Goal: Task Accomplishment & Management: Use online tool/utility

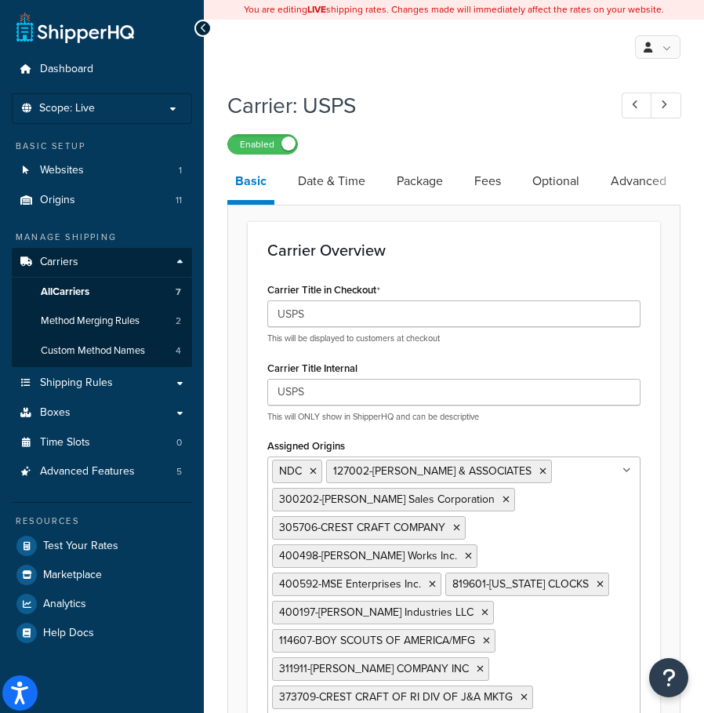
select select "usps"
select select "PLUS"
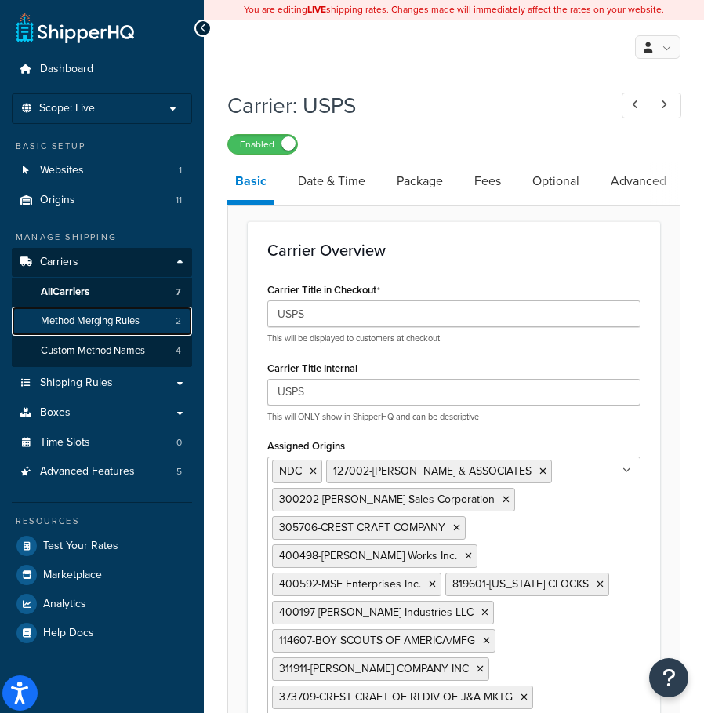
click at [56, 320] on span "Method Merging Rules" at bounding box center [90, 321] width 99 height 13
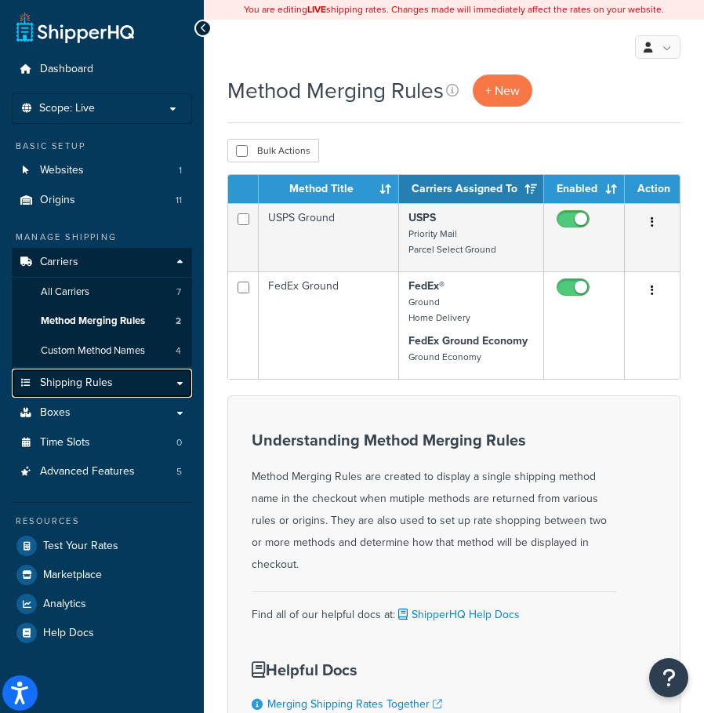
click at [83, 385] on span "Shipping Rules" at bounding box center [76, 383] width 73 height 13
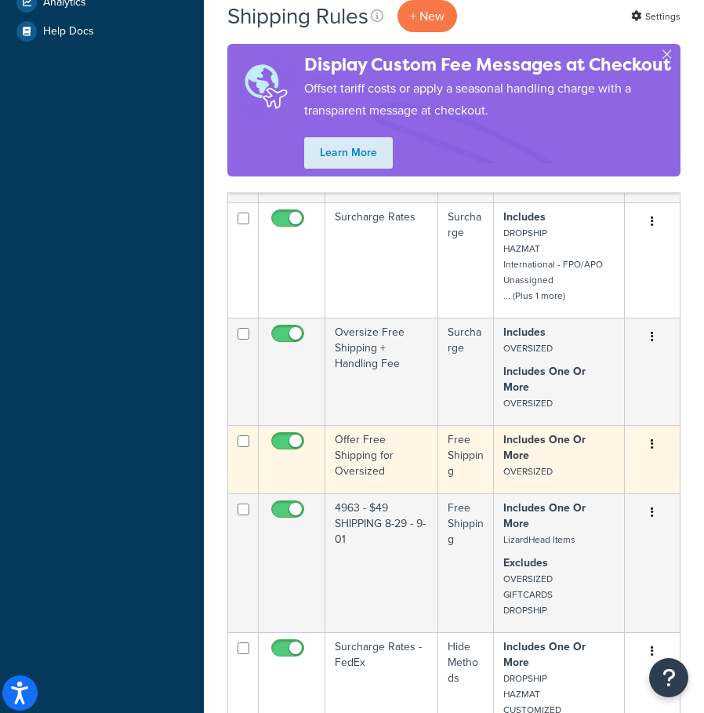
scroll to position [549, 0]
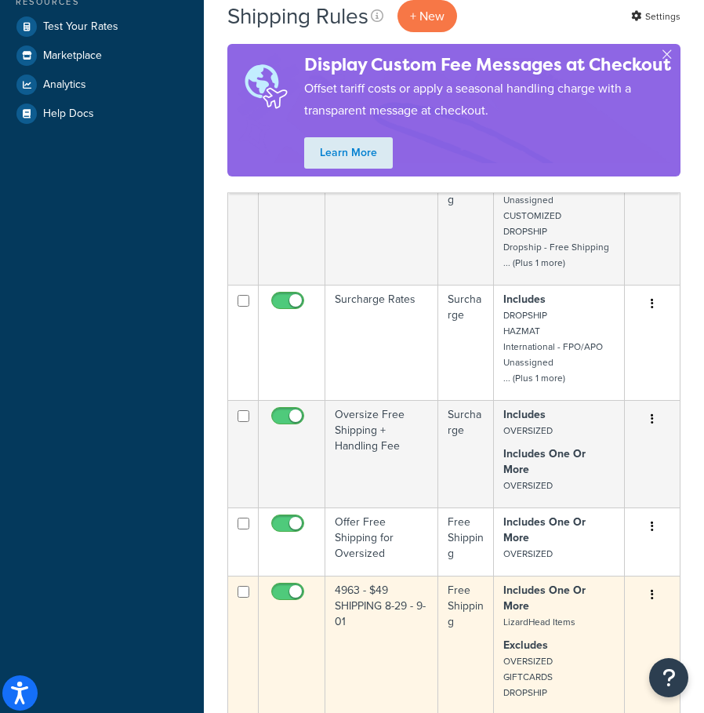
click at [362, 576] on td "4963 - $49 SHIPPING 8-29 - 9-01" at bounding box center [382, 645] width 113 height 139
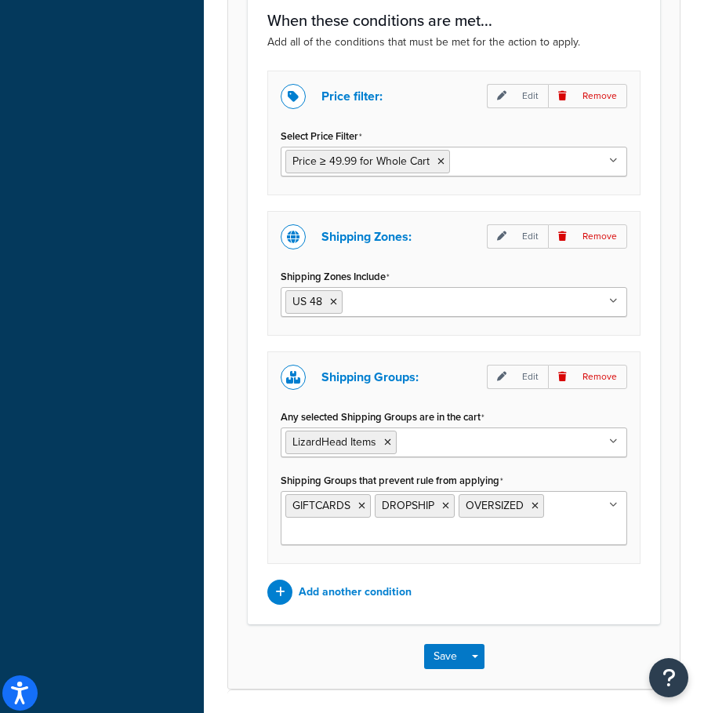
scroll to position [1334, 0]
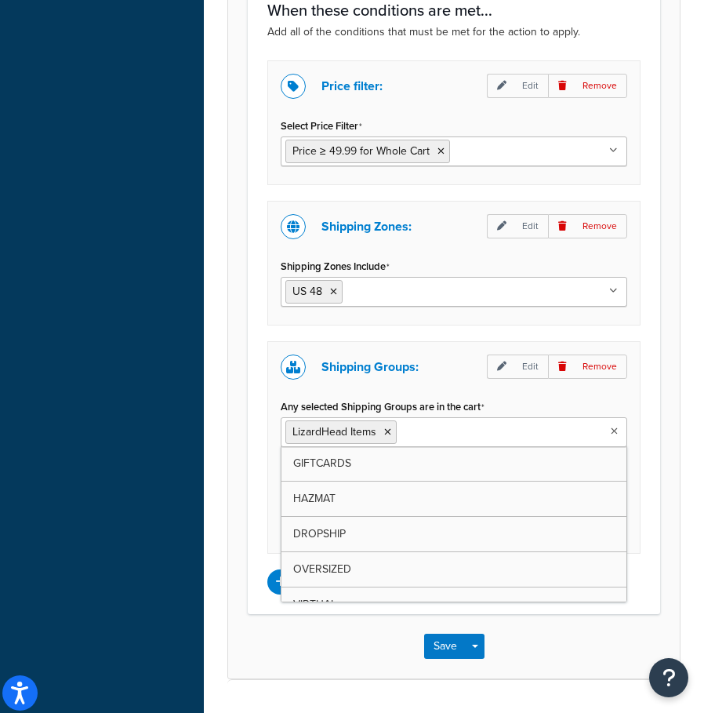
click at [455, 435] on input "Any selected Shipping Groups are in the cart" at bounding box center [470, 431] width 139 height 17
click at [420, 336] on div "Price filter: Edit Remove Select Price Filter Price ≥ 49.99 for Whole Cart Pric…" at bounding box center [454, 327] width 397 height 534
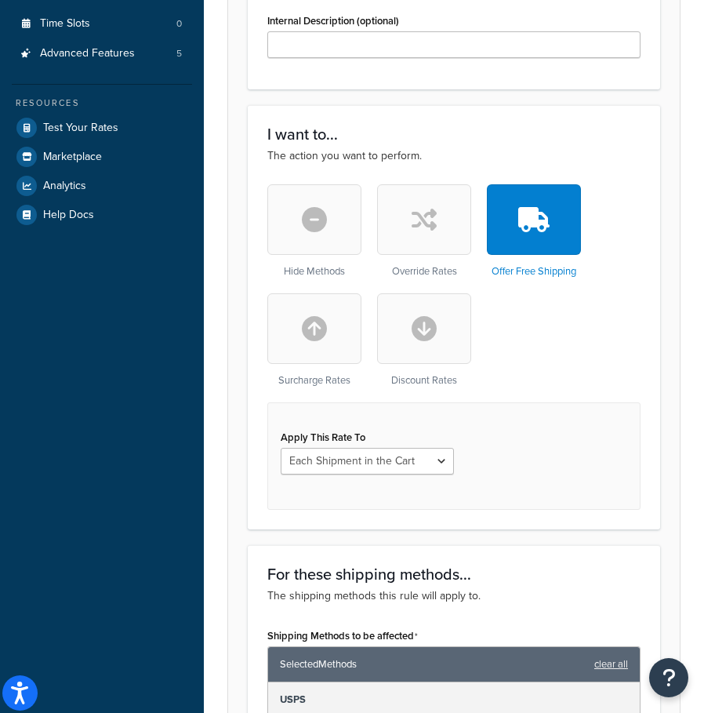
scroll to position [549, 0]
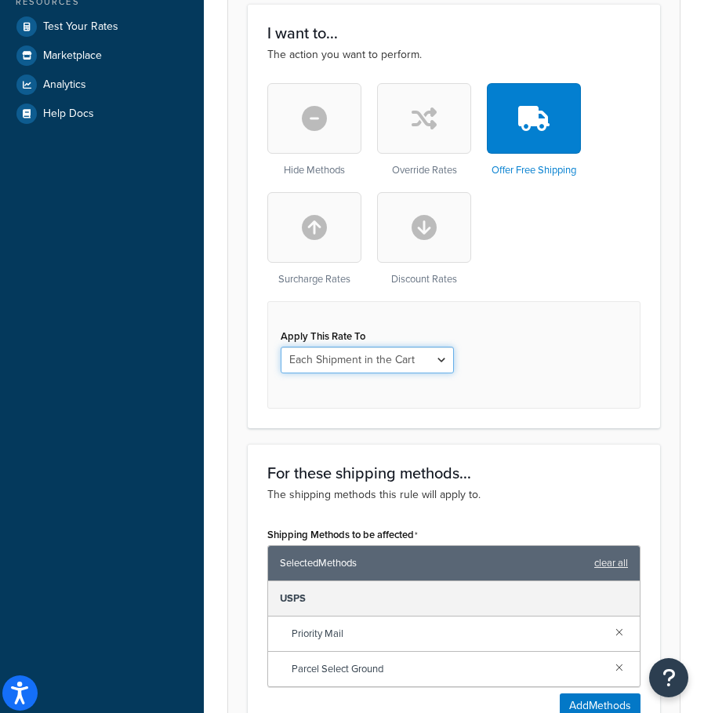
click at [430, 362] on select "Each Shipment in the Cart Each Shipping Group in the Cart Each Item within a Sh…" at bounding box center [367, 360] width 173 height 27
select select "SHIPPING_GROUP"
click at [281, 348] on select "Each Shipment in the Cart Each Shipping Group in the Cart Each Item within a Sh…" at bounding box center [367, 360] width 173 height 27
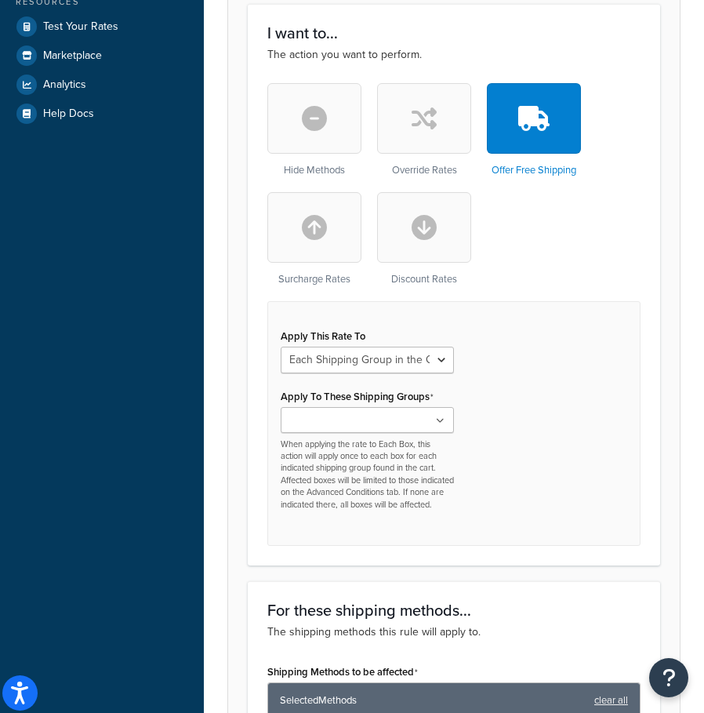
click at [433, 427] on ul at bounding box center [367, 420] width 173 height 26
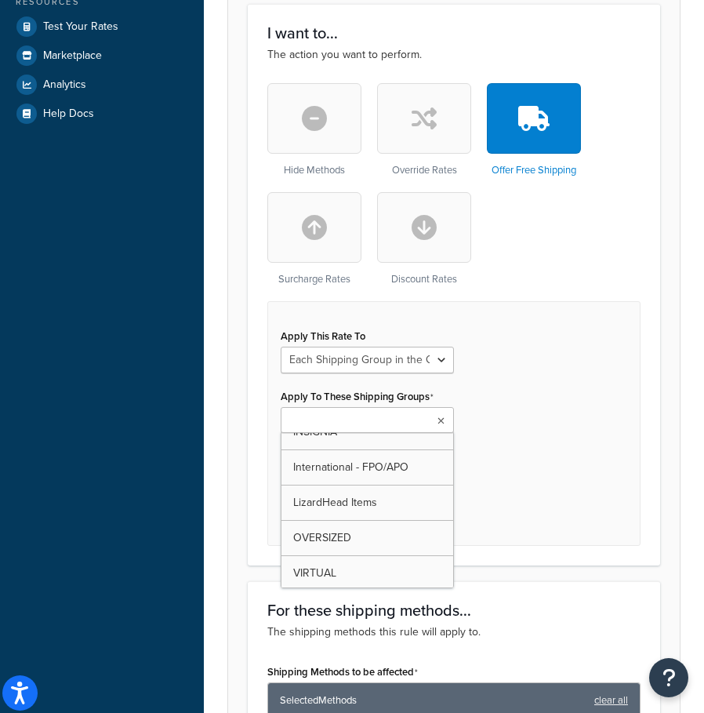
scroll to position [235, 0]
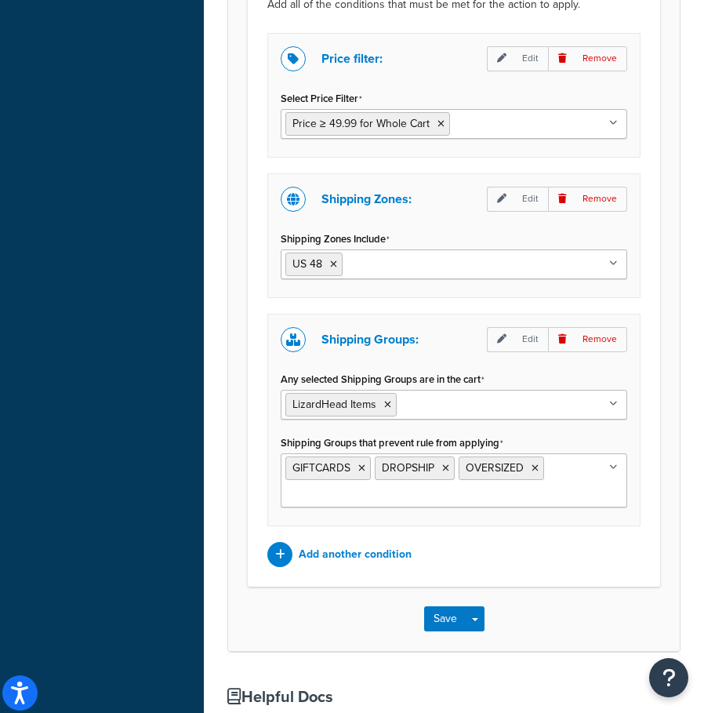
scroll to position [1569, 0]
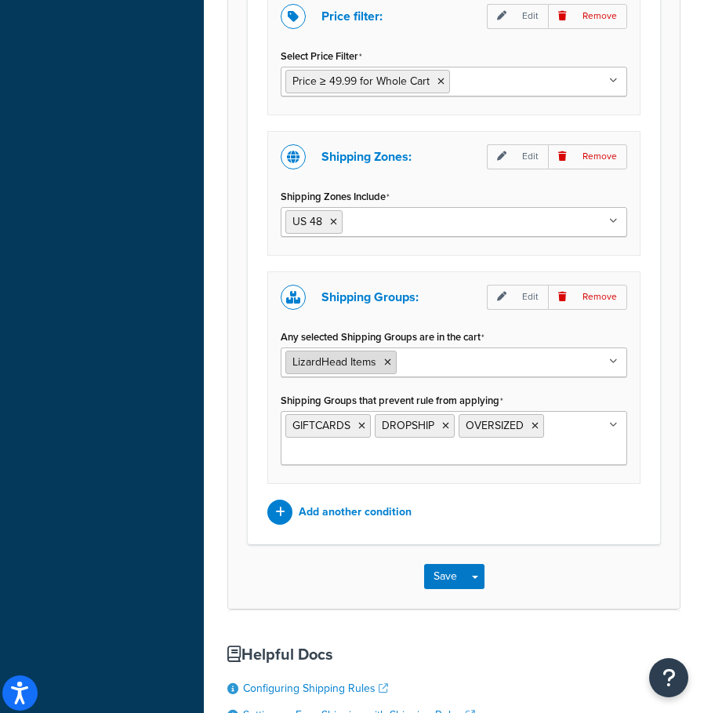
click at [390, 367] on icon at bounding box center [387, 362] width 7 height 9
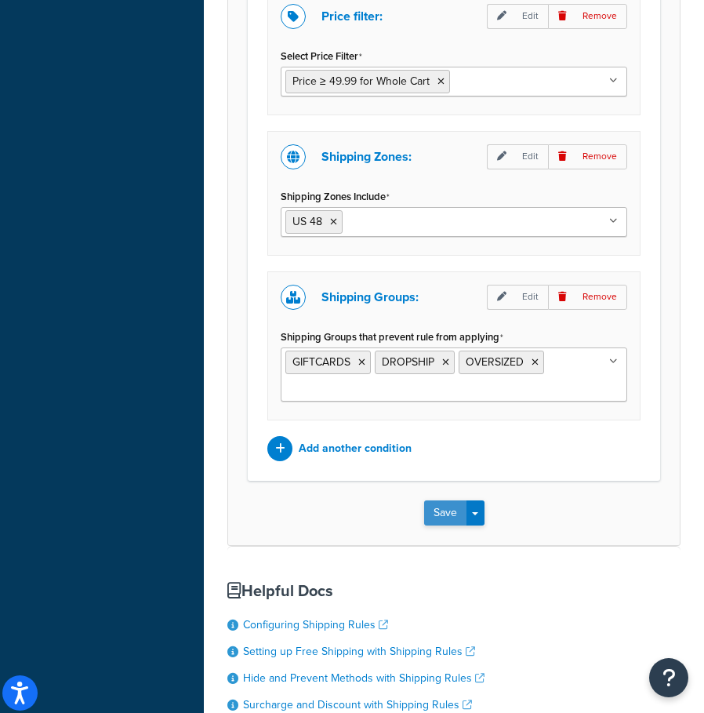
click at [440, 526] on button "Save" at bounding box center [445, 513] width 42 height 25
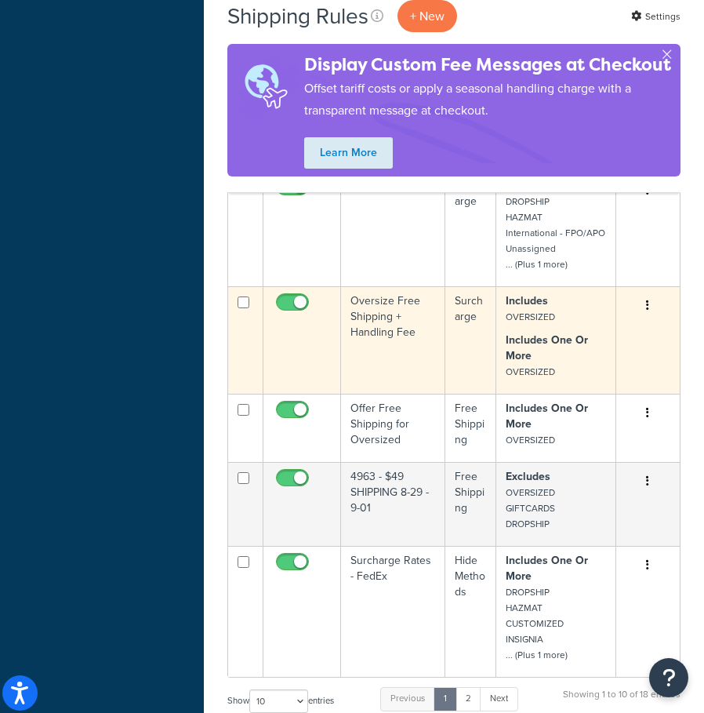
scroll to position [706, 0]
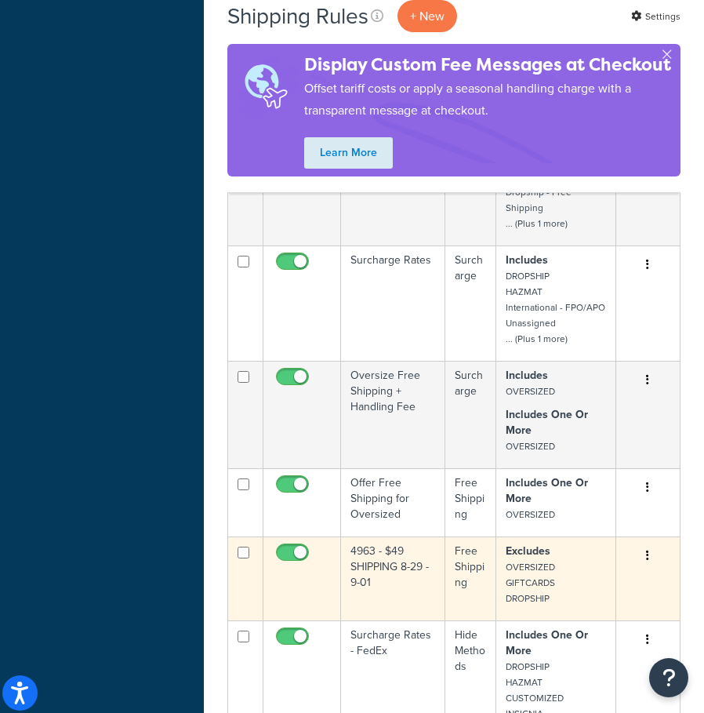
click at [366, 579] on td "4963 - $49 SHIPPING 8-29 - 9-01" at bounding box center [393, 579] width 104 height 84
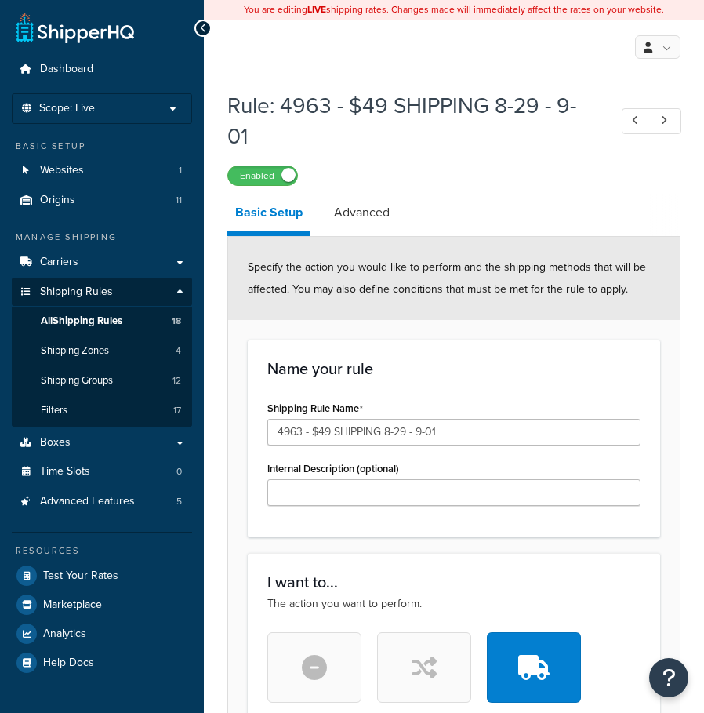
select select "SHIPPING_GROUP"
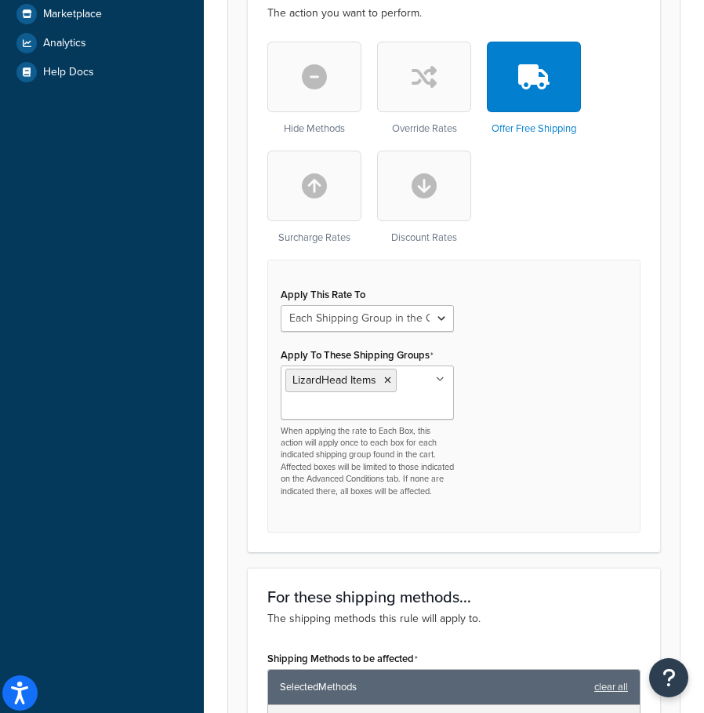
scroll to position [628, 0]
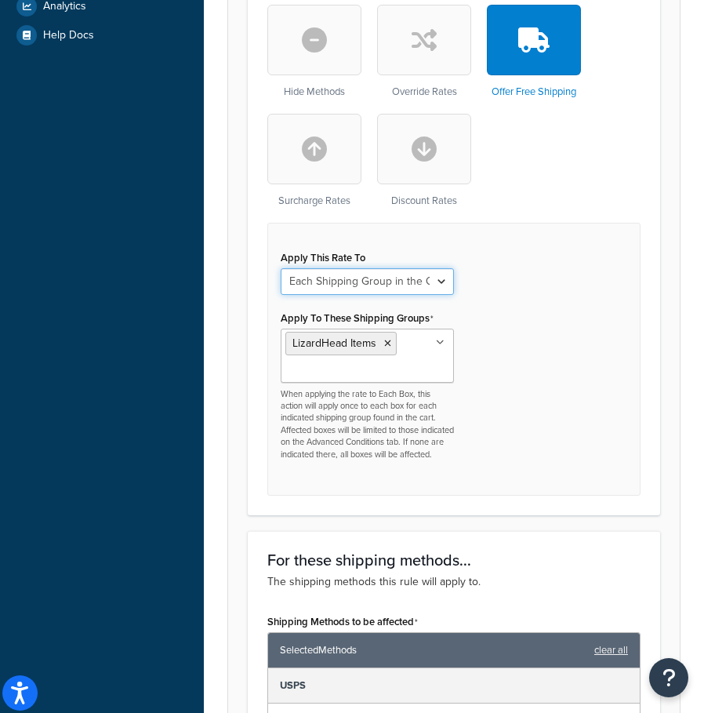
click at [431, 279] on select "Each Shipment in the Cart Each Shipping Group in the Cart Each Item within a Sh…" at bounding box center [367, 281] width 173 height 27
click at [570, 334] on div "Apply This Rate To Each Shipment in the Cart Each Shipping Group in the Cart Ea…" at bounding box center [454, 359] width 373 height 273
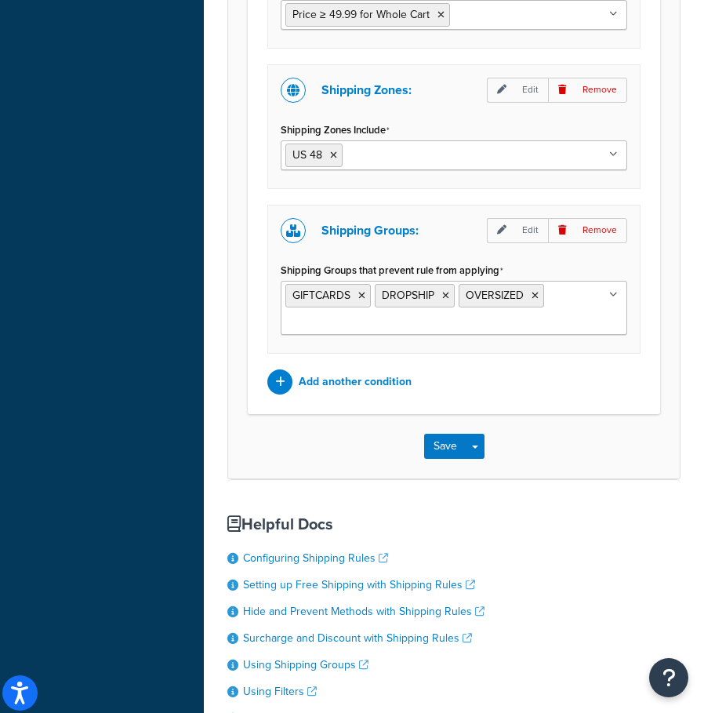
scroll to position [1647, 0]
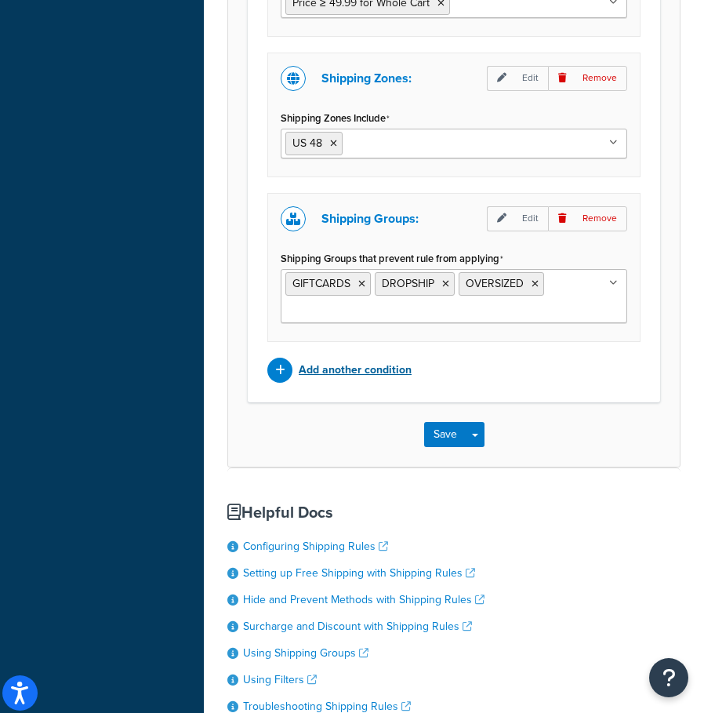
click at [348, 380] on p "Add another condition" at bounding box center [355, 370] width 113 height 22
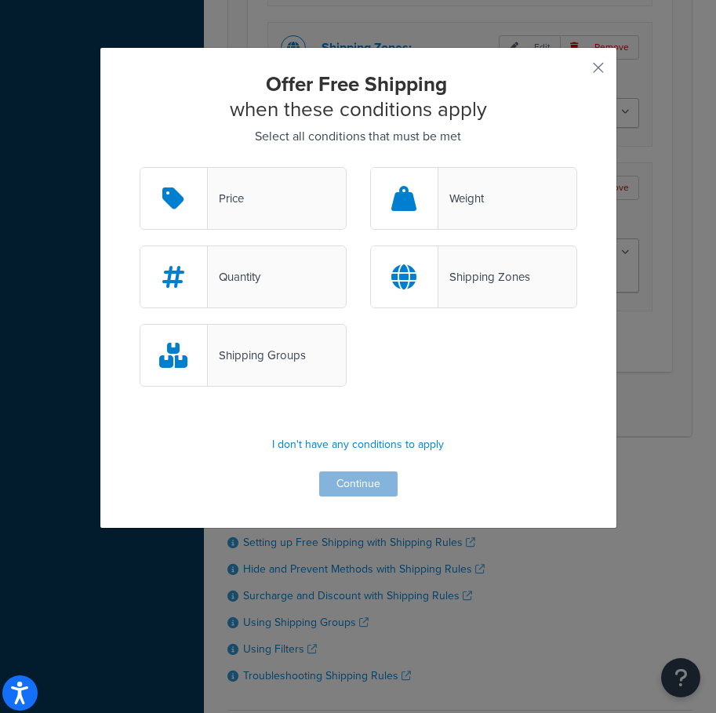
click at [258, 362] on div "Shipping Groups" at bounding box center [257, 355] width 98 height 22
click at [0, 0] on input "Shipping Groups" at bounding box center [0, 0] width 0 height 0
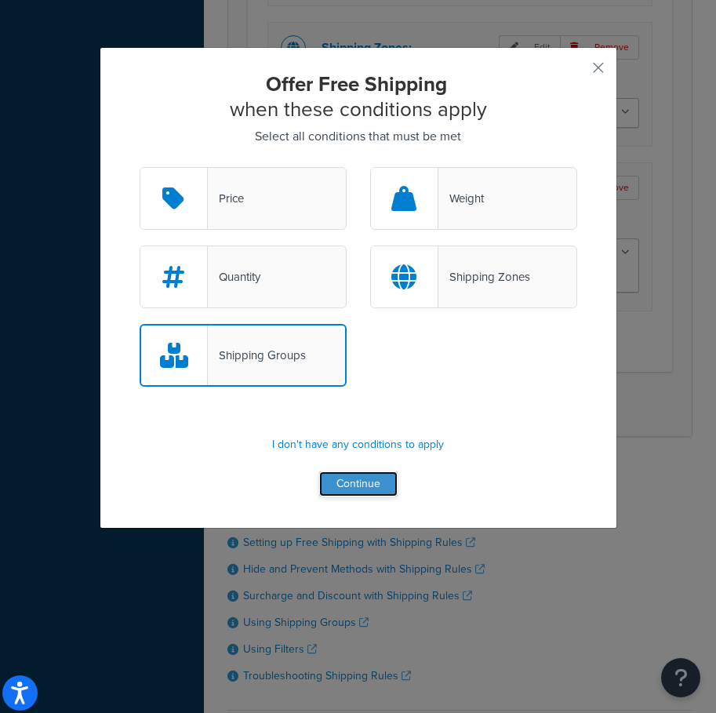
click at [360, 489] on button "Continue" at bounding box center [358, 483] width 78 height 25
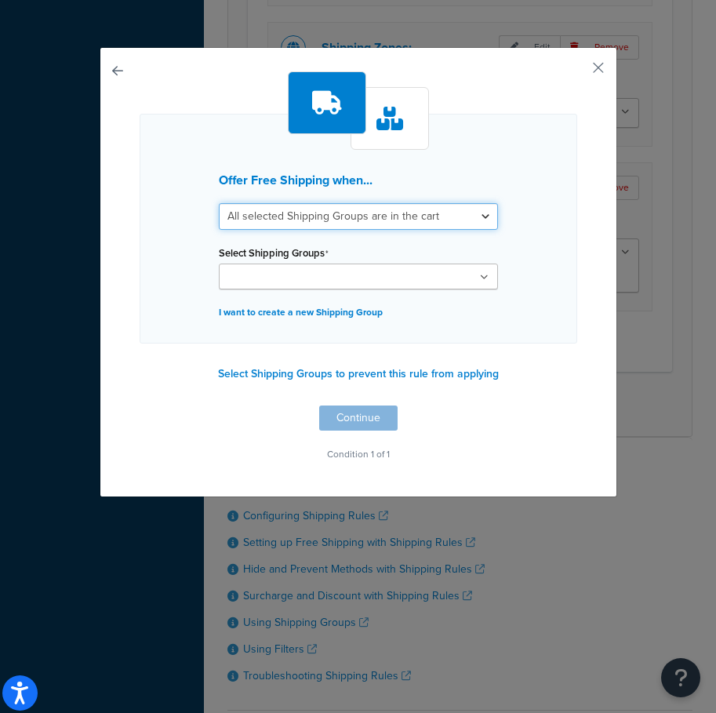
click at [362, 217] on select "All selected Shipping Groups are in the cart Any selected Shipping Groups are i…" at bounding box center [358, 216] width 279 height 27
select select "any"
click at [219, 203] on select "All selected Shipping Groups are in the cart Any selected Shipping Groups are i…" at bounding box center [358, 216] width 279 height 27
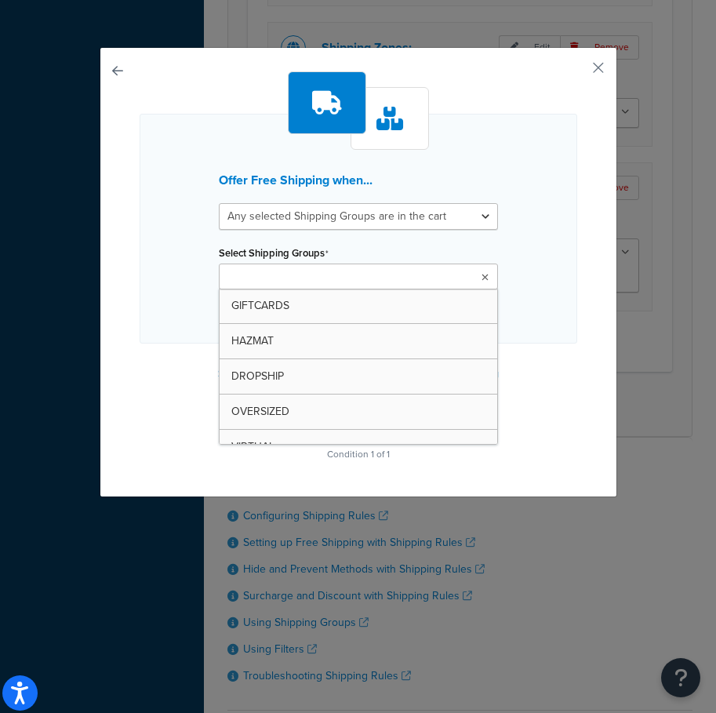
click at [357, 282] on ul at bounding box center [358, 277] width 279 height 26
type input "l"
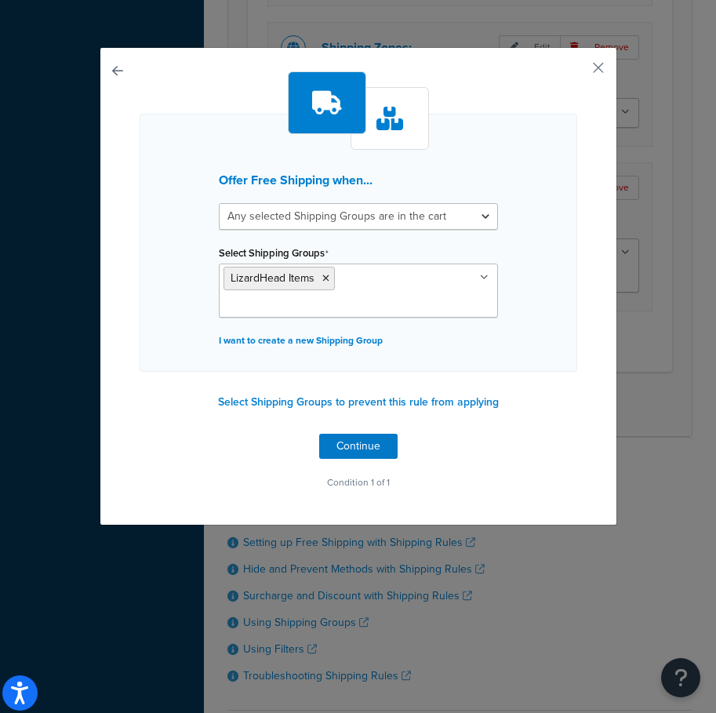
click at [540, 334] on div "Offer Free Shipping when... All selected Shipping Groups are in the cart Any se…" at bounding box center [359, 243] width 438 height 258
click at [360, 434] on button "Continue" at bounding box center [358, 446] width 78 height 25
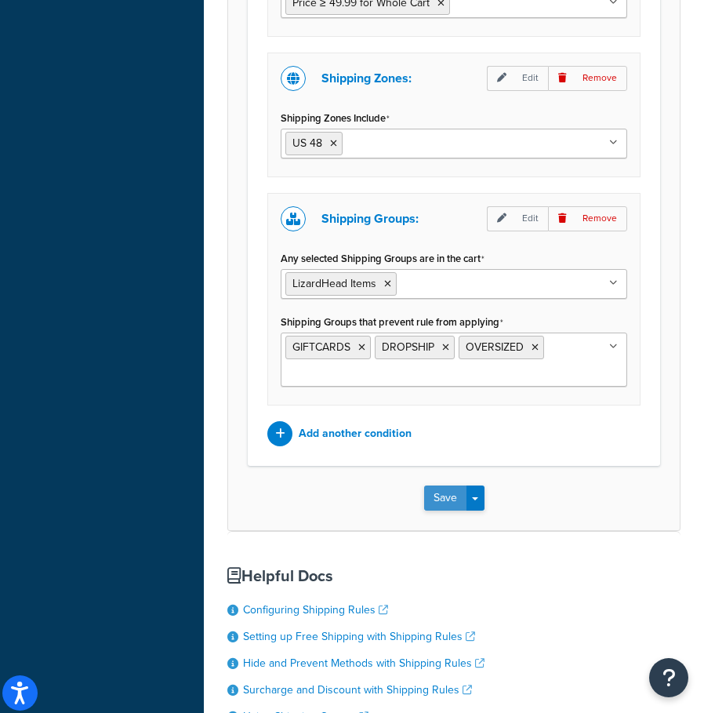
click at [448, 509] on button "Save" at bounding box center [445, 498] width 42 height 25
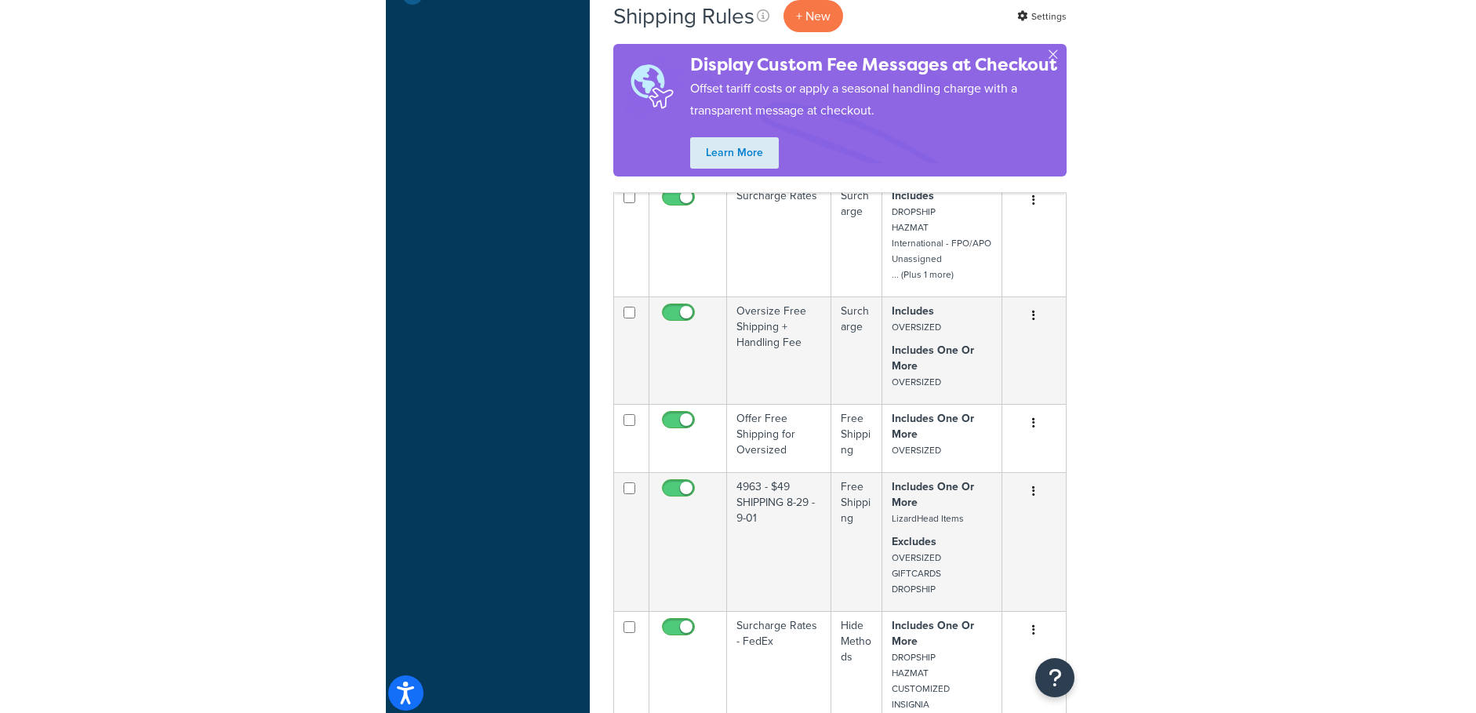
scroll to position [706, 0]
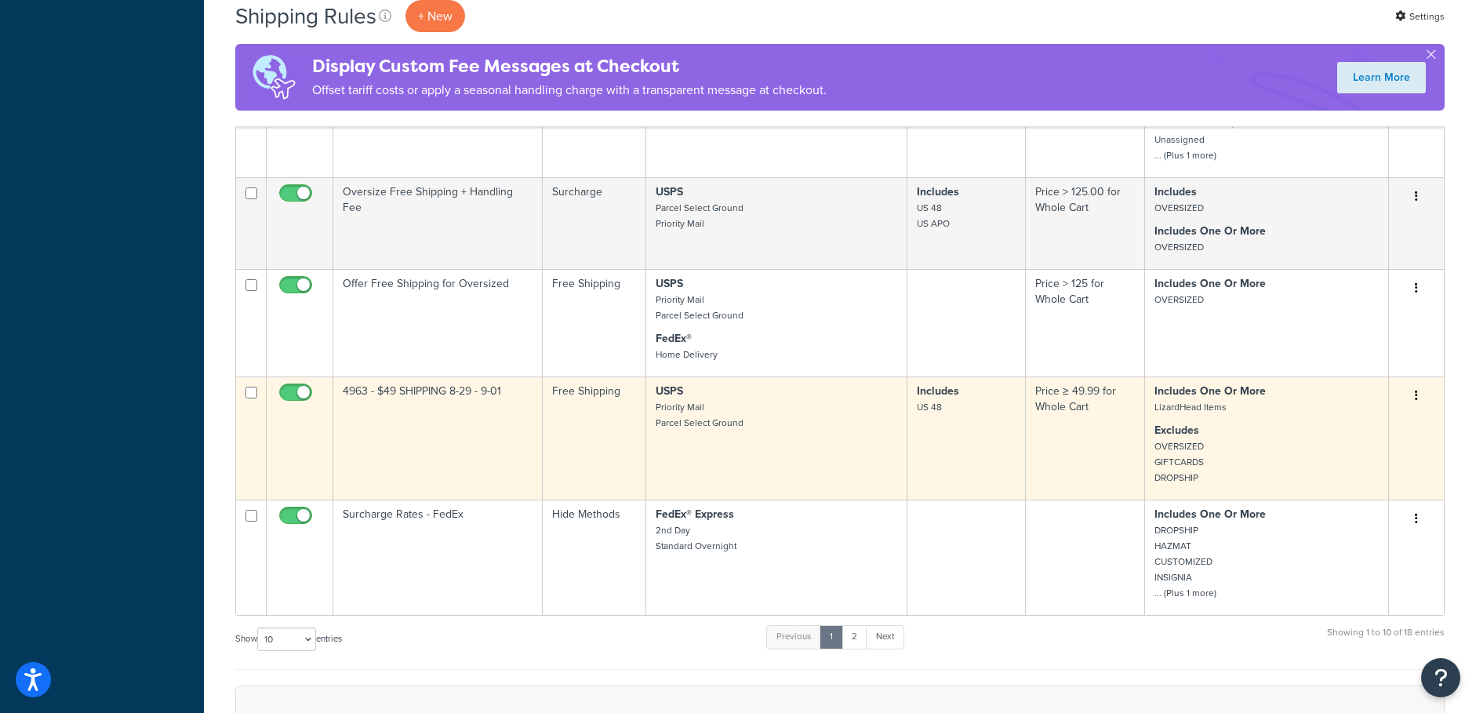
click at [438, 398] on td "4963 - $49 SHIPPING 8-29 - 9-01" at bounding box center [437, 438] width 209 height 123
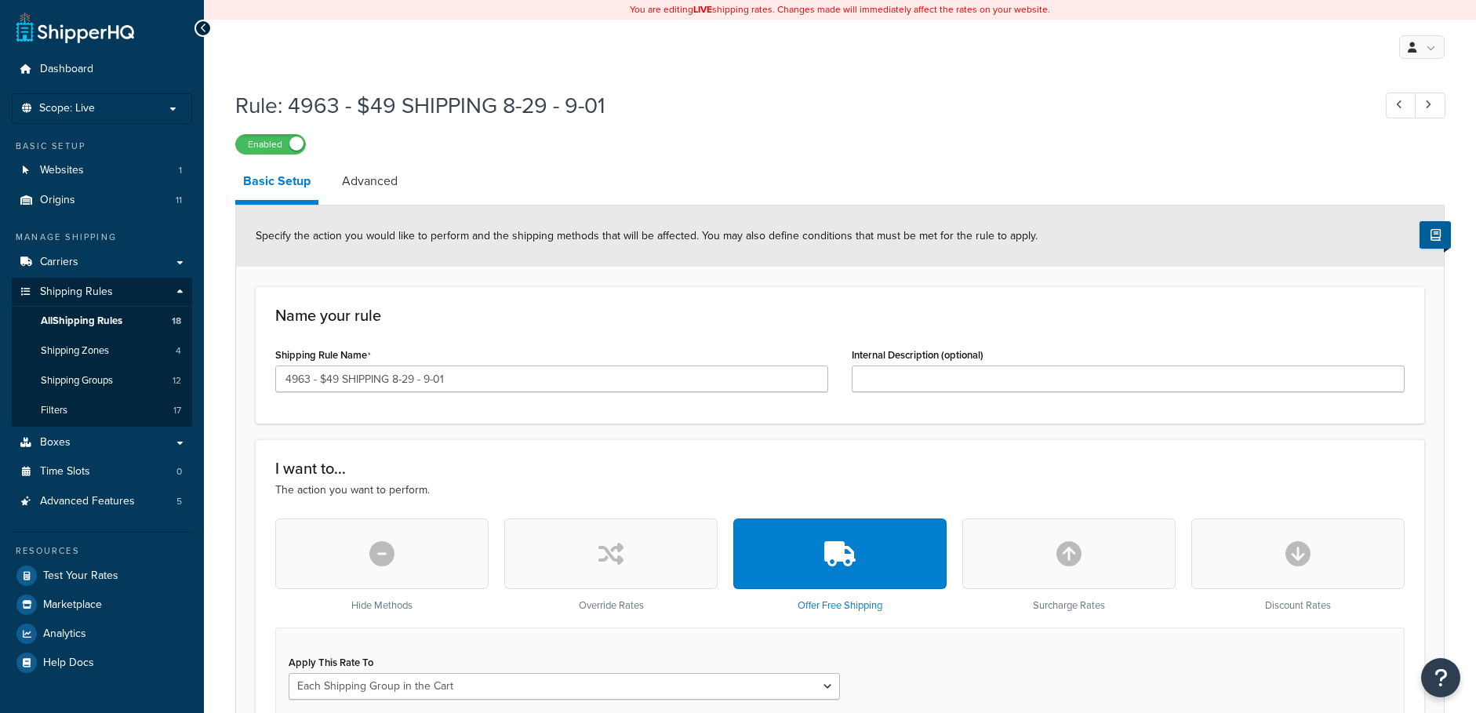
select select "SHIPPING_GROUP"
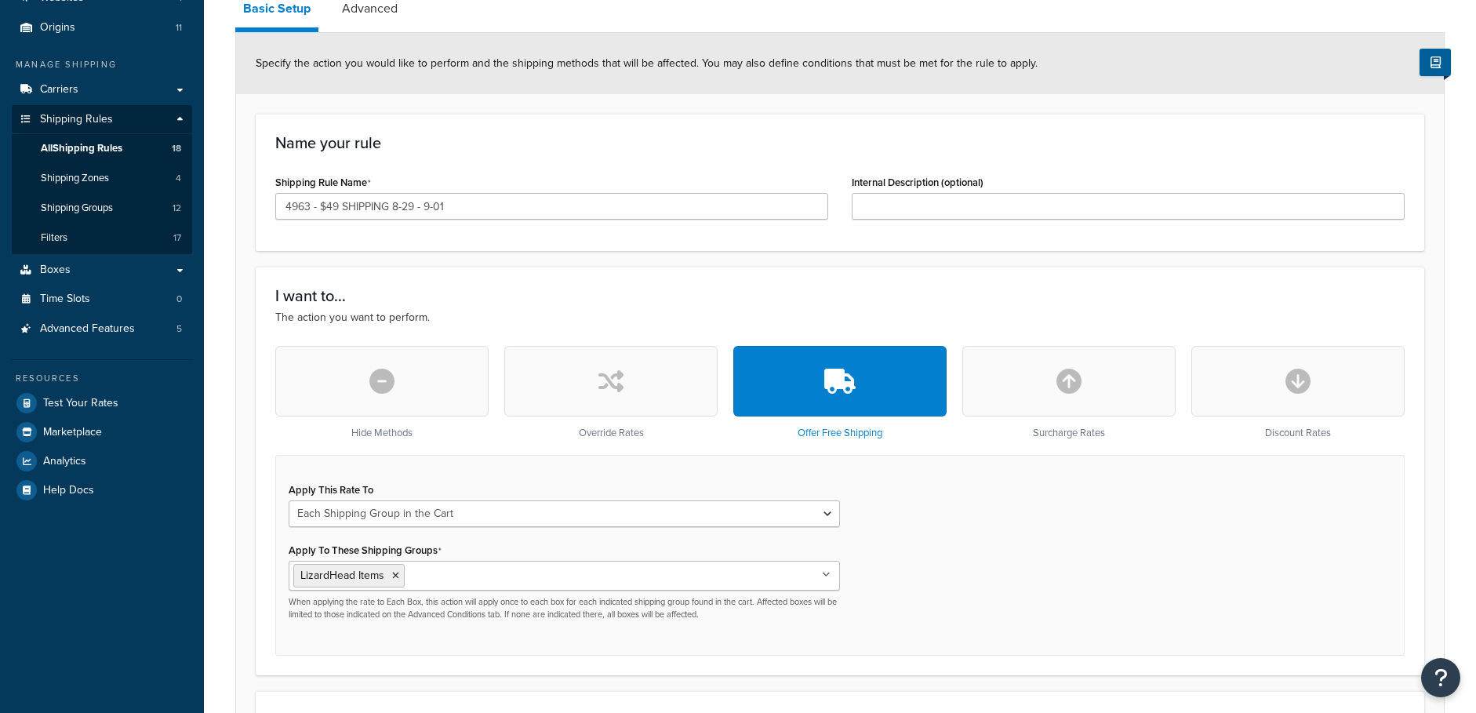
scroll to position [314, 0]
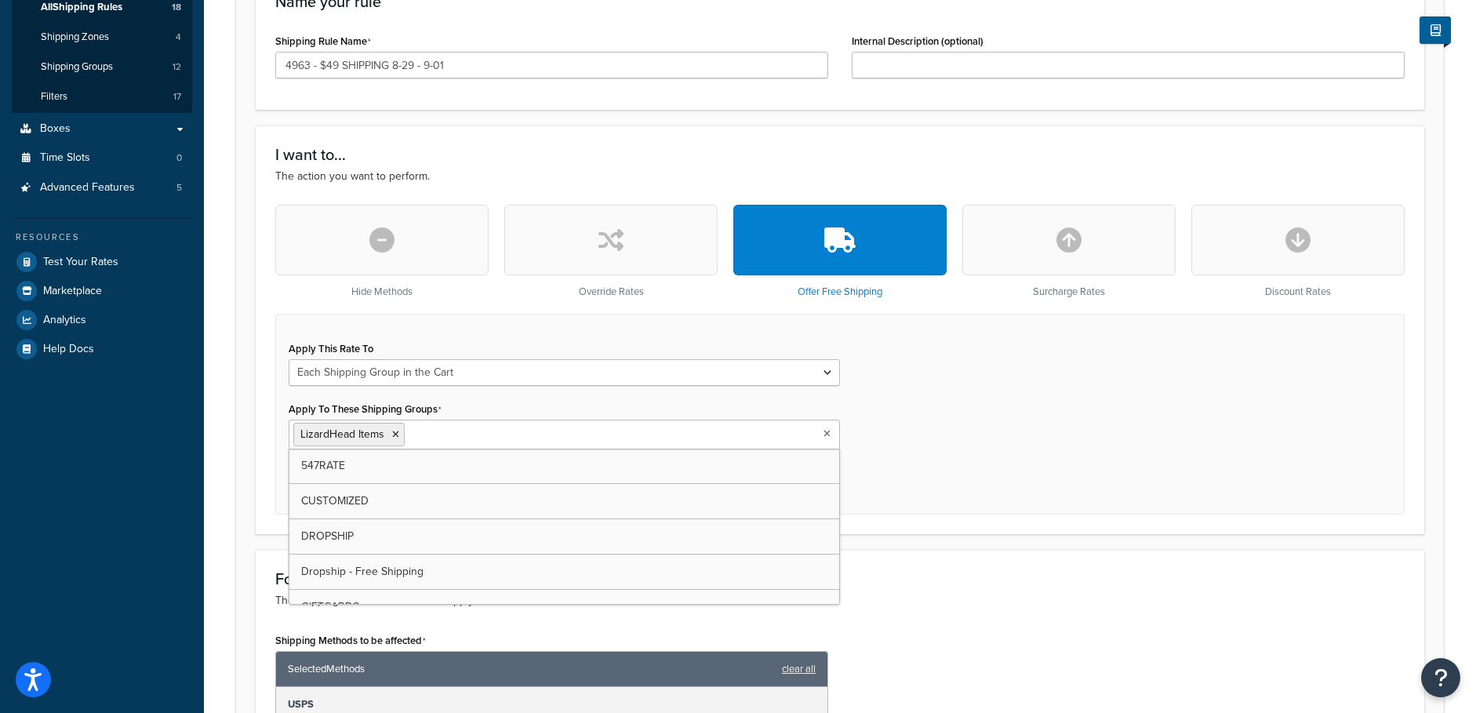
click at [556, 439] on ul "LizardHead Items" at bounding box center [565, 435] width 552 height 30
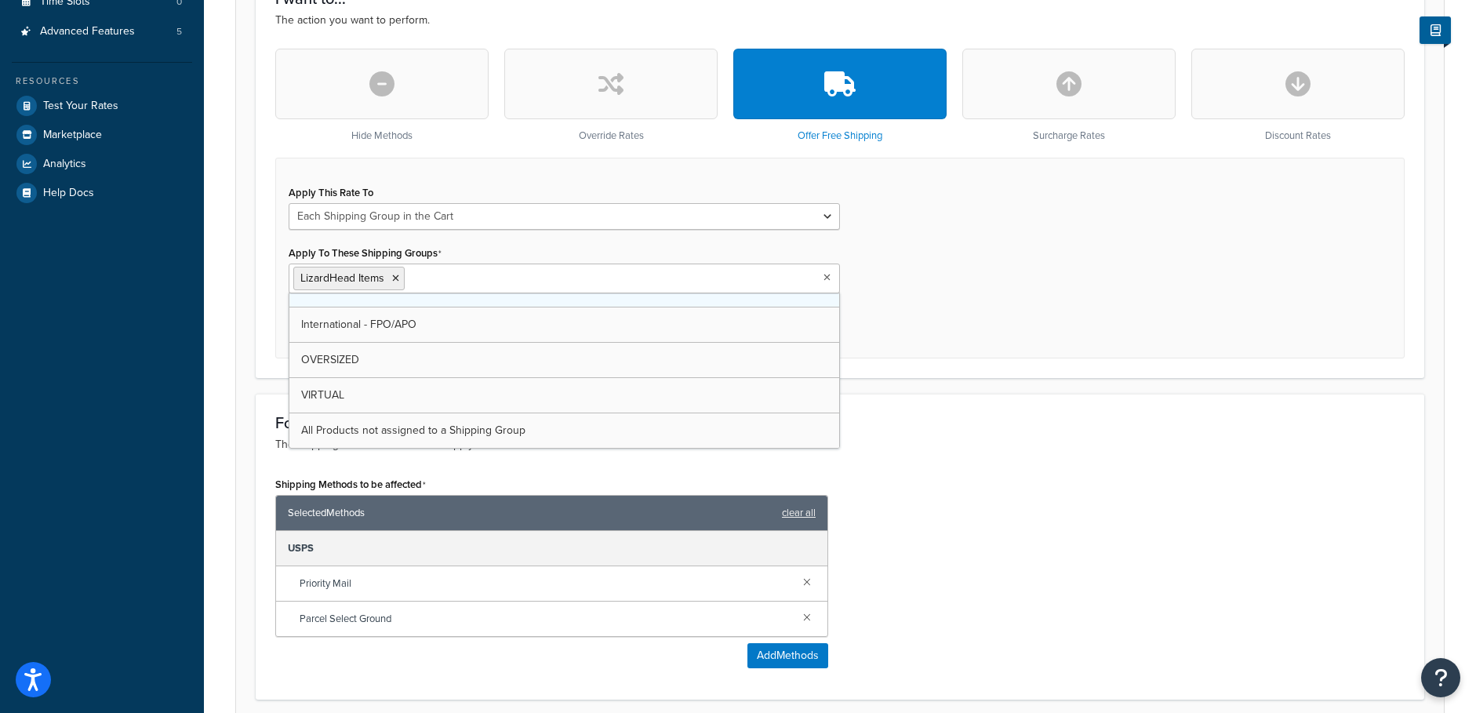
scroll to position [471, 0]
click at [992, 375] on div "I want to... The action you want to perform. Hide Methods Override Rates Offer …" at bounding box center [840, 173] width 1169 height 409
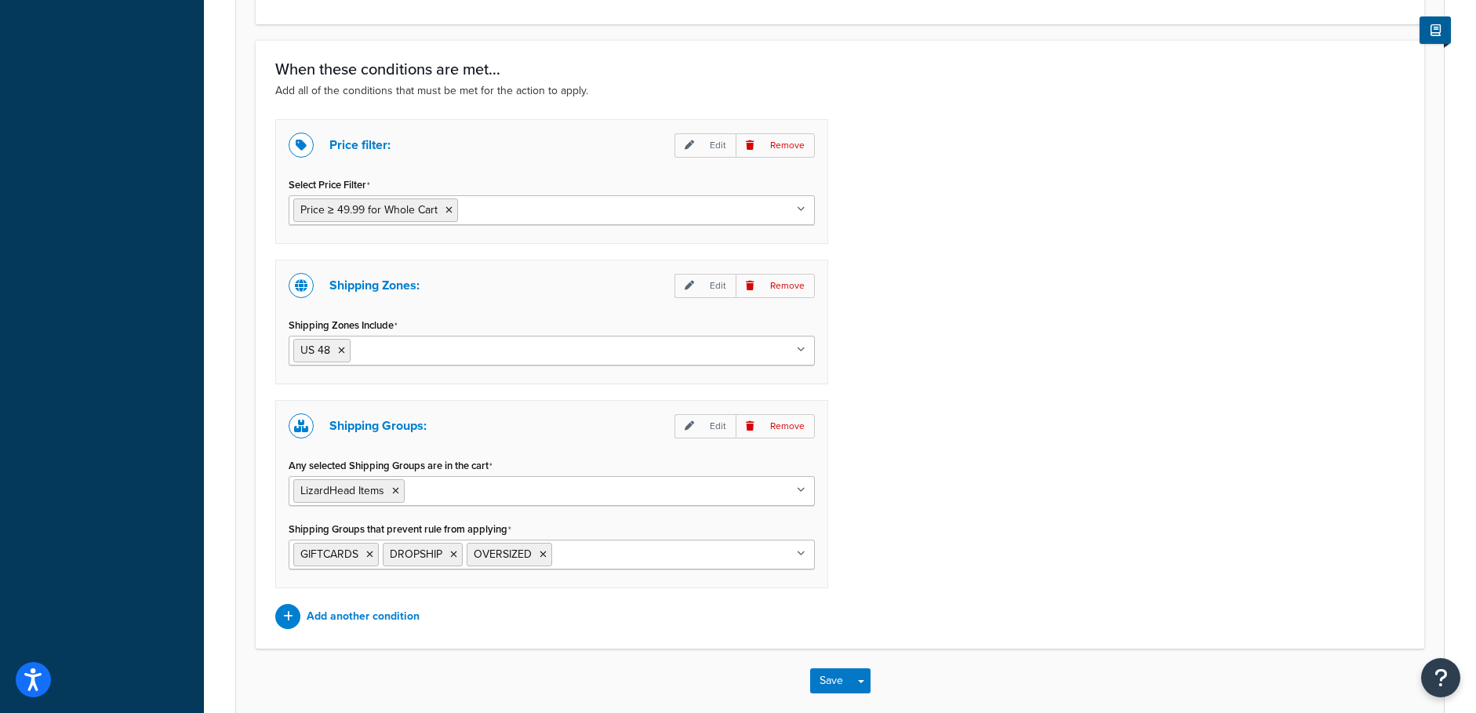
scroll to position [1177, 0]
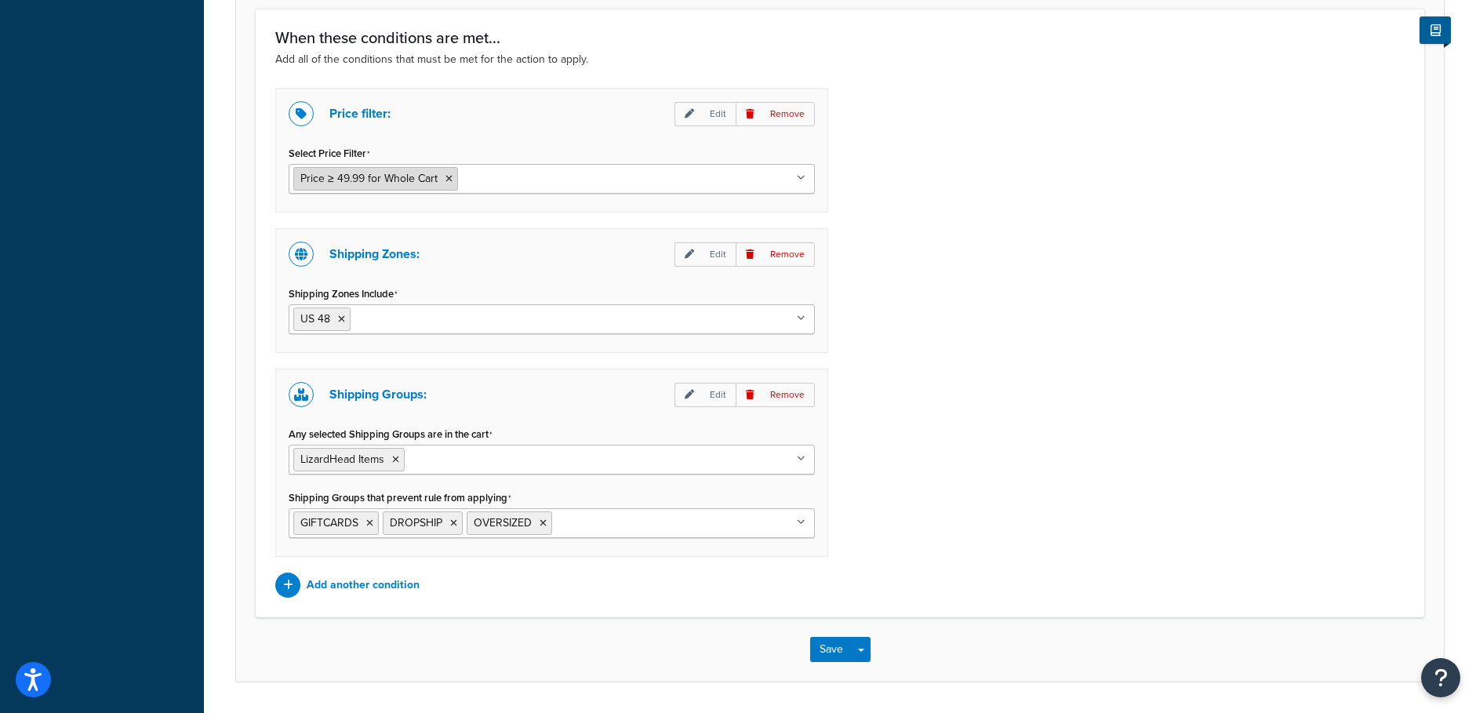
click at [406, 187] on span "Price ≥ 49.99 for Whole Cart" at bounding box center [368, 178] width 137 height 16
click at [667, 187] on ul "Price ≥ 49.99 for Whole Cart" at bounding box center [552, 179] width 526 height 30
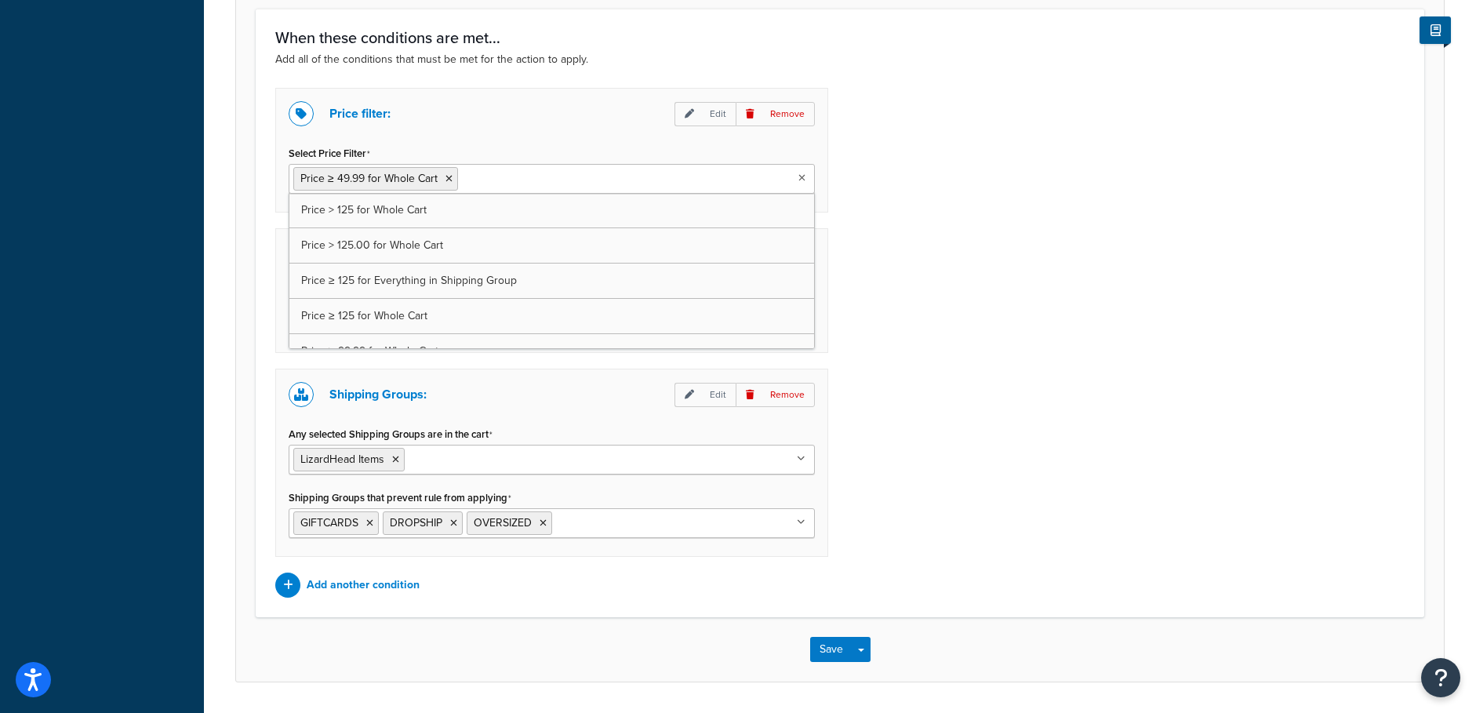
click at [985, 172] on div "Price filter: Edit Remove Select Price Filter Price ≥ 49.99 for Whole Cart Pric…" at bounding box center [840, 343] width 1153 height 510
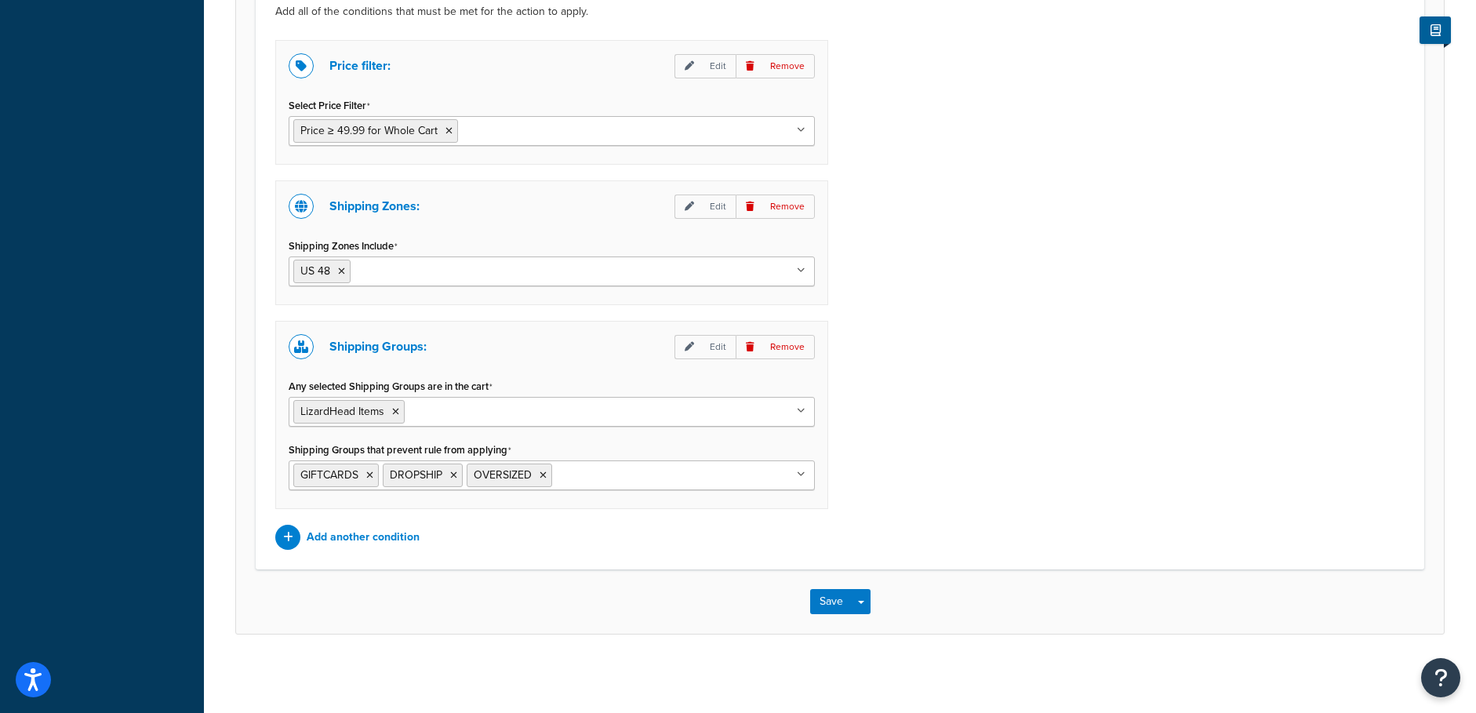
scroll to position [1227, 0]
click at [1019, 450] on div "Price filter: Edit Remove Select Price Filter Price ≥ 49.99 for Whole Cart Pric…" at bounding box center [840, 295] width 1153 height 510
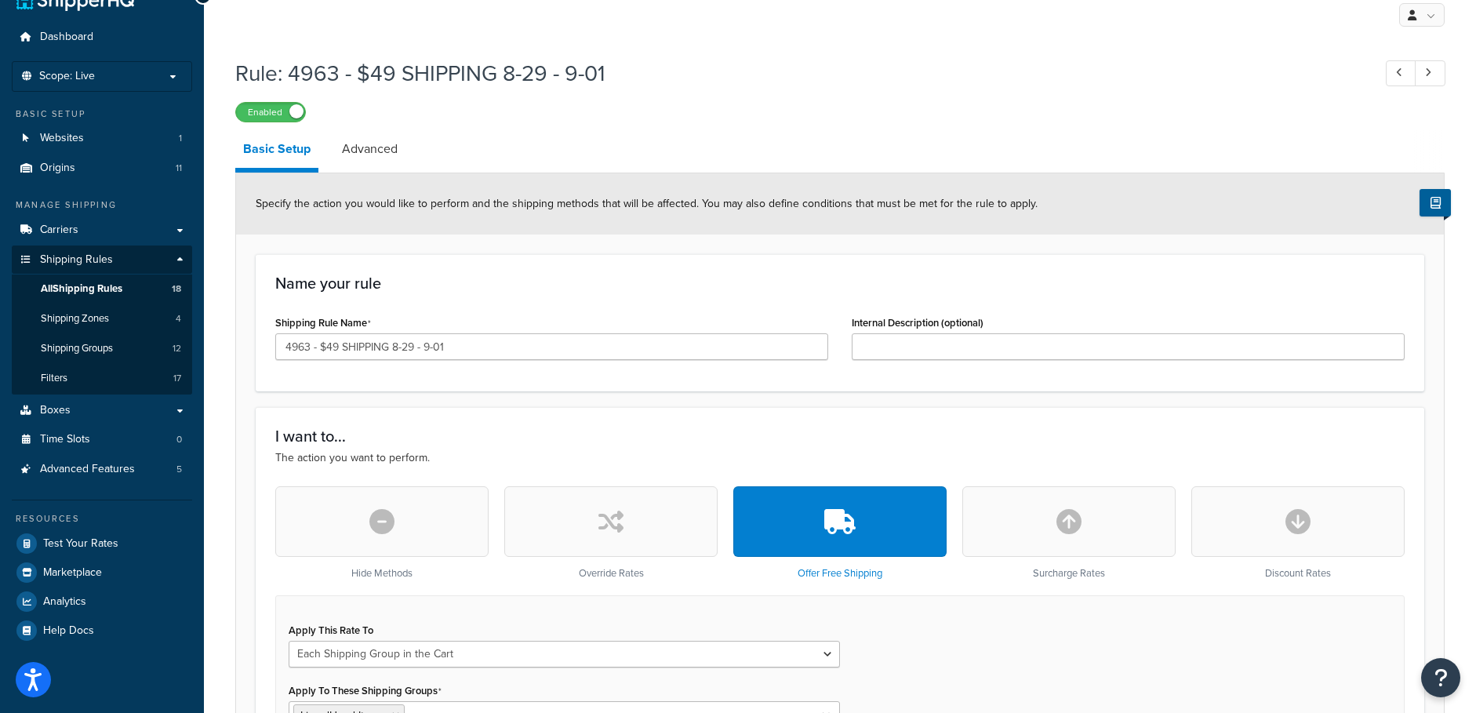
scroll to position [0, 0]
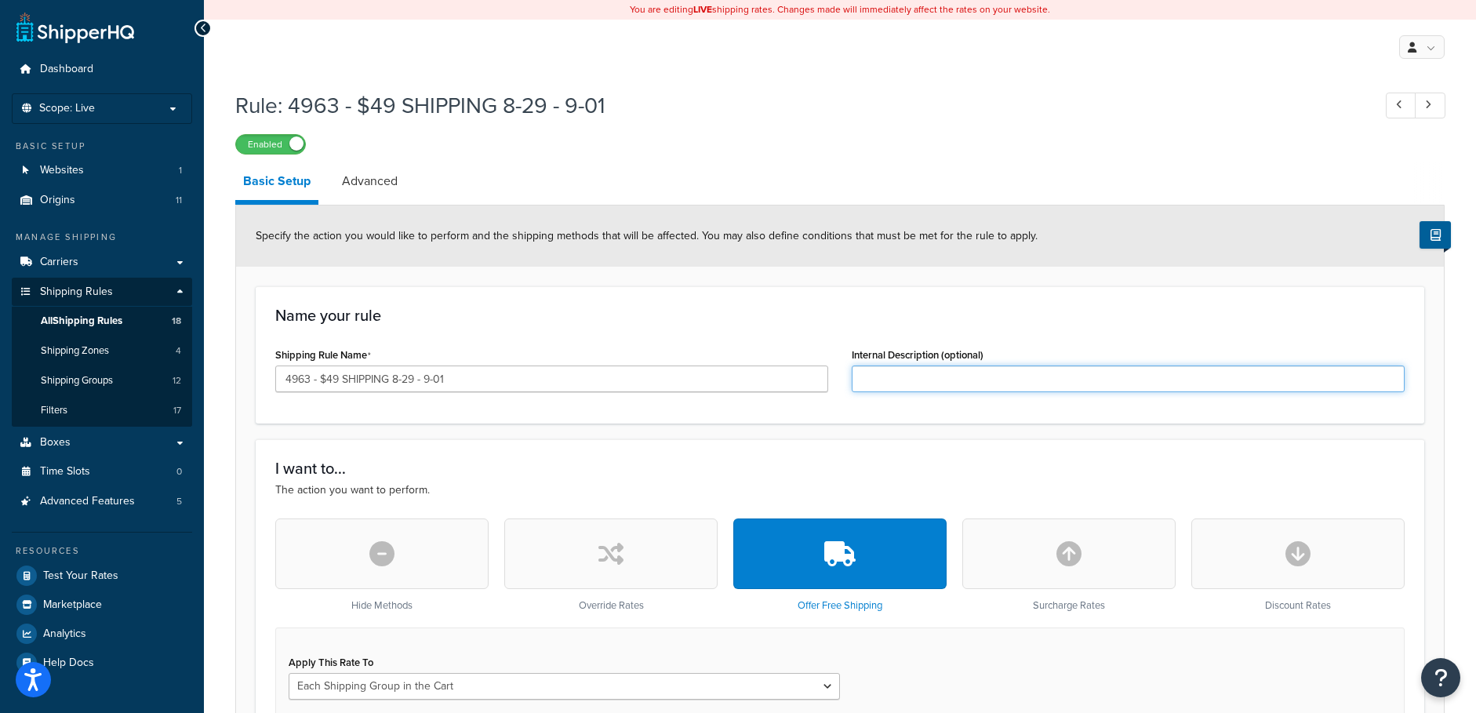
click at [958, 383] on input "Internal Description (optional)" at bounding box center [1128, 379] width 553 height 27
click at [1123, 302] on div "Name your rule Shipping Rule Name 4963 - $49 SHIPPING 8-29 - 9-01 Internal Desc…" at bounding box center [840, 354] width 1169 height 137
click at [387, 196] on link "Advanced" at bounding box center [369, 181] width 71 height 38
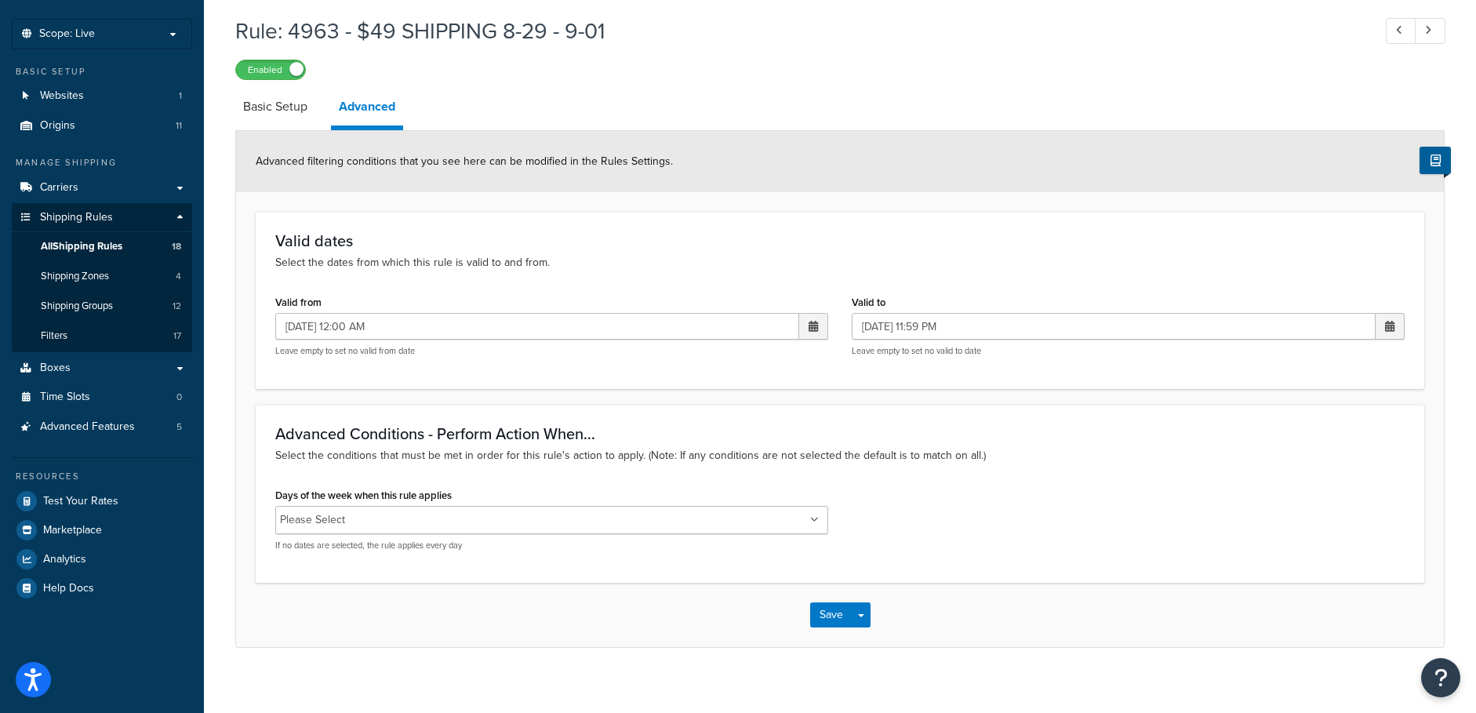
scroll to position [90, 0]
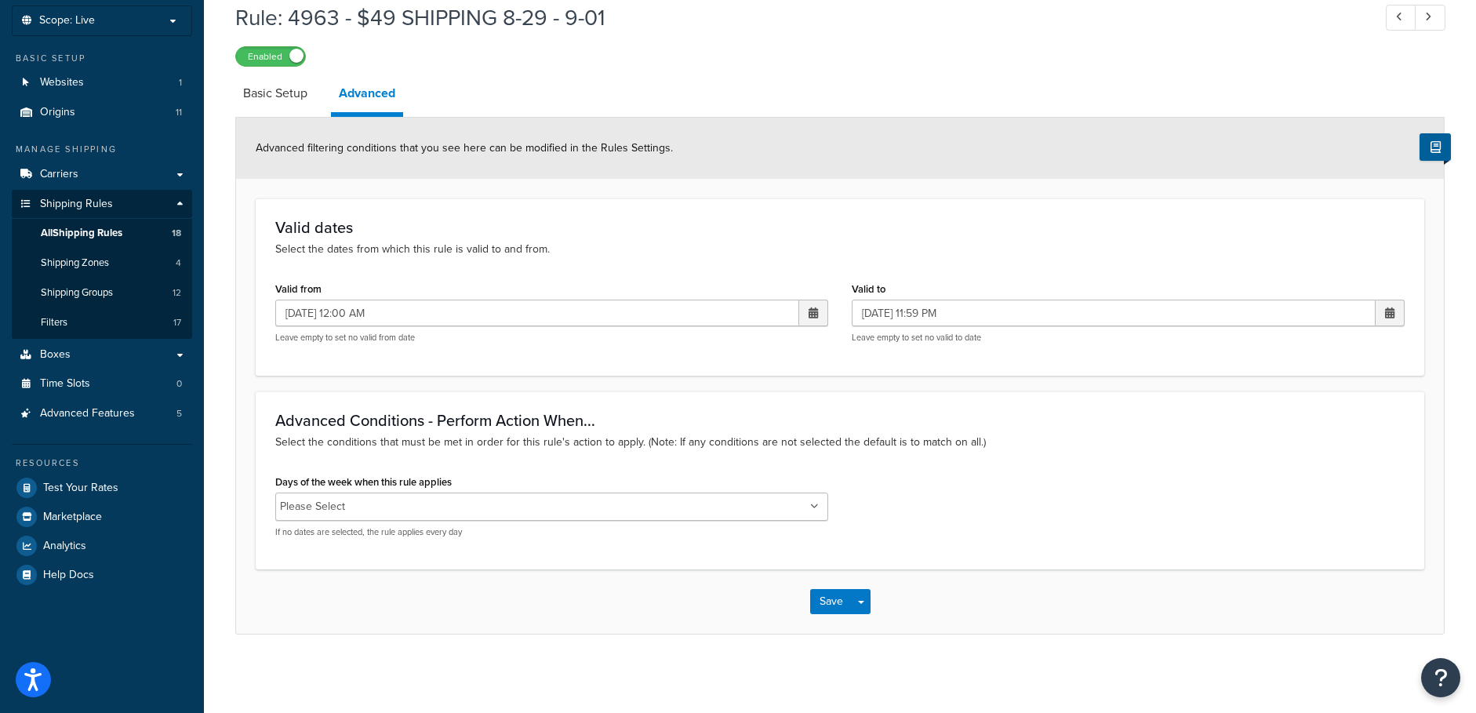
click at [817, 308] on span at bounding box center [813, 313] width 9 height 11
click at [753, 482] on td "28" at bounding box center [757, 485] width 27 height 24
type input "08/28/2025 12:00 AM"
click at [825, 601] on button "Save" at bounding box center [831, 601] width 42 height 25
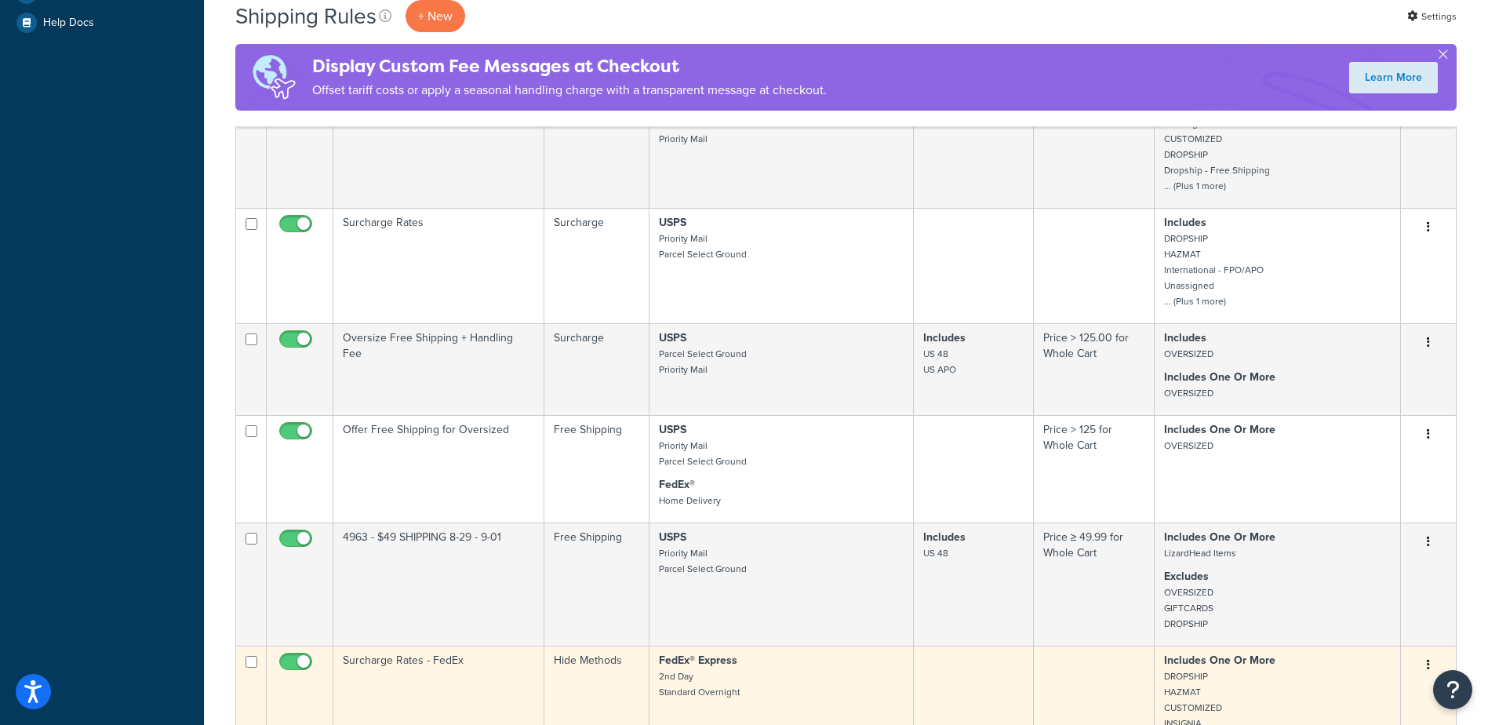
scroll to position [549, 0]
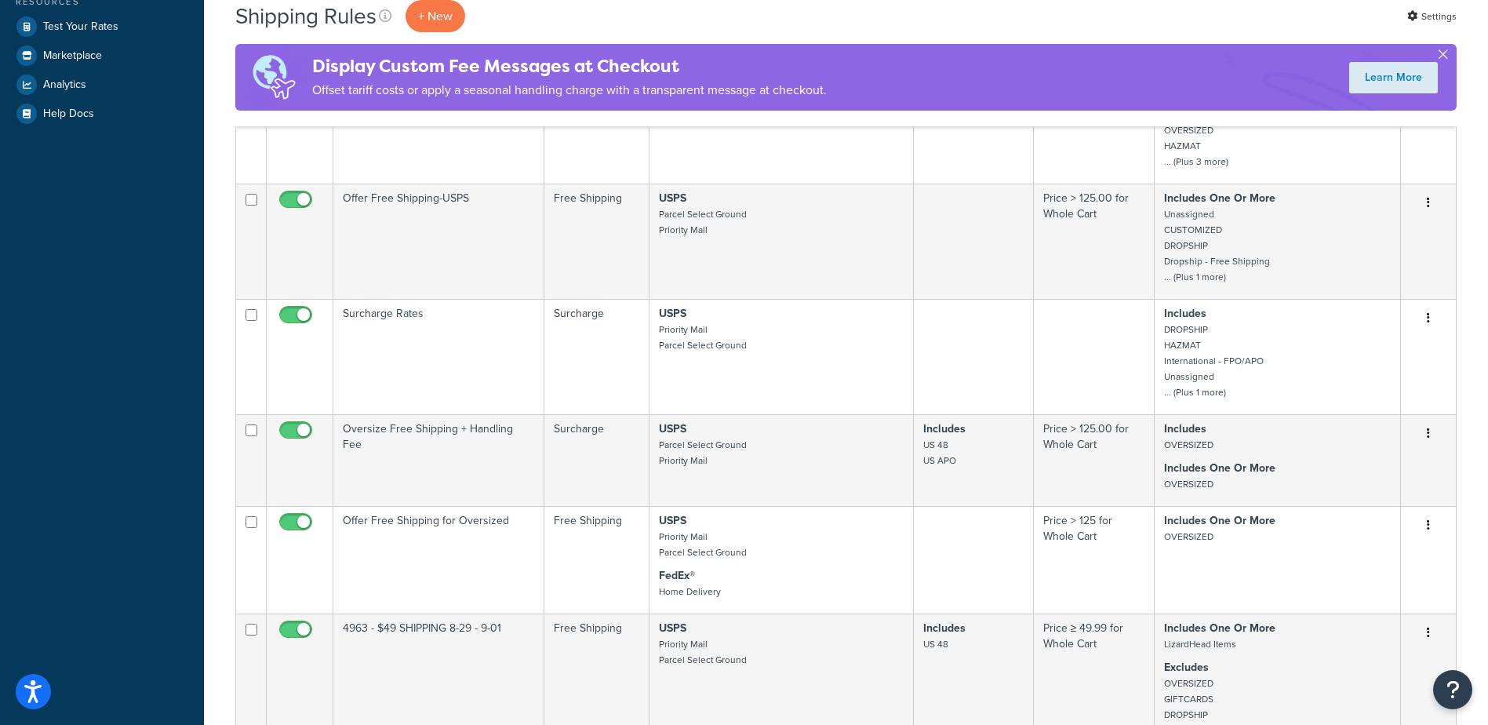
click at [1441, 56] on button "button" at bounding box center [1443, 58] width 4 height 4
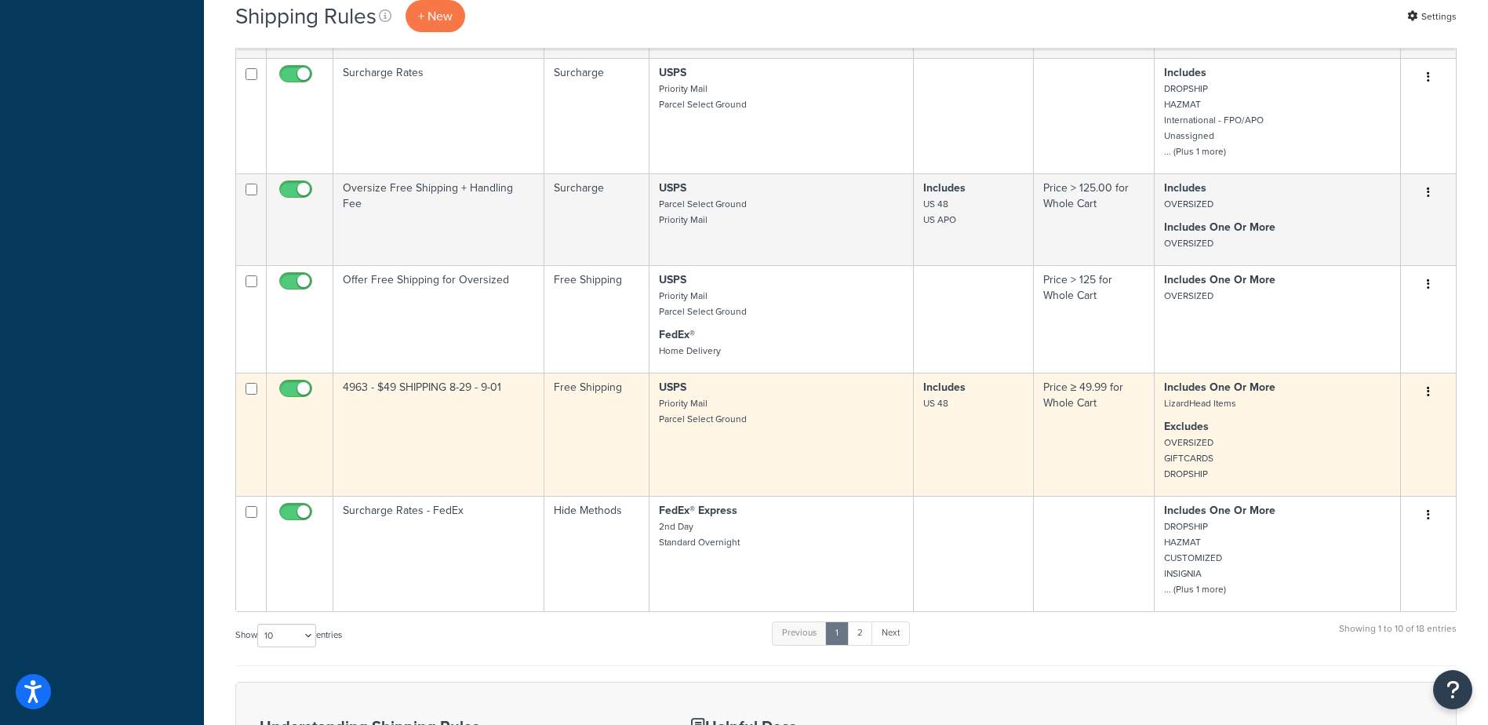
scroll to position [670, 0]
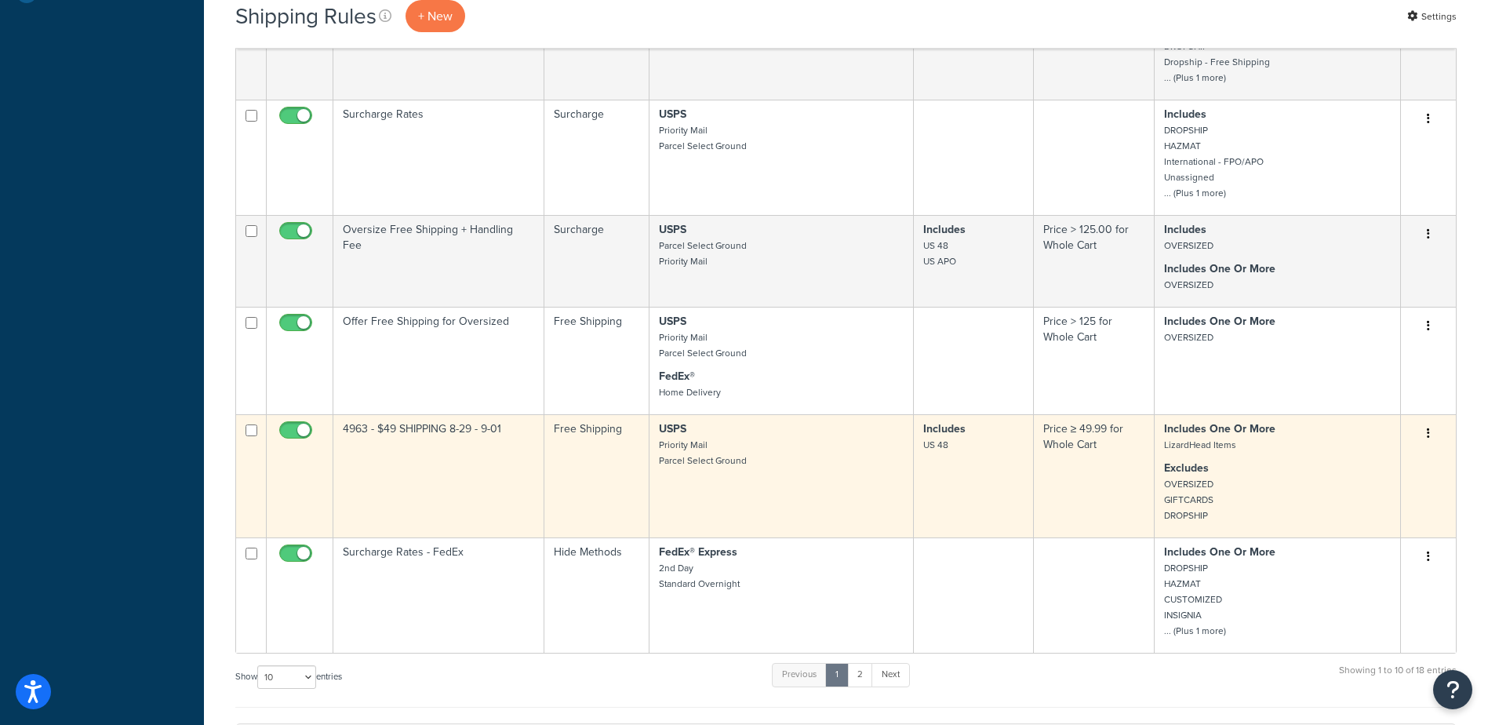
click at [390, 444] on td "4963 - $49 SHIPPING 8-29 - 9-01" at bounding box center [438, 475] width 211 height 123
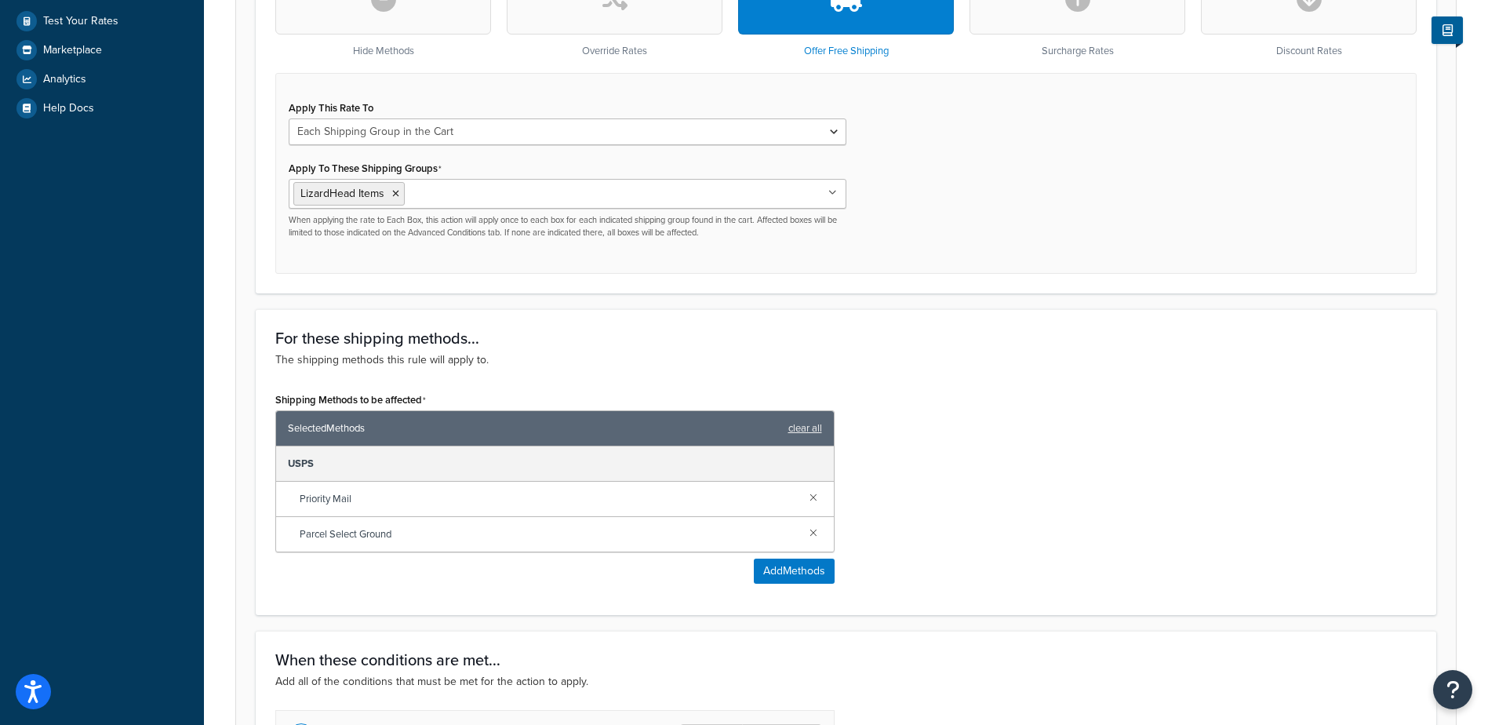
scroll to position [549, 0]
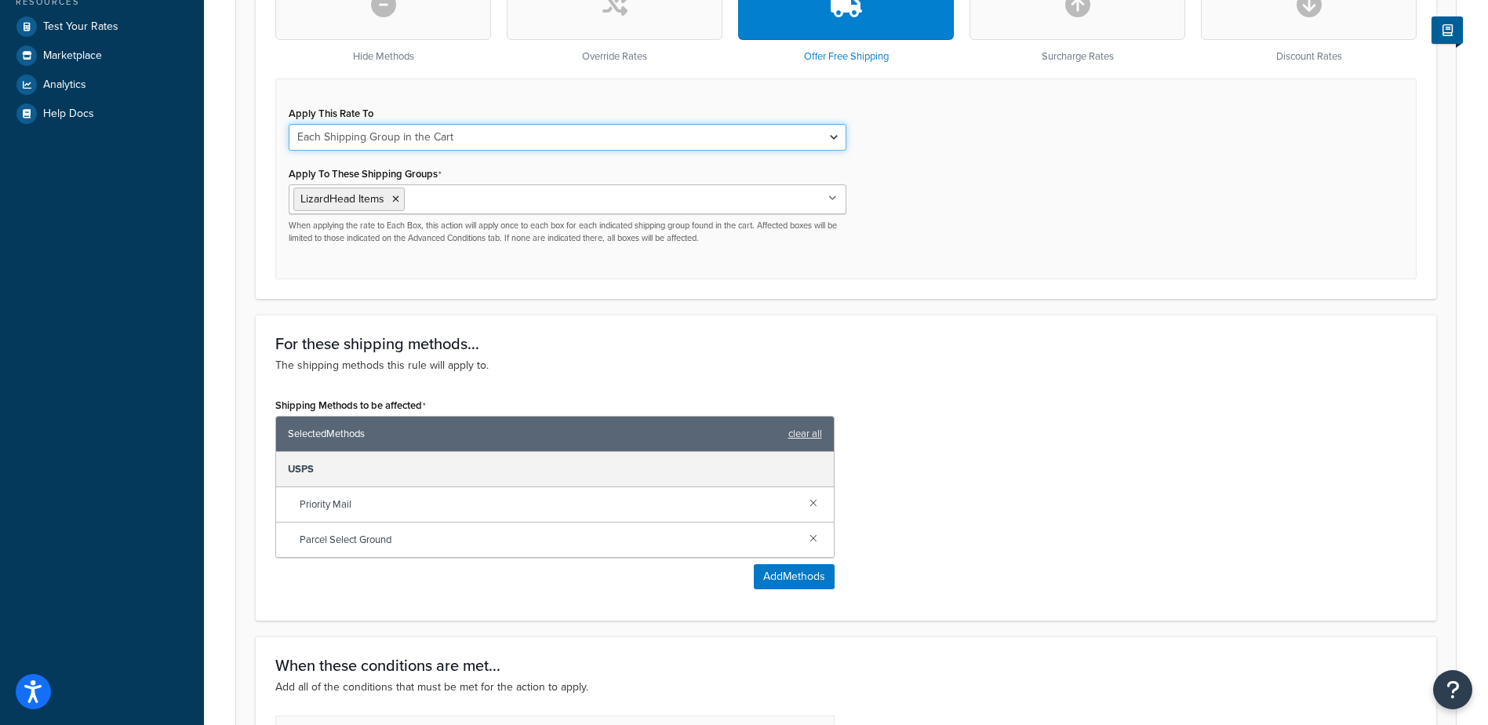
click at [840, 140] on select "Each Shipment in the Cart Each Shipping Group in the Cart Each Item within a Sh…" at bounding box center [568, 137] width 558 height 27
select select "ITEM"
click at [289, 126] on select "Each Shipment in the Cart Each Shipping Group in the Cart Each Item within a Sh…" at bounding box center [568, 137] width 558 height 27
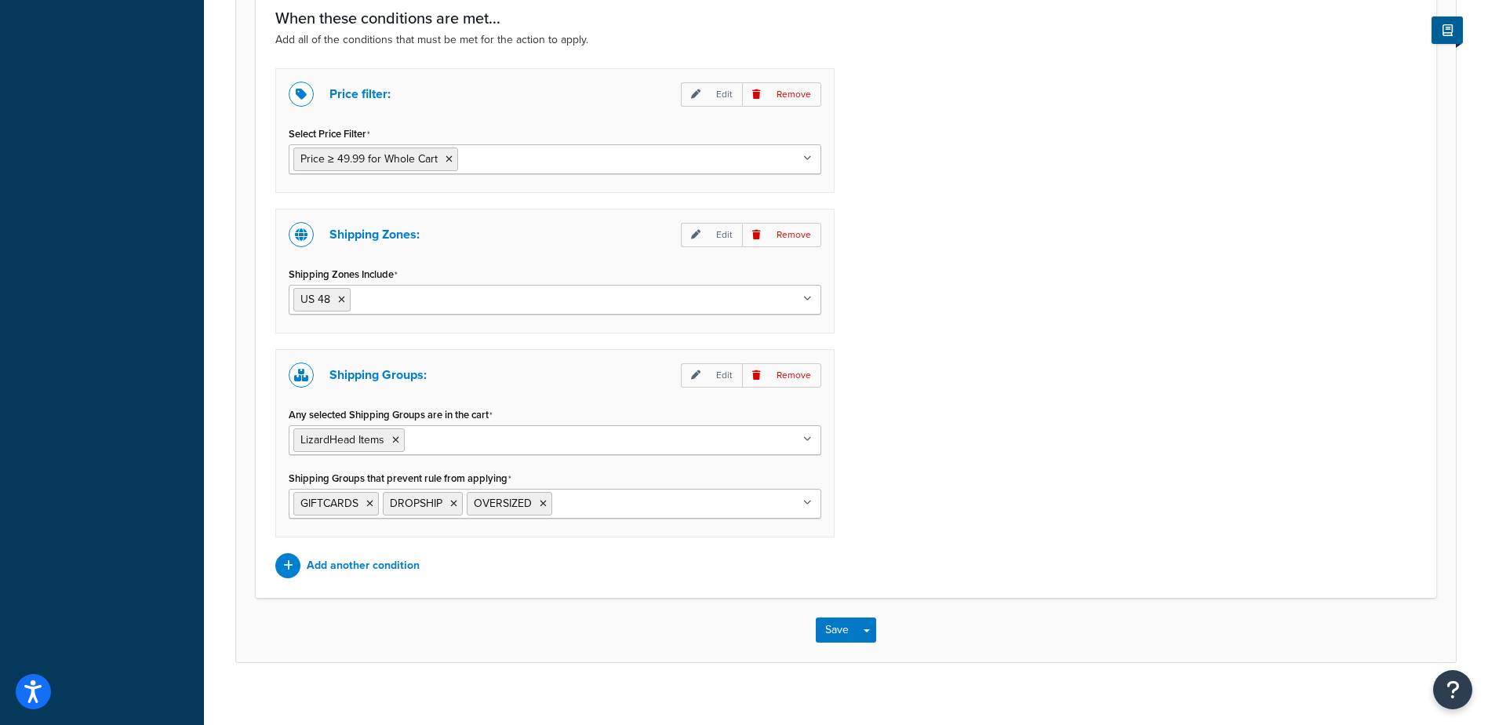
scroll to position [1215, 0]
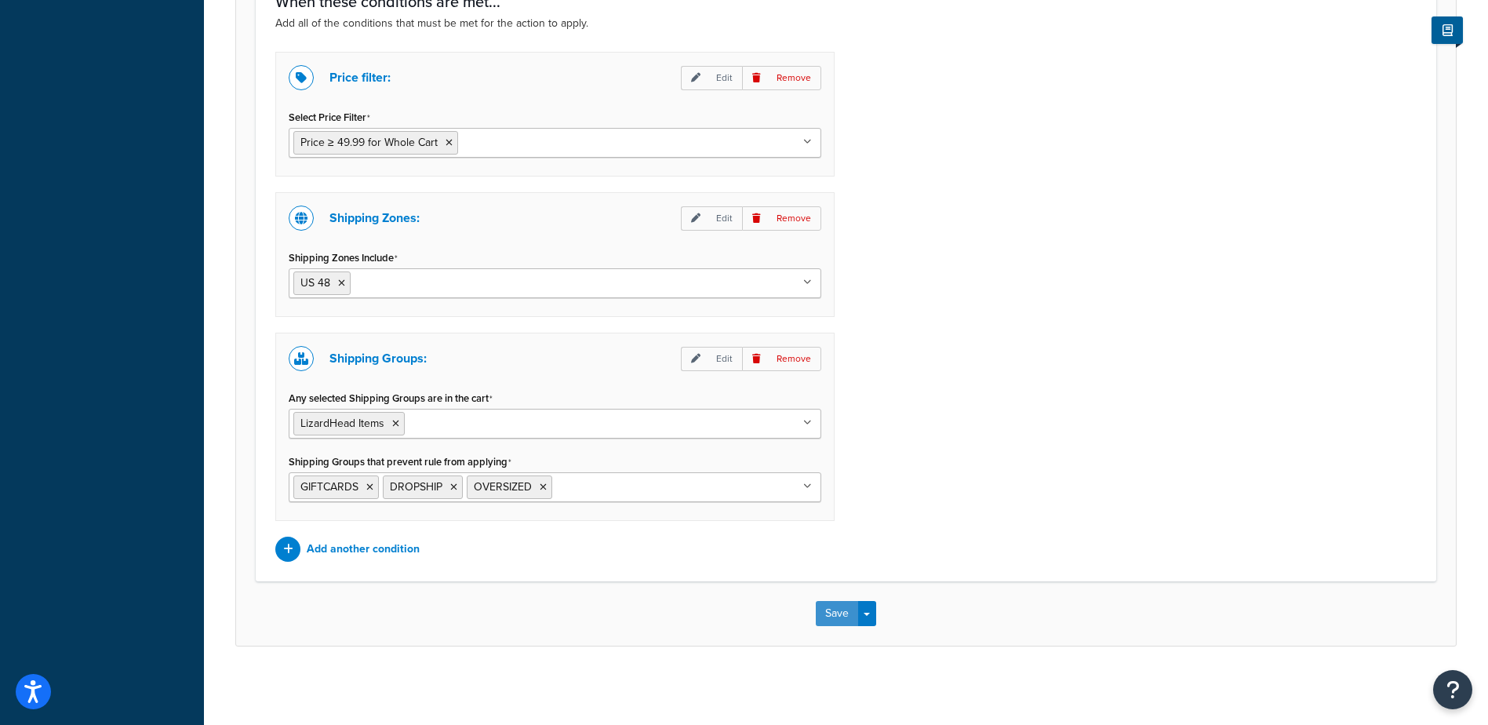
click at [823, 612] on button "Save" at bounding box center [837, 613] width 42 height 25
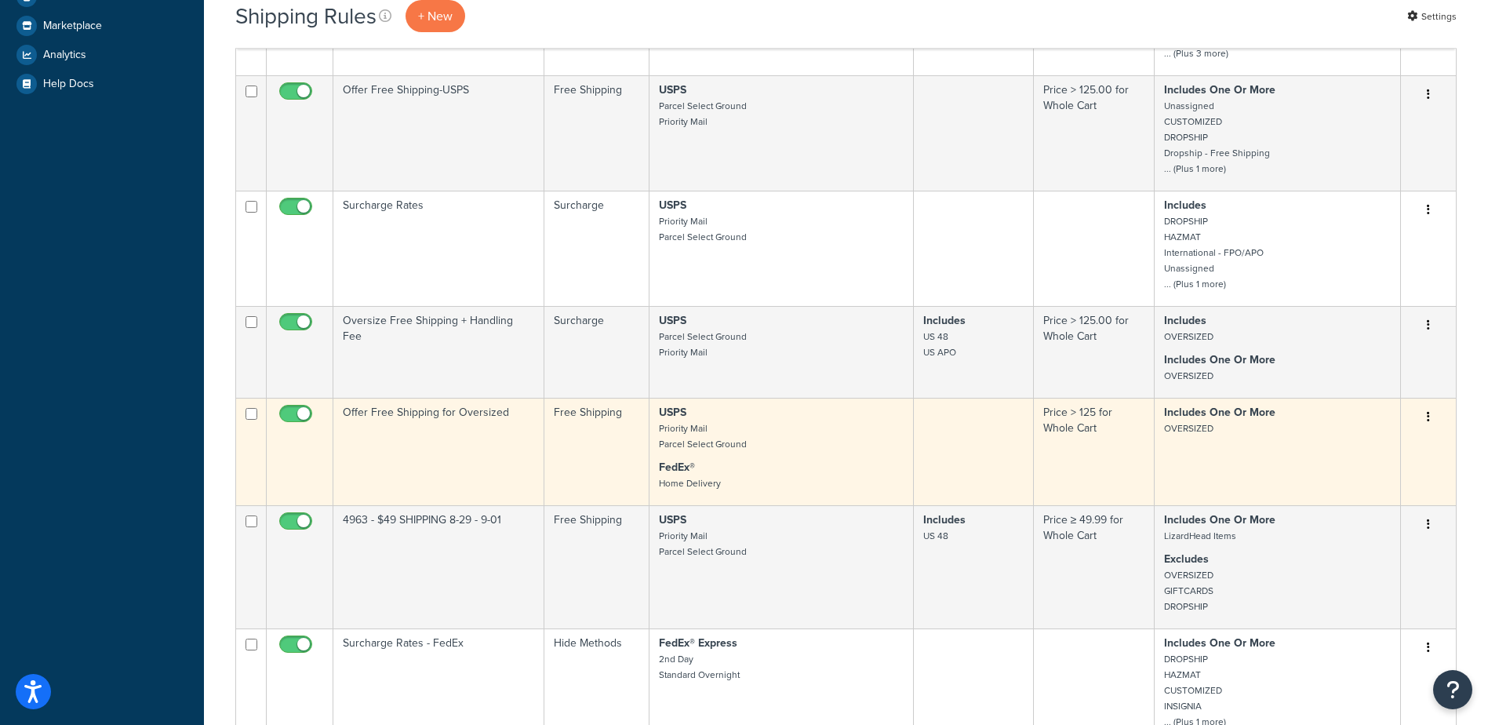
scroll to position [706, 0]
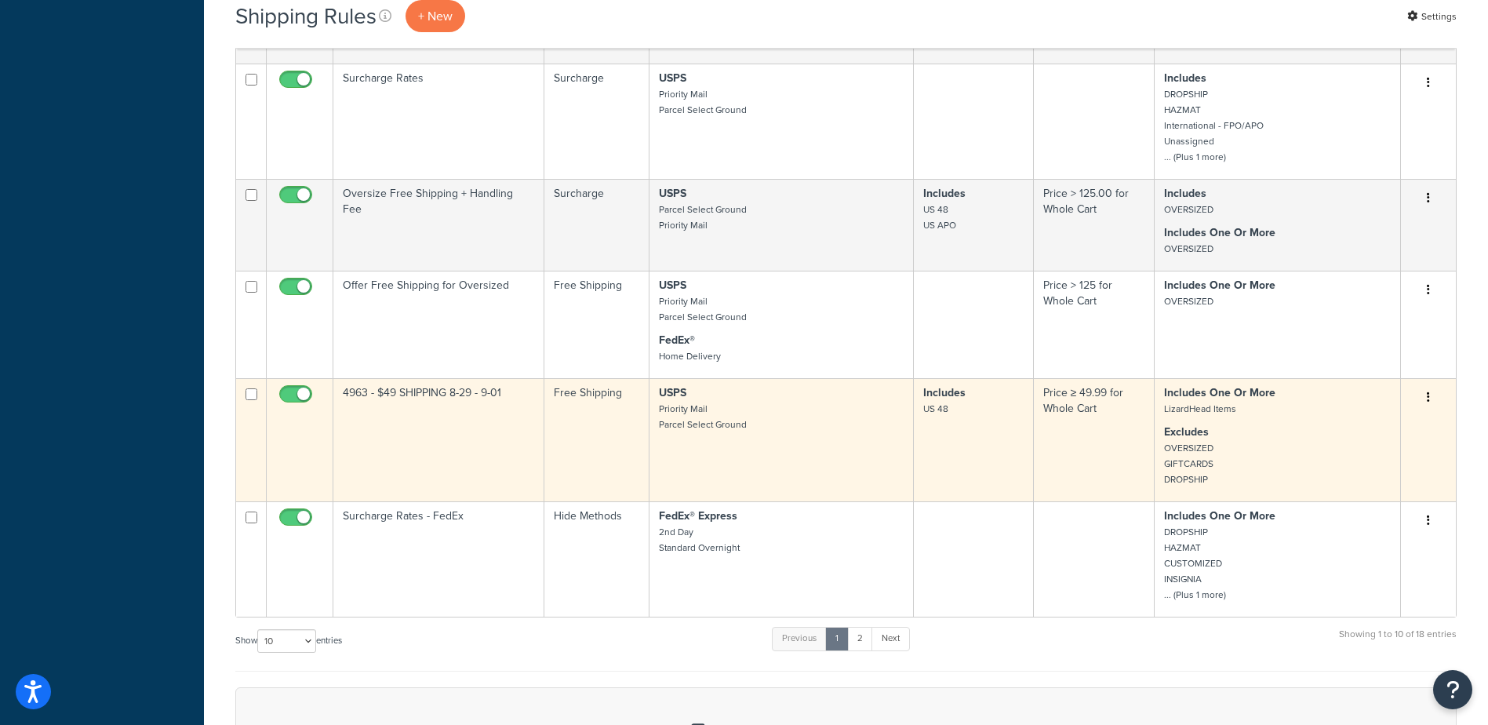
click at [782, 421] on p "USPS Priority Mail Parcel Select Ground" at bounding box center [781, 408] width 245 height 47
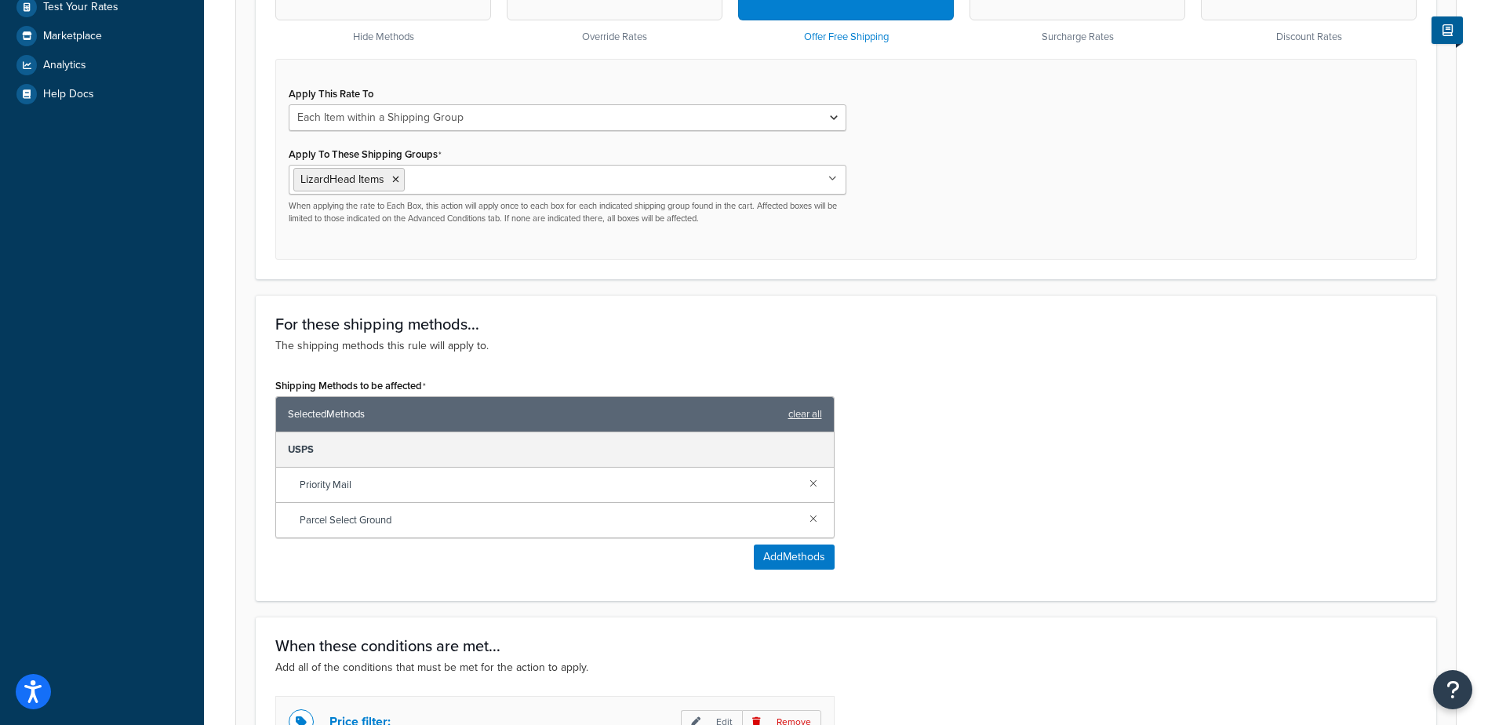
scroll to position [549, 0]
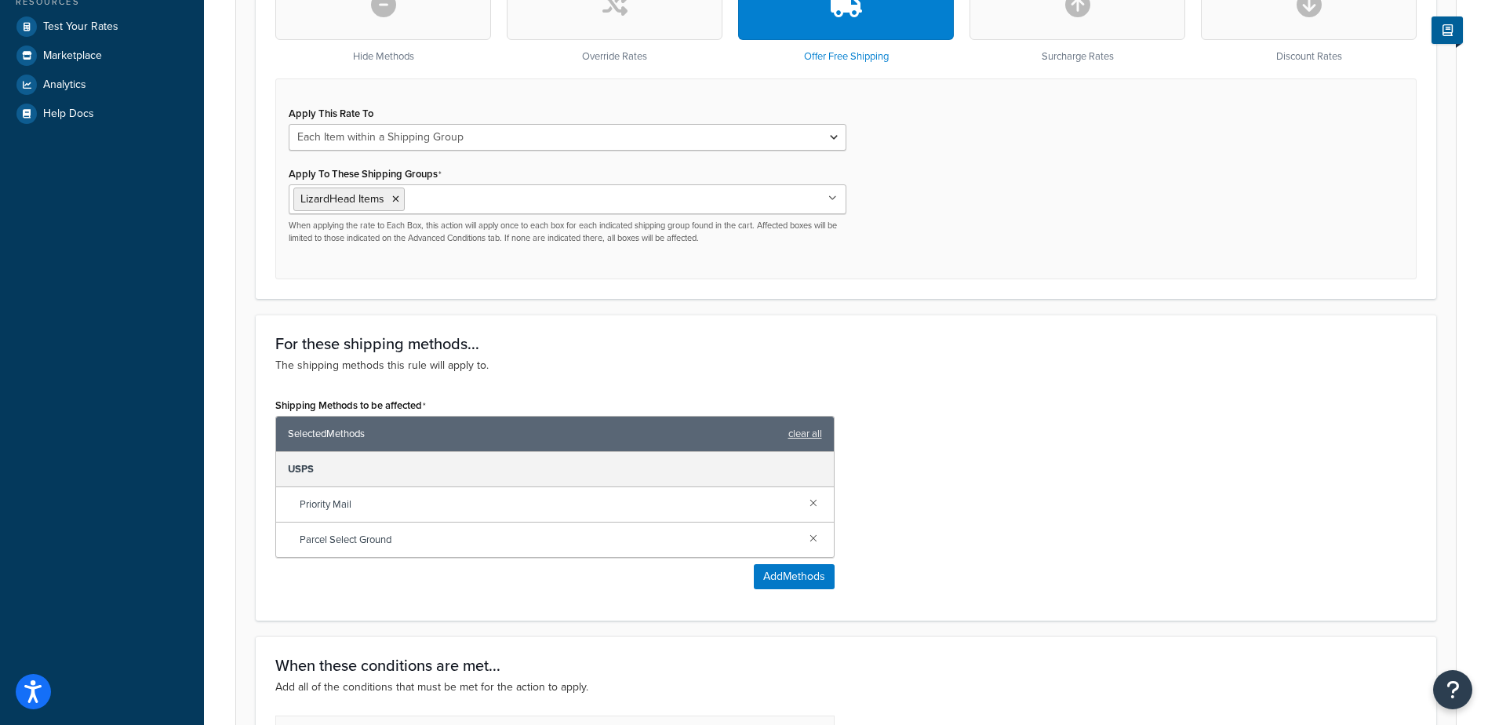
click at [1013, 370] on p "The shipping methods this rule will apply to." at bounding box center [845, 365] width 1141 height 17
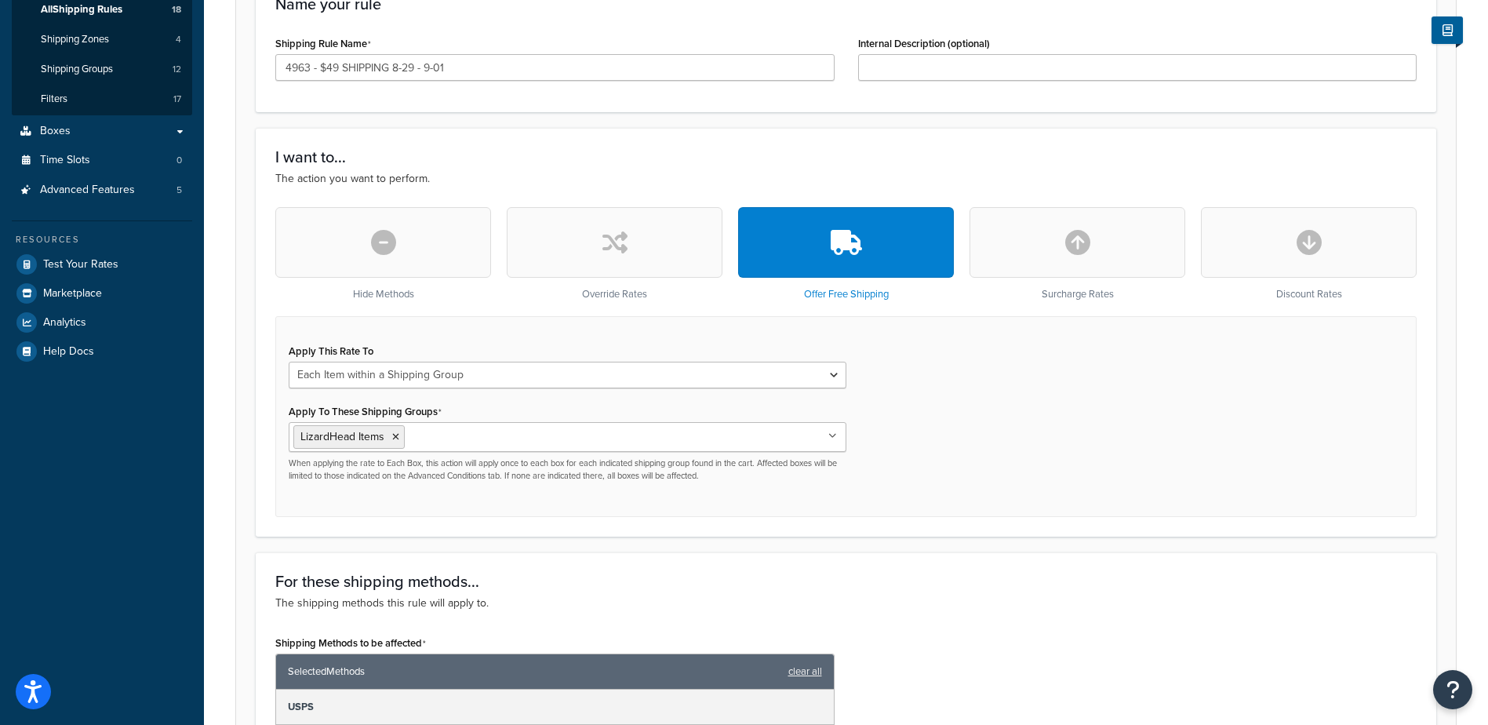
scroll to position [314, 0]
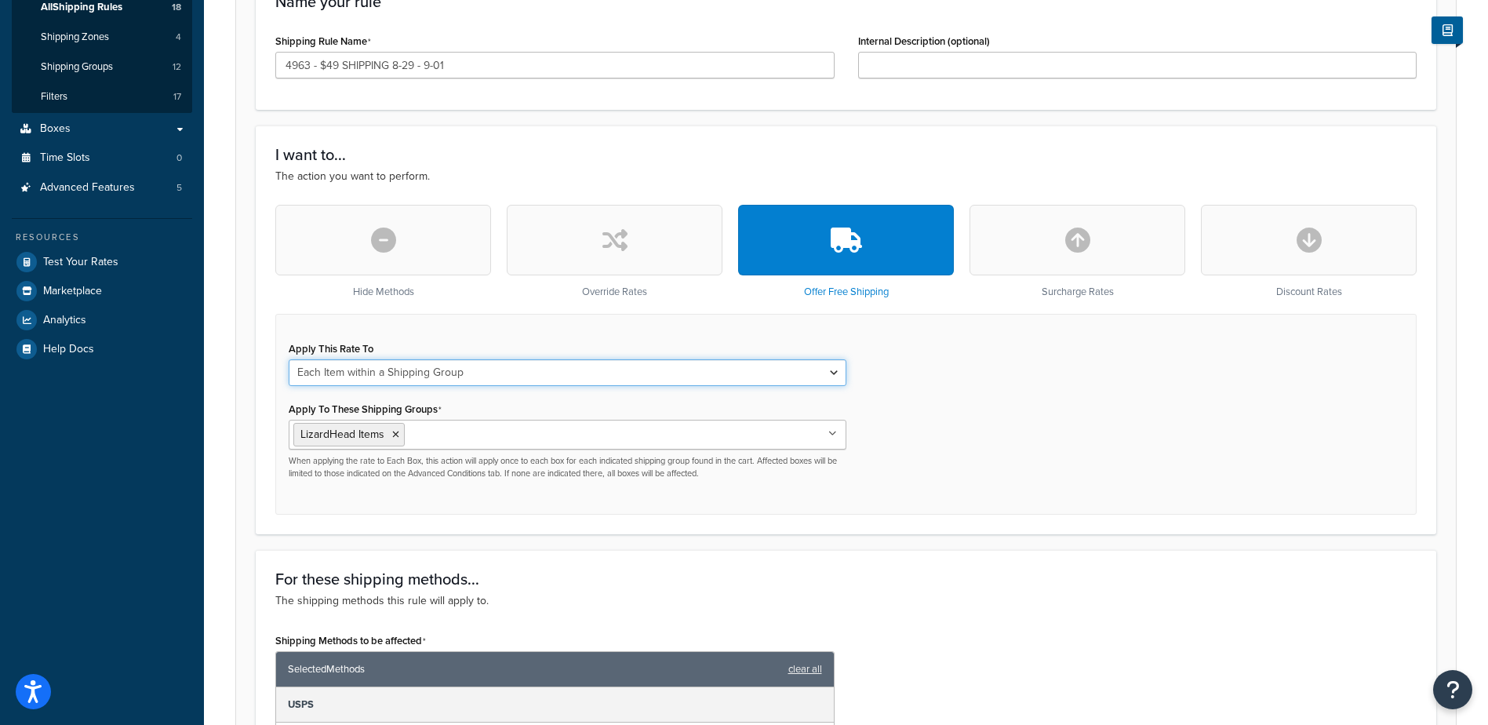
click at [811, 385] on select "Each Shipment in the Cart Each Shipping Group in the Cart Each Item within a Sh…" at bounding box center [568, 372] width 558 height 27
select select "SHIPPING_GROUP"
click at [289, 362] on select "Each Shipment in the Cart Each Shipping Group in the Cart Each Item within a Sh…" at bounding box center [568, 372] width 558 height 27
click at [984, 429] on div "Apply This Rate To Each Shipment in the Cart Each Shipping Group in the Cart Ea…" at bounding box center [845, 414] width 1141 height 201
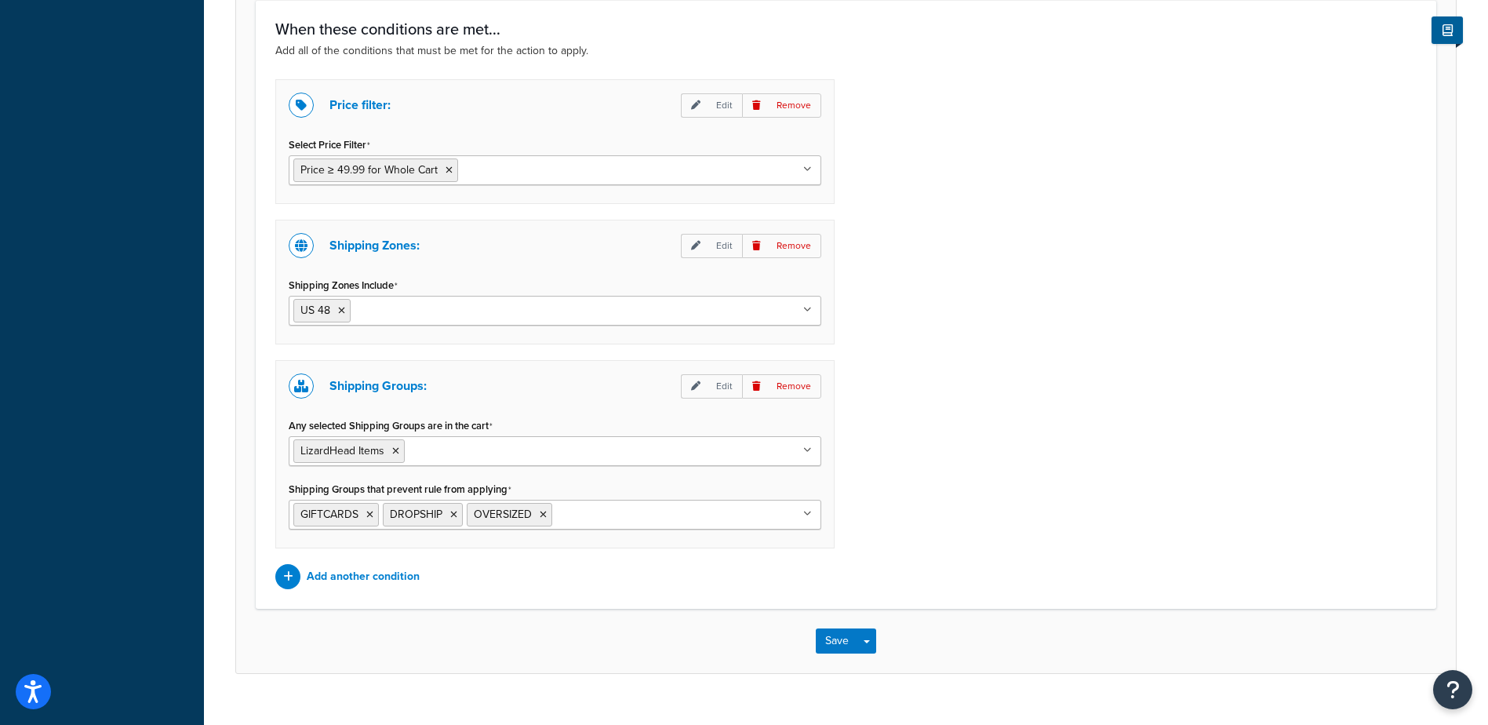
scroll to position [1215, 0]
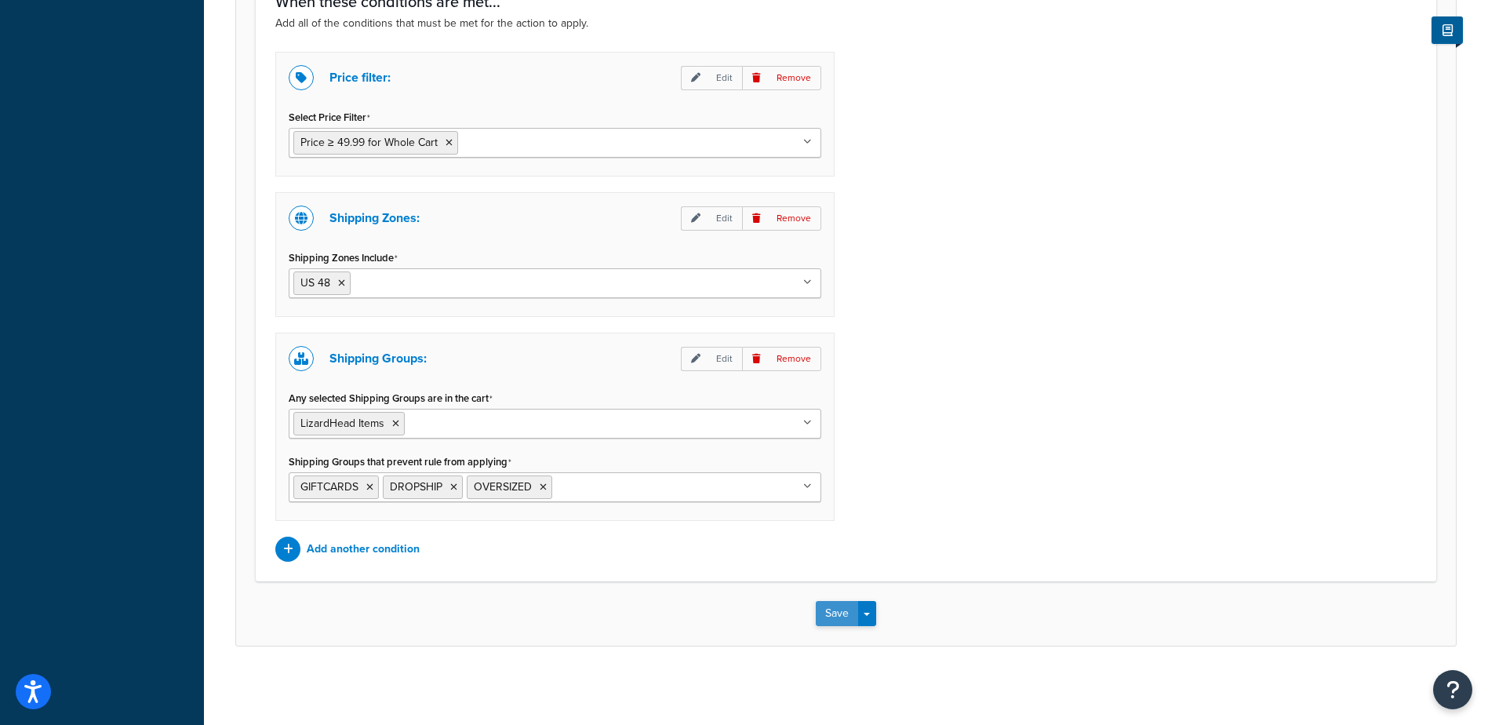
click at [837, 613] on button "Save" at bounding box center [837, 613] width 42 height 25
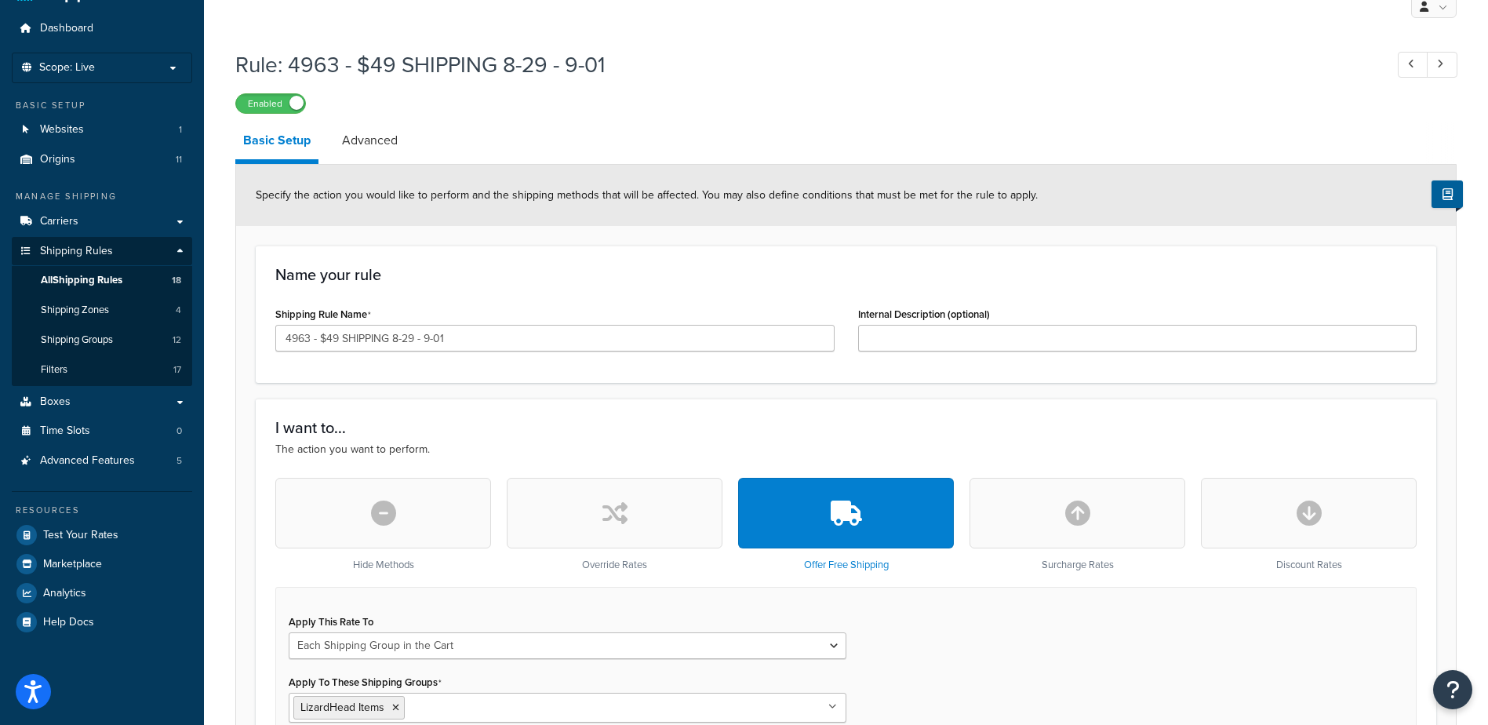
scroll to position [202, 0]
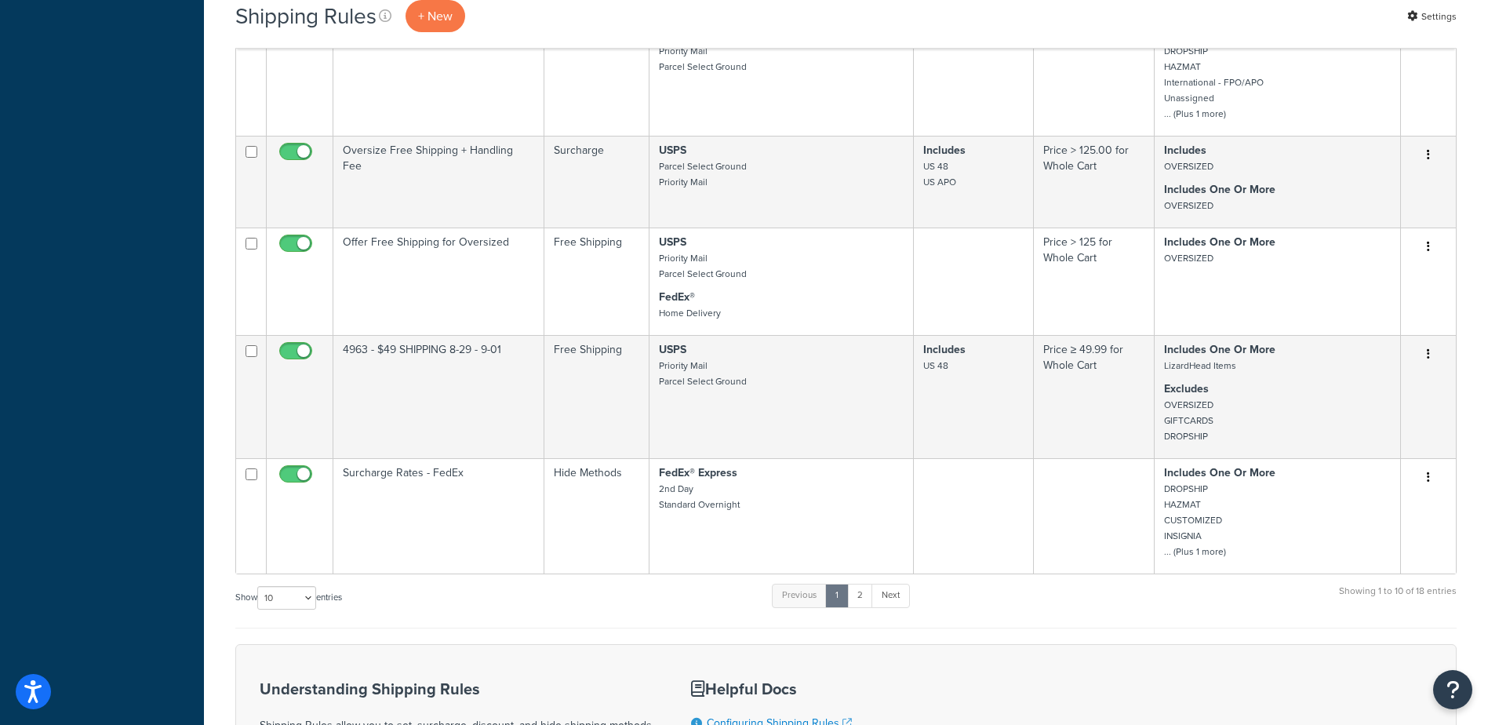
scroll to position [748, 0]
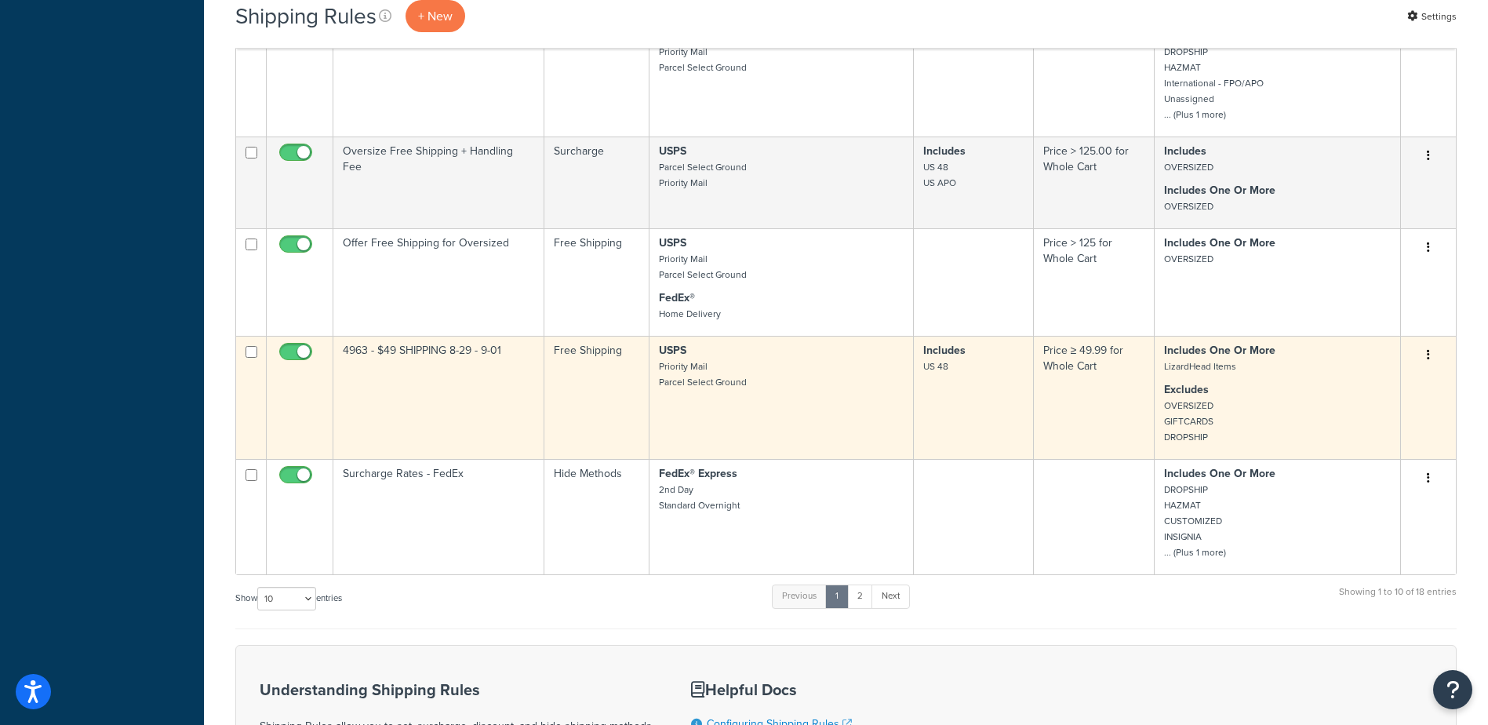
click at [457, 372] on td "4963 - $49 SHIPPING 8-29 - 9-01" at bounding box center [438, 397] width 211 height 123
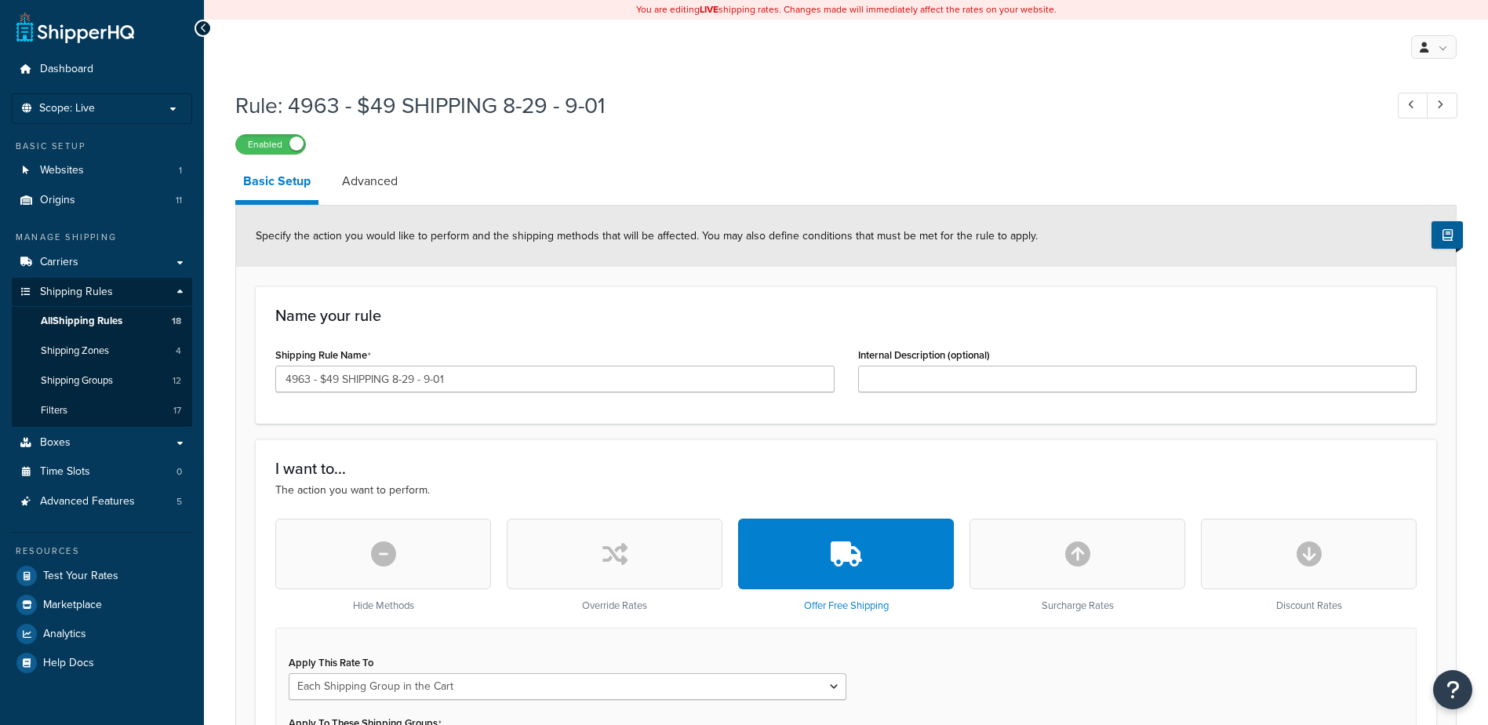
select select "SHIPPING_GROUP"
click at [364, 197] on link "Advanced" at bounding box center [369, 181] width 71 height 38
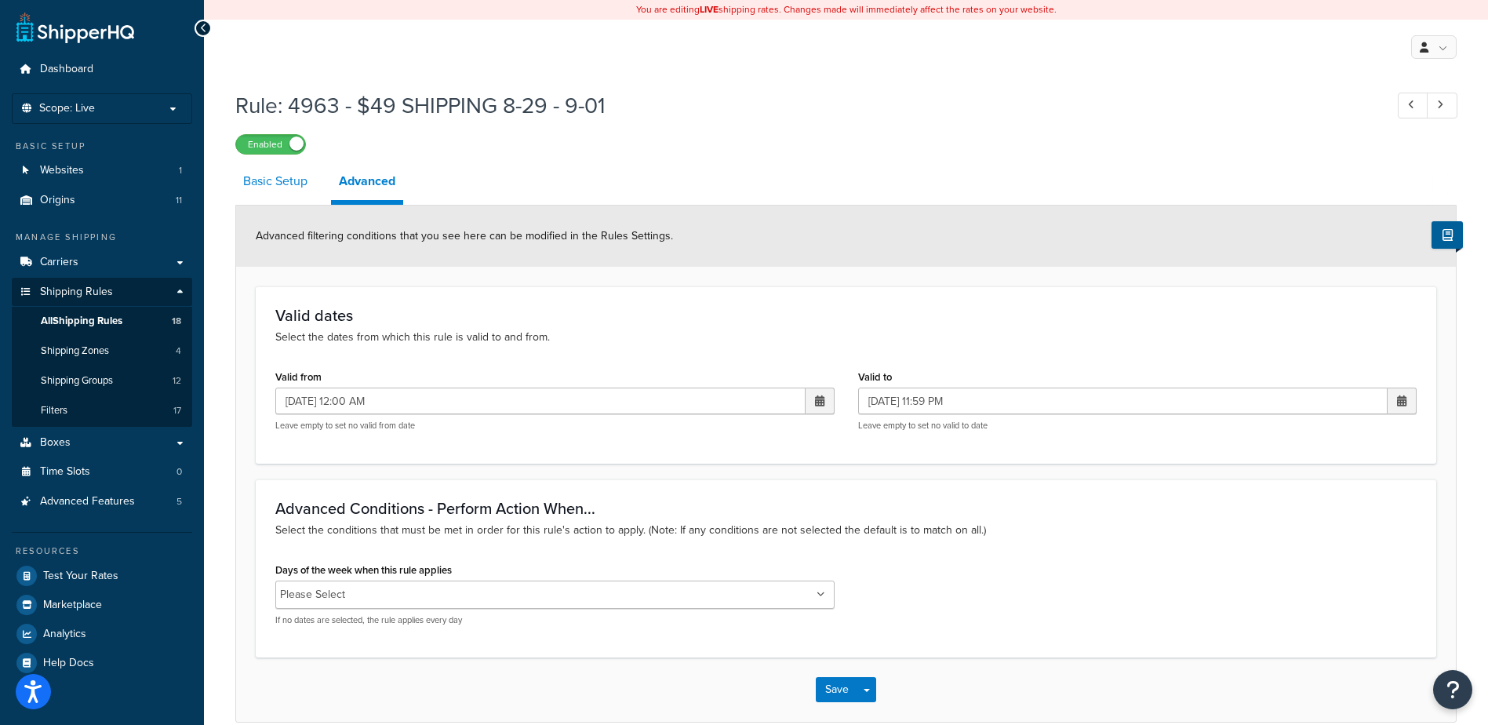
click at [267, 187] on link "Basic Setup" at bounding box center [275, 181] width 80 height 38
select select "SHIPPING_GROUP"
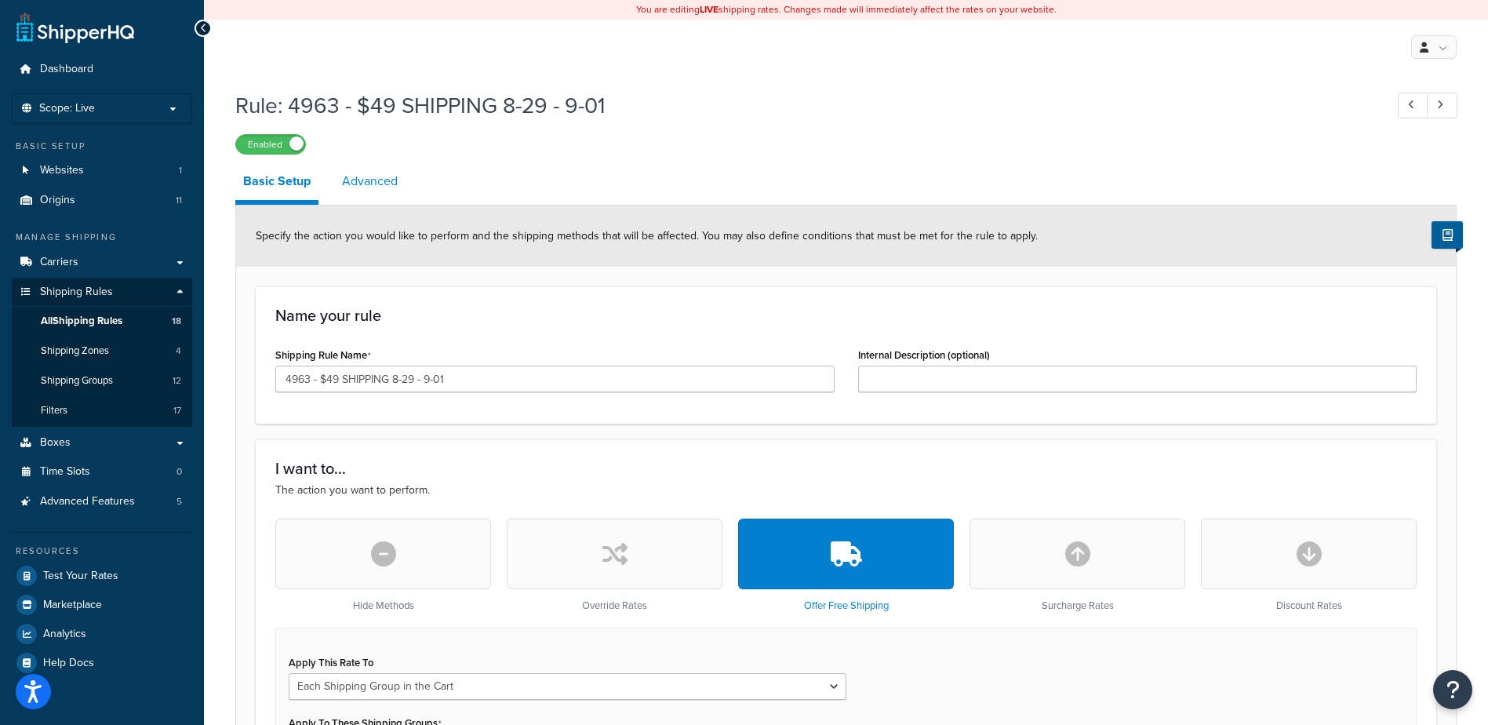
click at [388, 184] on link "Advanced" at bounding box center [369, 181] width 71 height 38
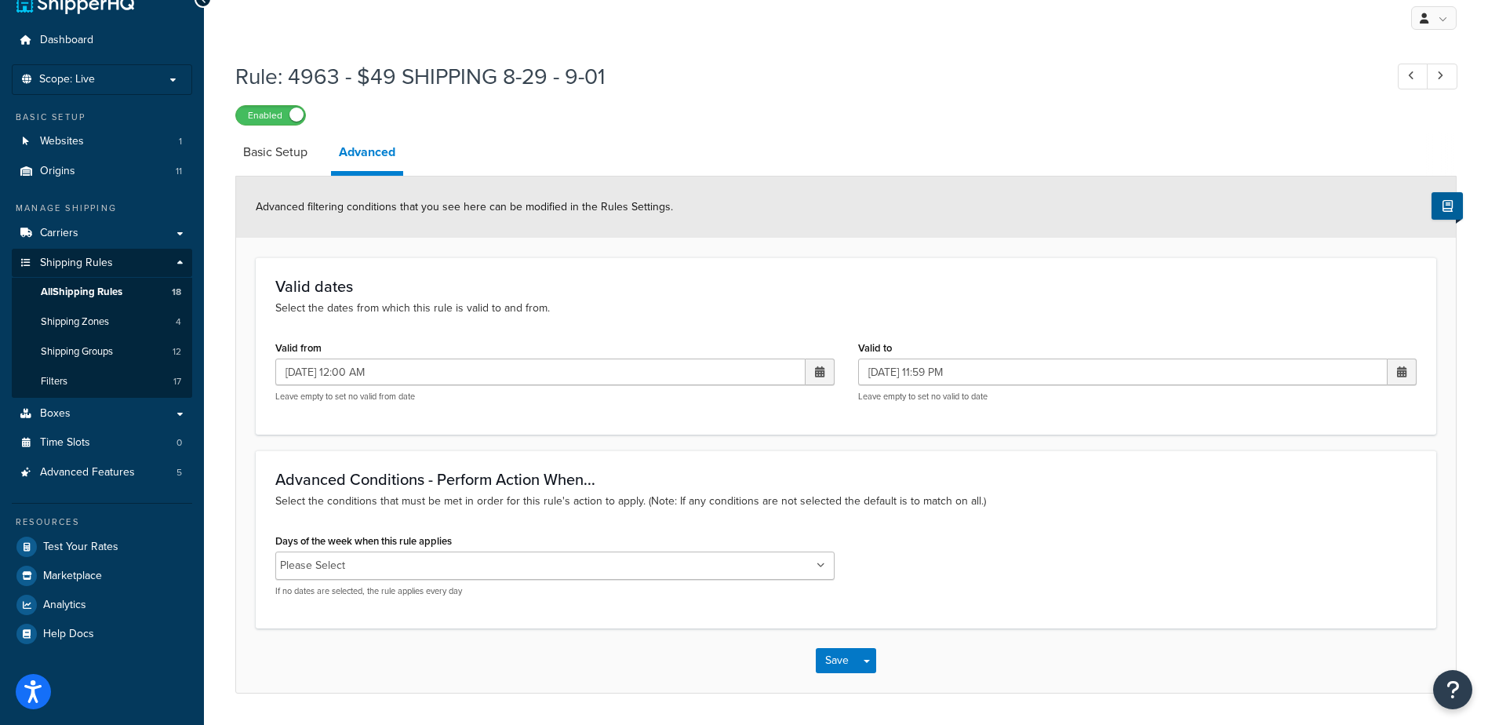
scroll to position [78, 0]
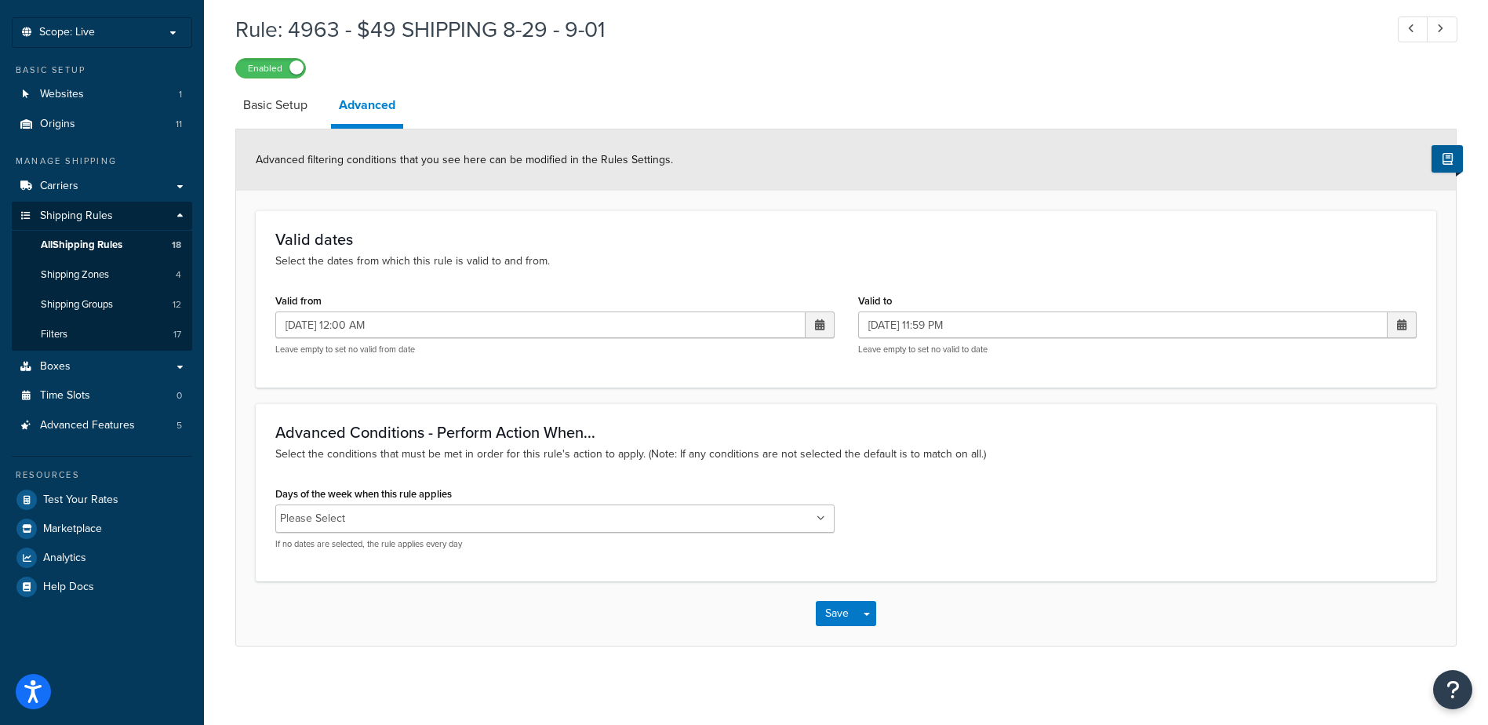
click at [279, 130] on div "Advanced filtering conditions that you see here can be modified in the Rules Se…" at bounding box center [846, 159] width 1220 height 61
click at [287, 100] on link "Basic Setup" at bounding box center [275, 105] width 80 height 38
select select "SHIPPING_GROUP"
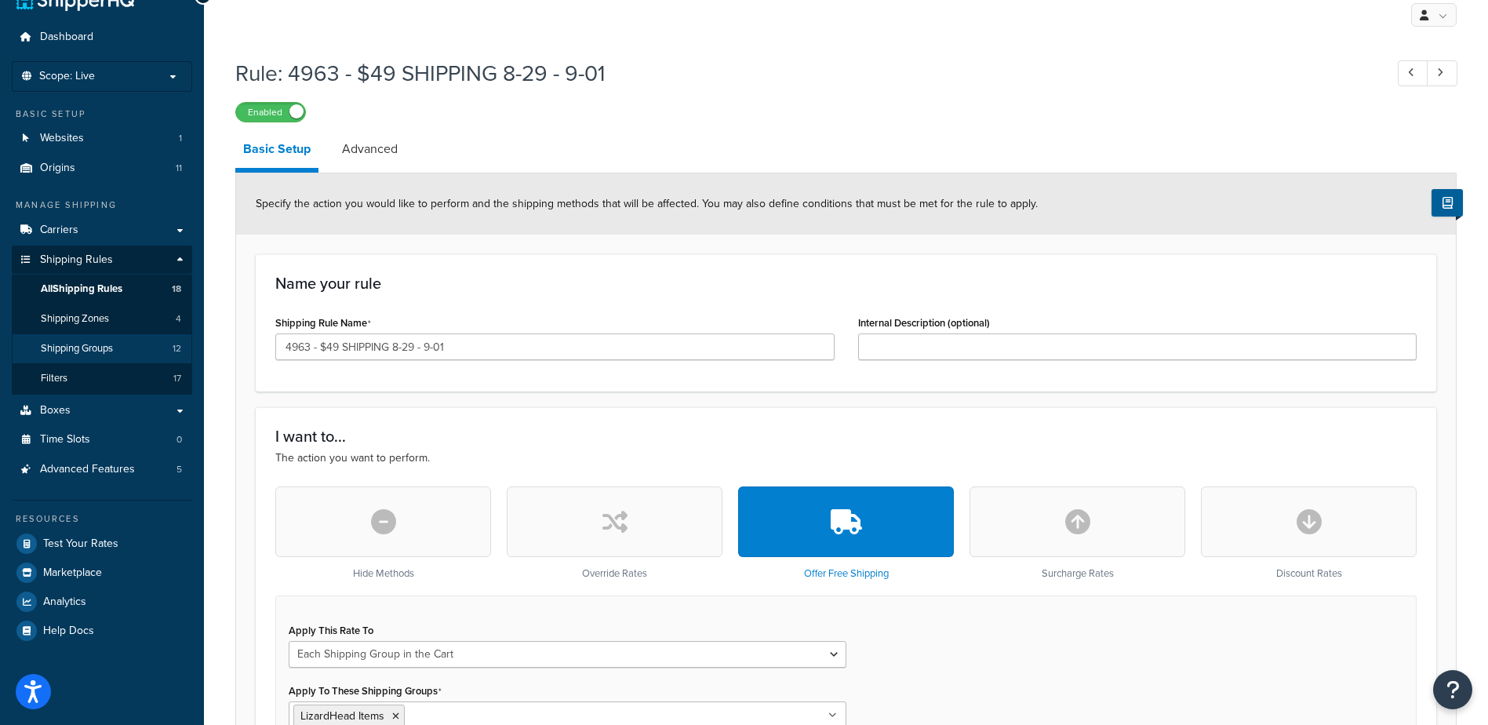
scroll to position [157, 0]
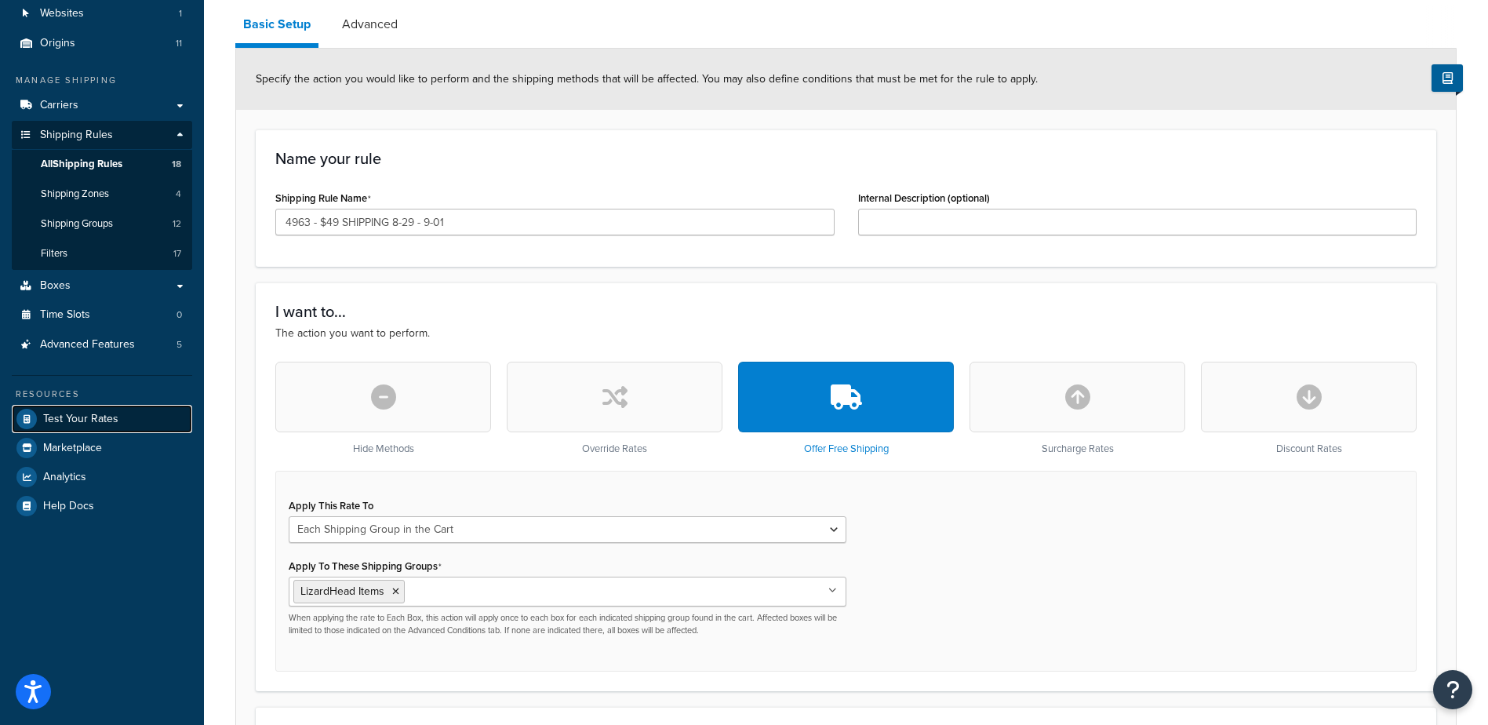
click at [78, 420] on span "Test Your Rates" at bounding box center [80, 419] width 75 height 13
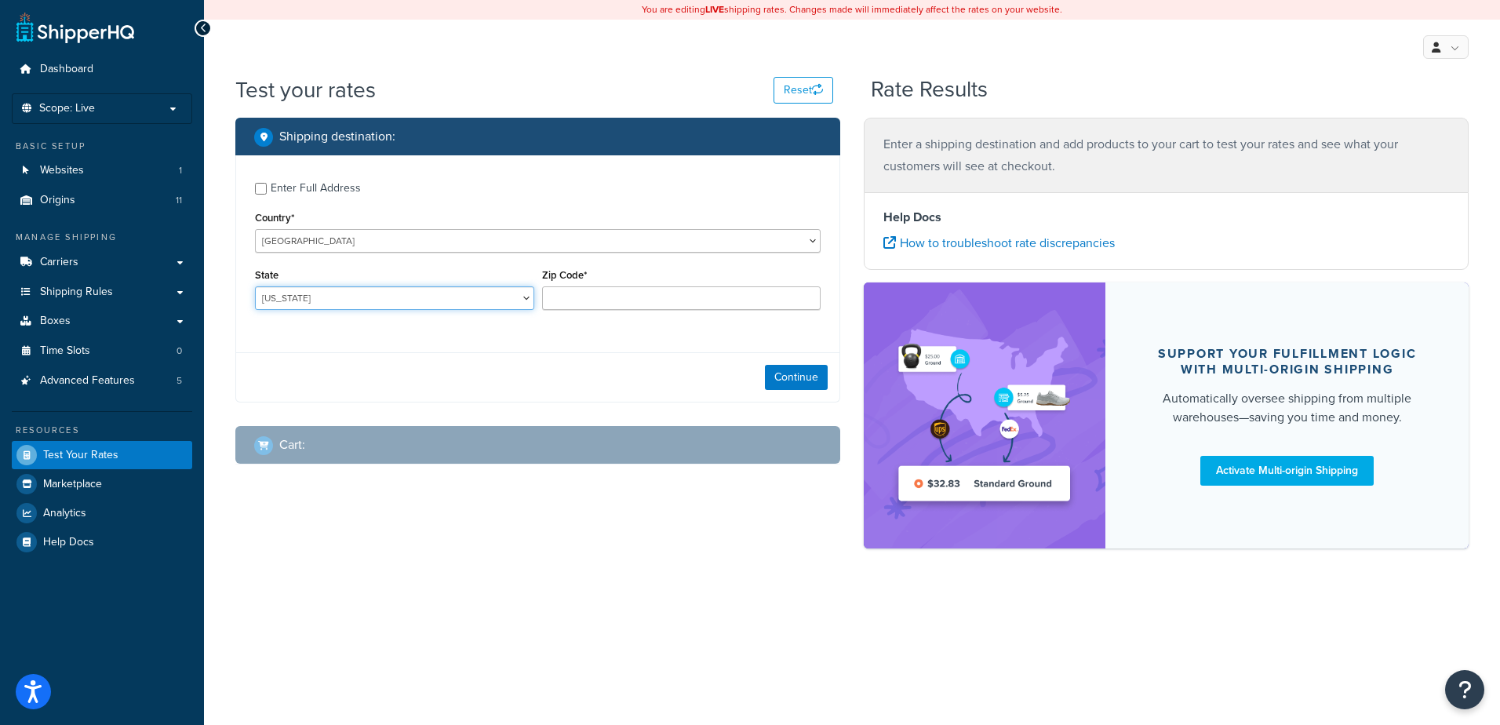
drag, startPoint x: 474, startPoint y: 302, endPoint x: 526, endPoint y: 302, distance: 51.8
click at [477, 302] on select "Alabama Alaska American Samoa Arizona Arkansas Armed Forces Americas Armed Forc…" at bounding box center [394, 298] width 279 height 24
click at [666, 300] on input "Zip Code*" at bounding box center [681, 298] width 279 height 24
type input "67230"
click at [558, 347] on div "Enter Full Address Country* United States United Kingdom Afghanistan Åland Isla…" at bounding box center [537, 278] width 605 height 247
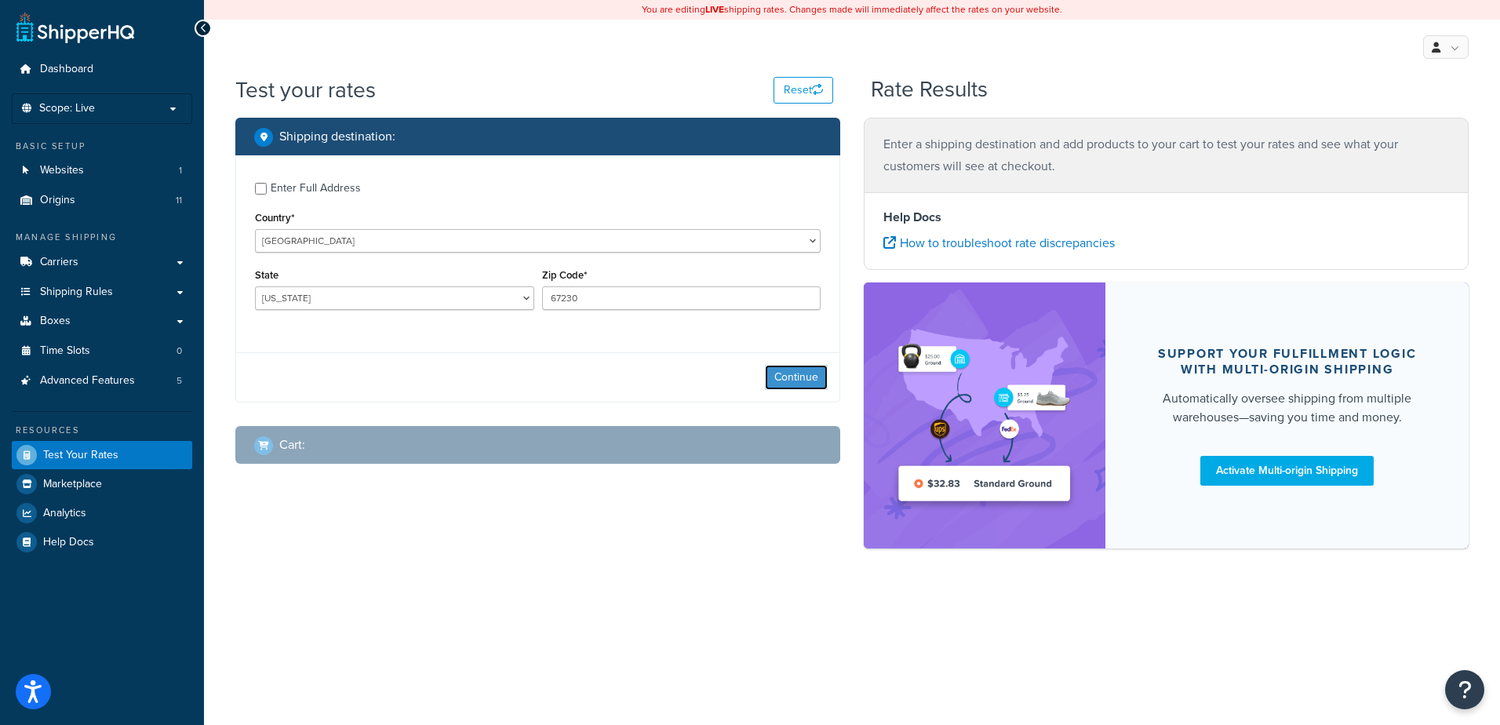
click at [790, 379] on button "Continue" at bounding box center [796, 377] width 63 height 25
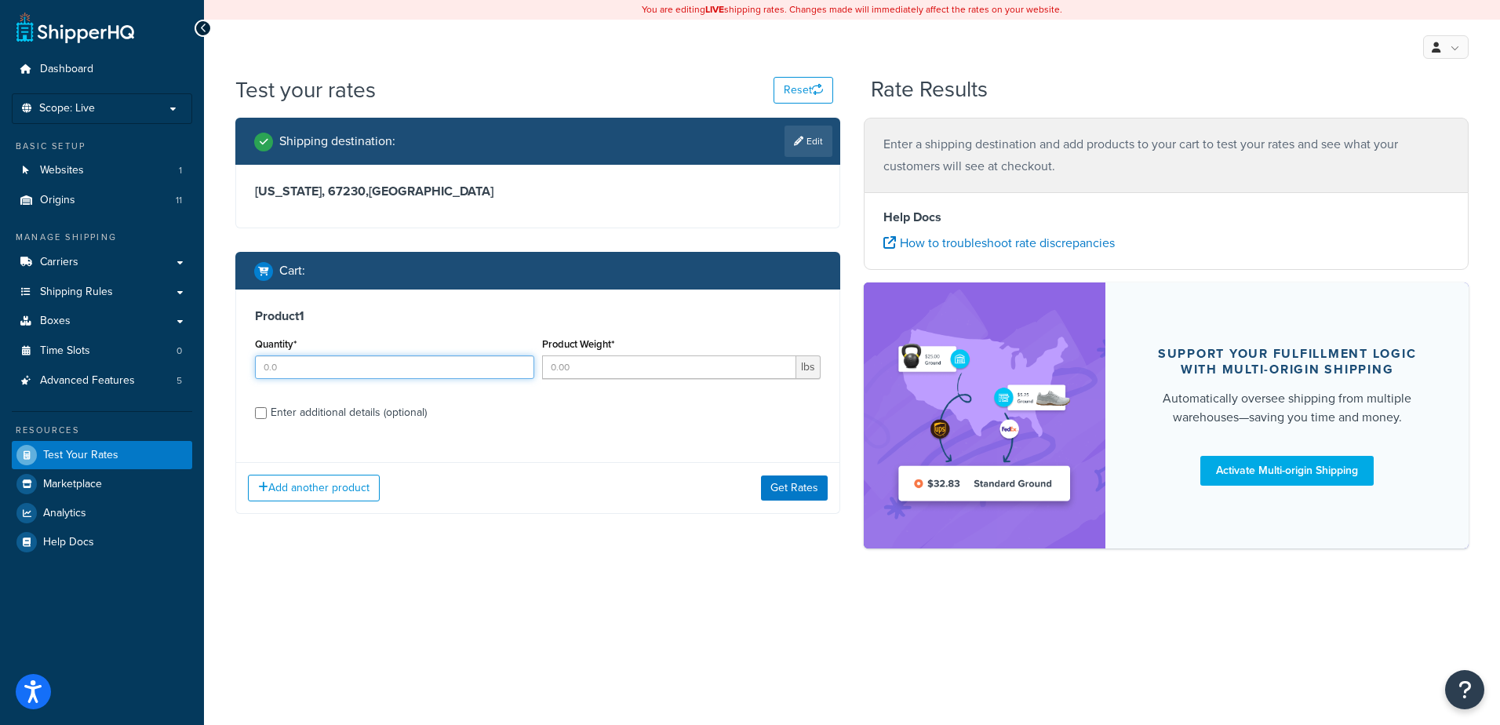
click at [431, 372] on input "Quantity*" at bounding box center [394, 367] width 279 height 24
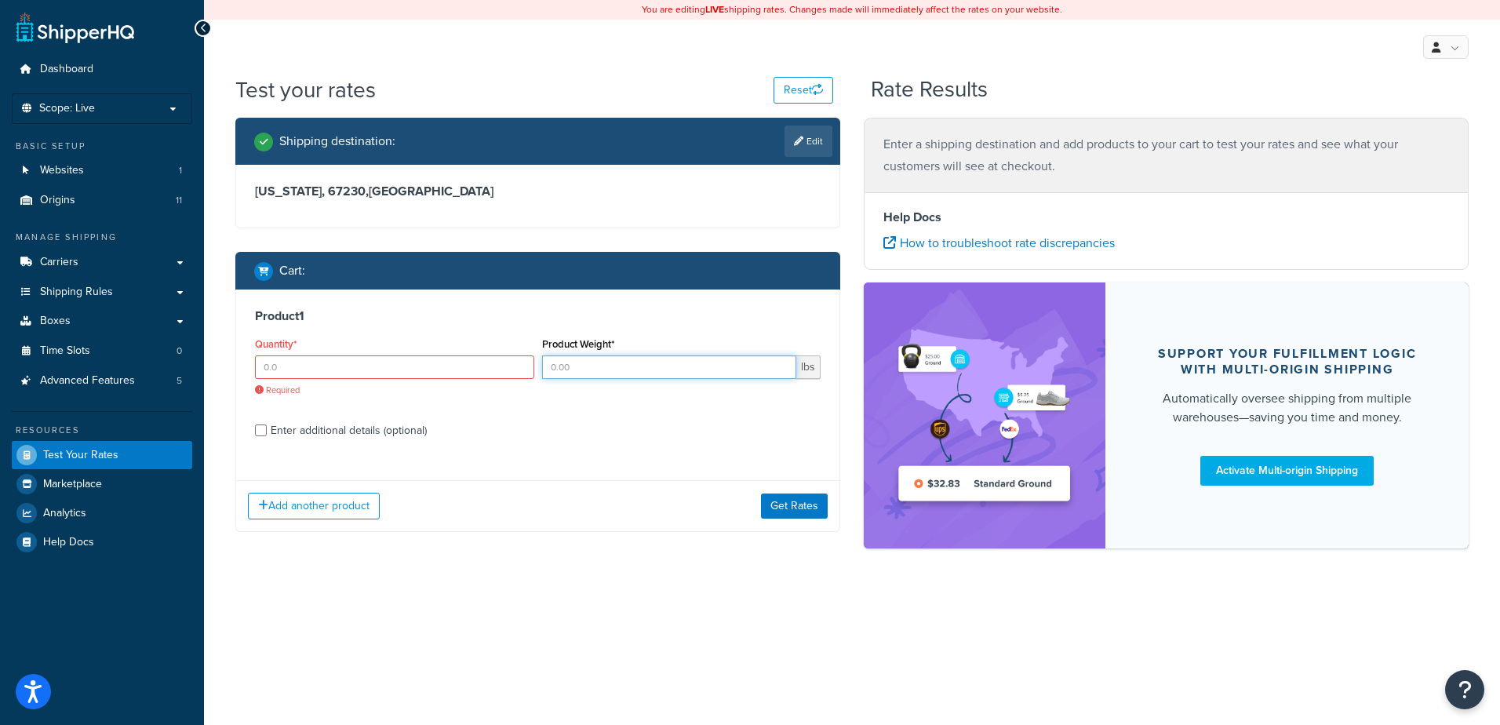
click at [607, 373] on input "Product Weight*" at bounding box center [669, 367] width 255 height 24
click at [419, 370] on input "Quantity*" at bounding box center [394, 367] width 279 height 24
click at [264, 431] on input "Enter additional details (optional)" at bounding box center [261, 430] width 12 height 12
checkbox input "true"
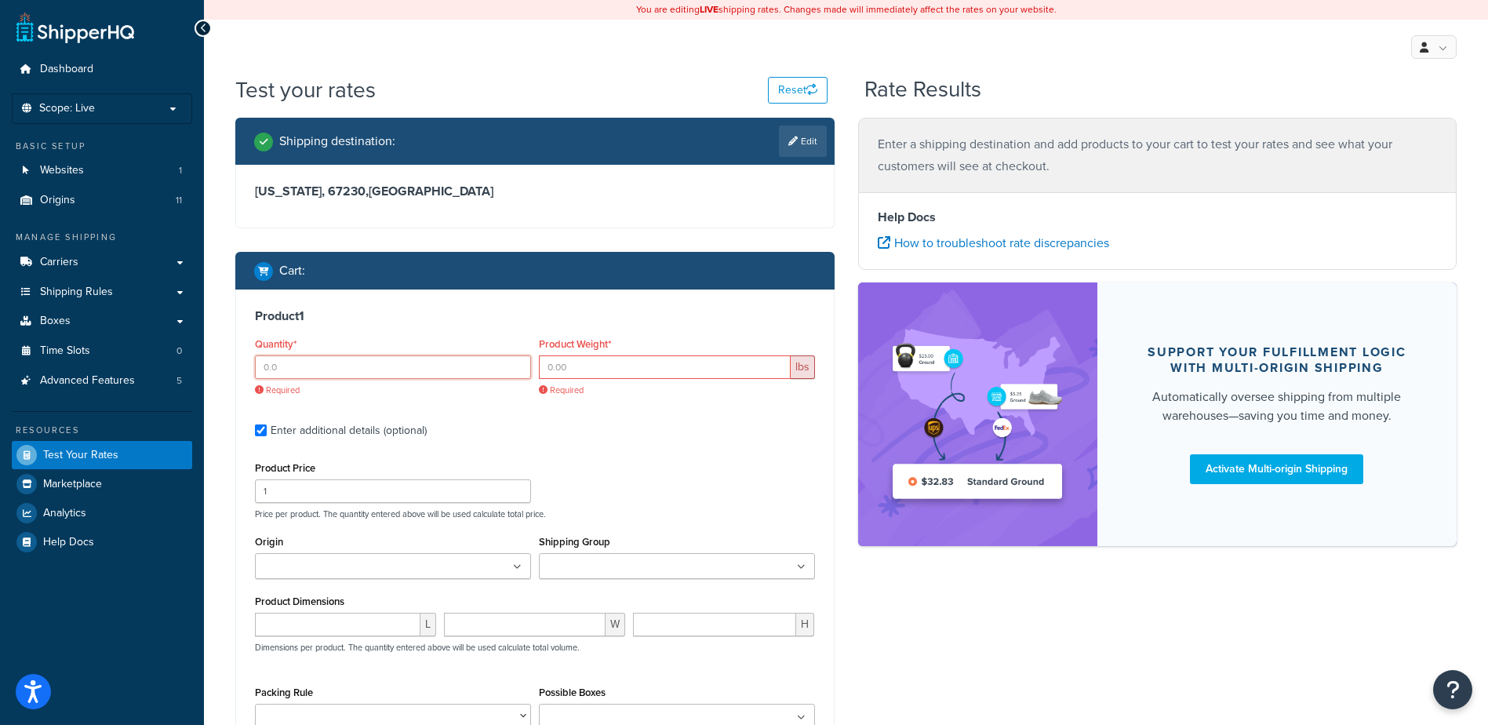
click at [309, 363] on input "Quantity*" at bounding box center [393, 367] width 276 height 24
type input "15"
click at [662, 442] on label "Enter additional details (optional)" at bounding box center [543, 429] width 544 height 25
click at [267, 436] on input "Enter additional details (optional)" at bounding box center [261, 430] width 12 height 12
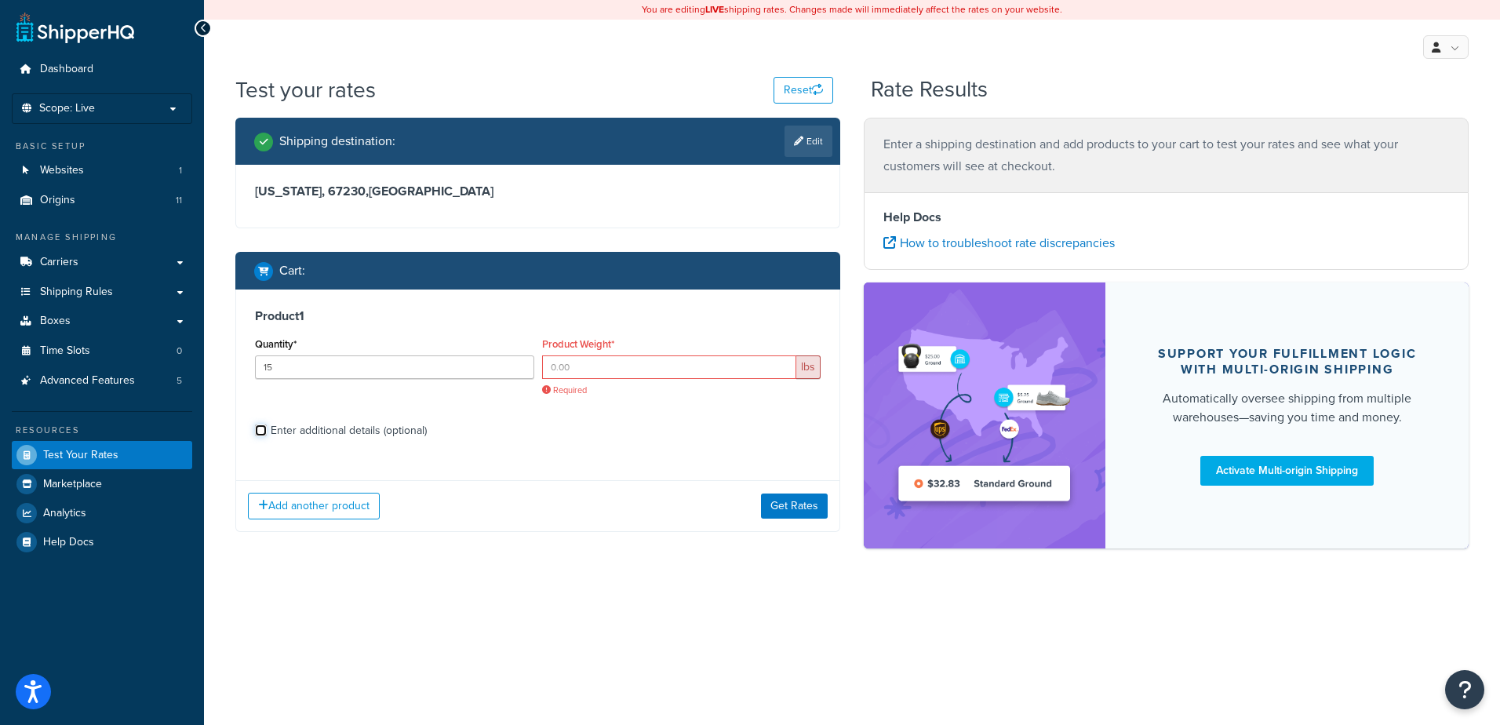
click at [260, 432] on input "Enter additional details (optional)" at bounding box center [261, 430] width 12 height 12
checkbox input "true"
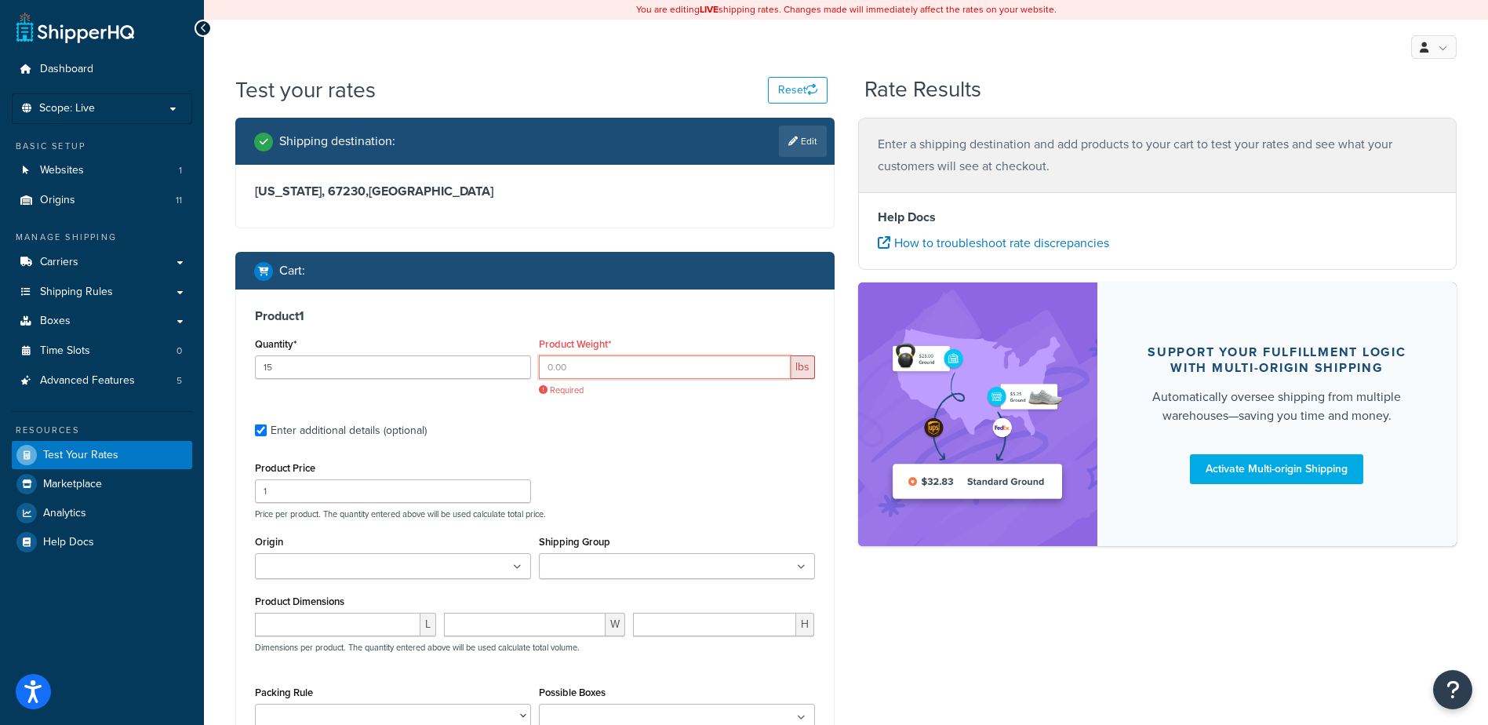
click at [587, 366] on input "Product Weight*" at bounding box center [665, 367] width 252 height 24
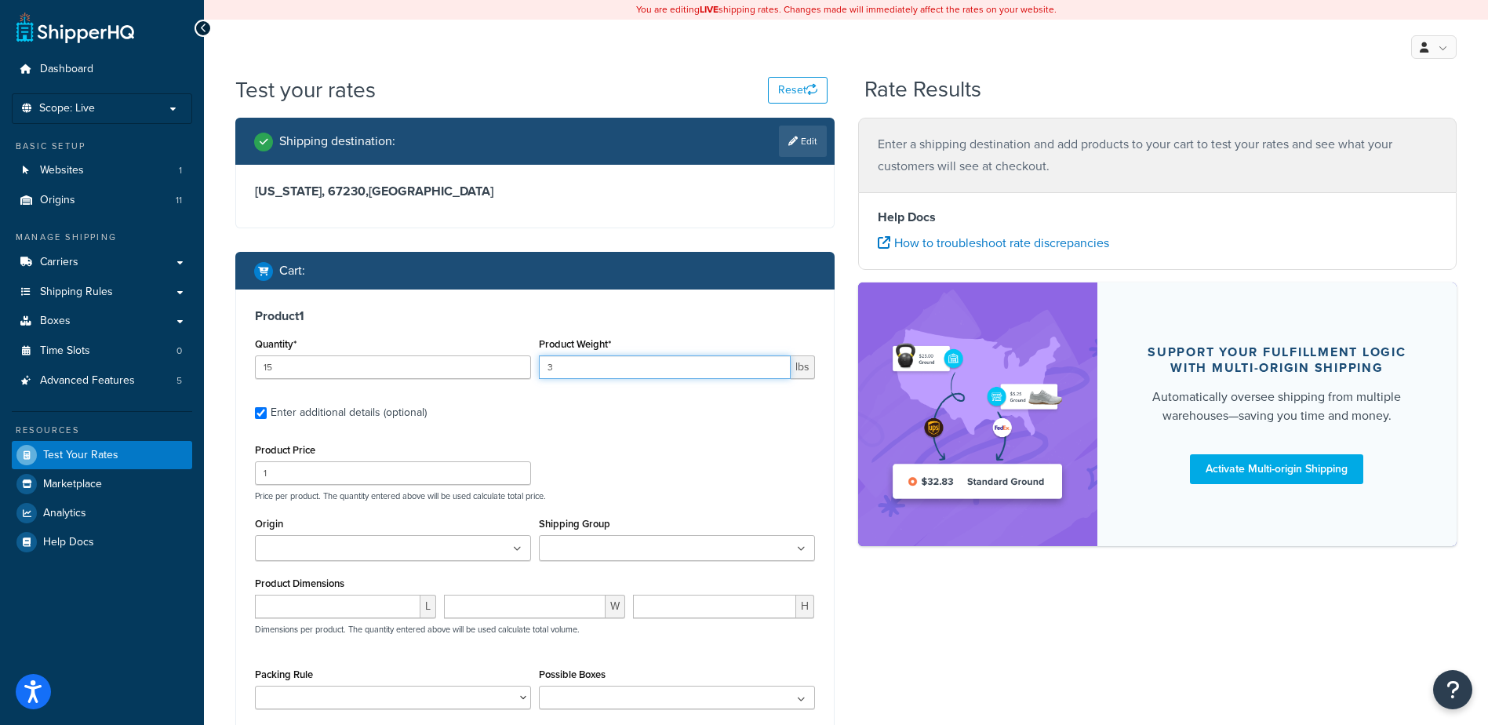
type input "3"
drag, startPoint x: 610, startPoint y: 437, endPoint x: 618, endPoint y: 438, distance: 7.9
click at [612, 437] on div "Product 1 Quantity* 15 Product Weight* 3 lbs Enter additional details (optional…" at bounding box center [535, 514] width 598 height 450
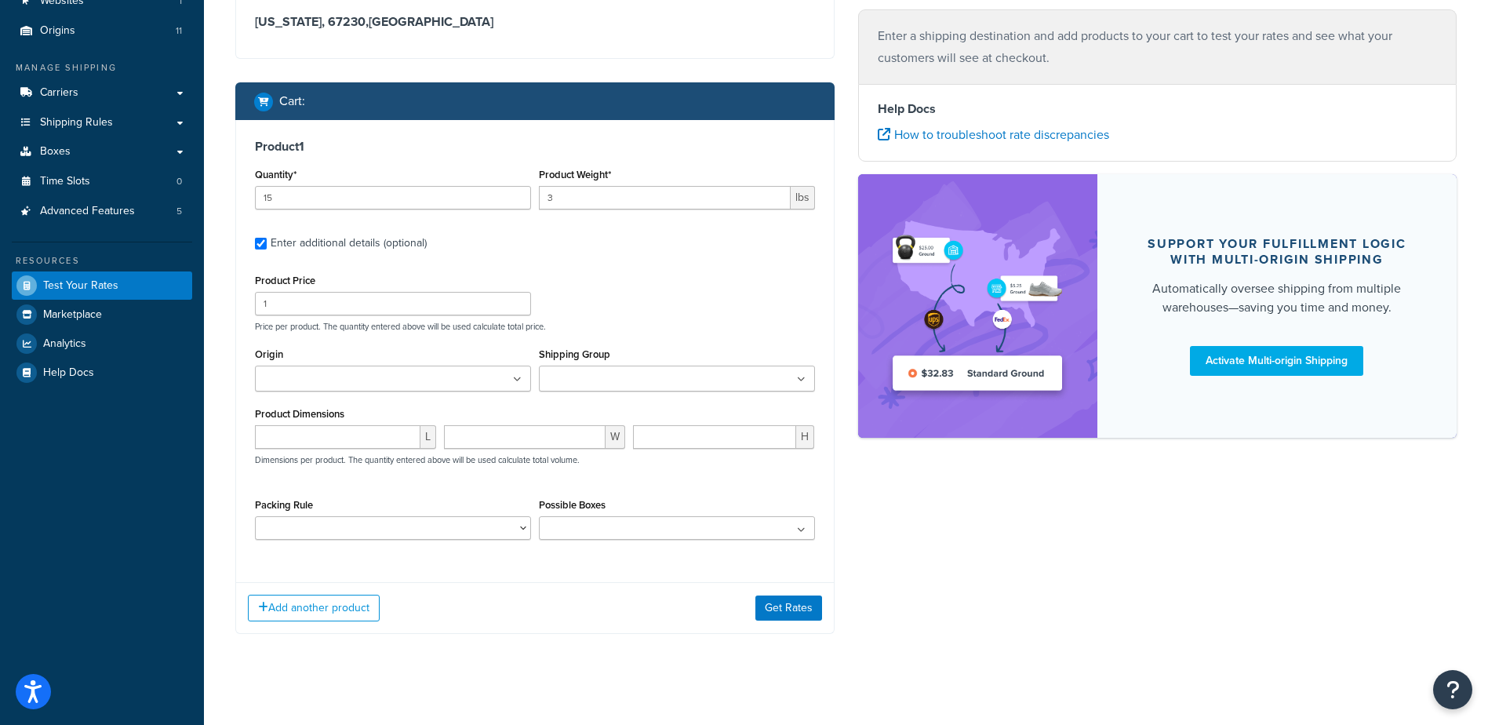
scroll to position [183, 0]
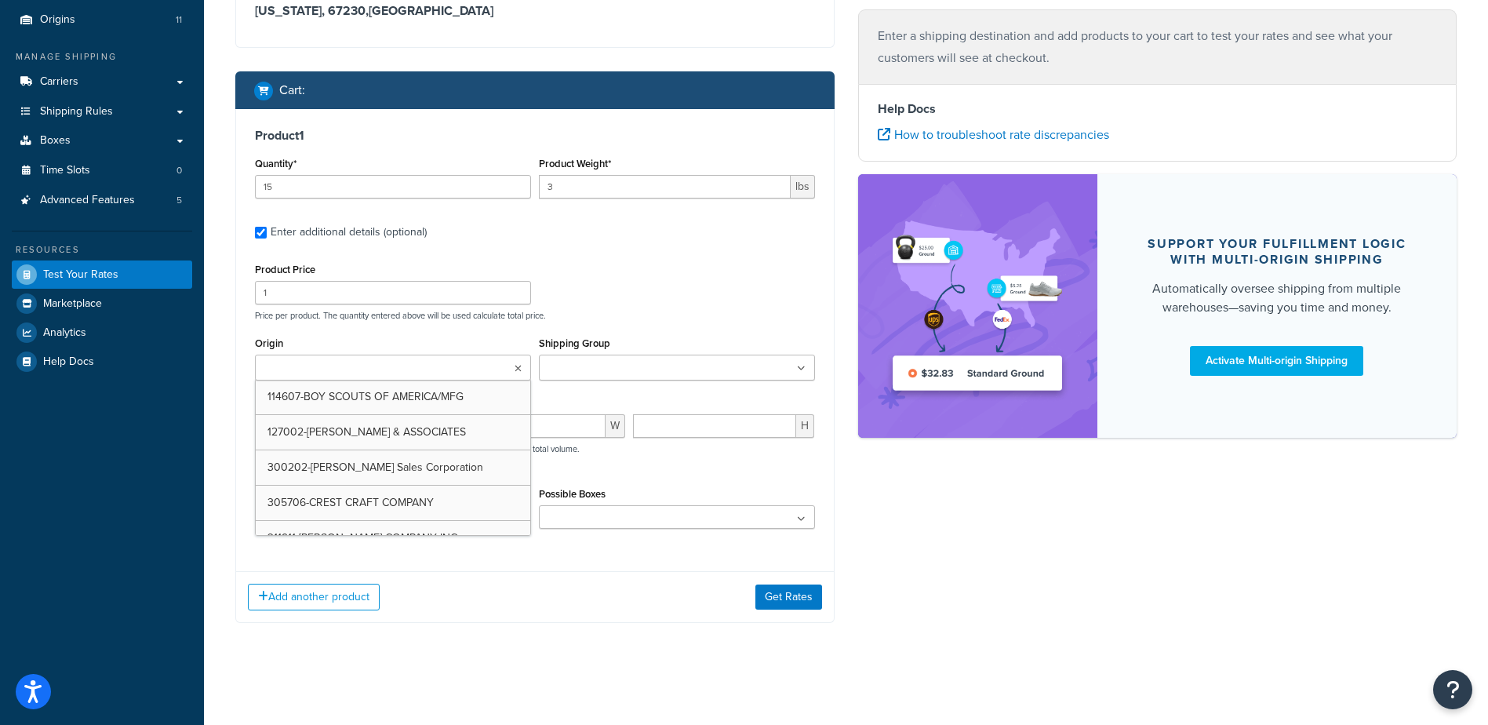
click at [477, 377] on ul at bounding box center [393, 368] width 276 height 26
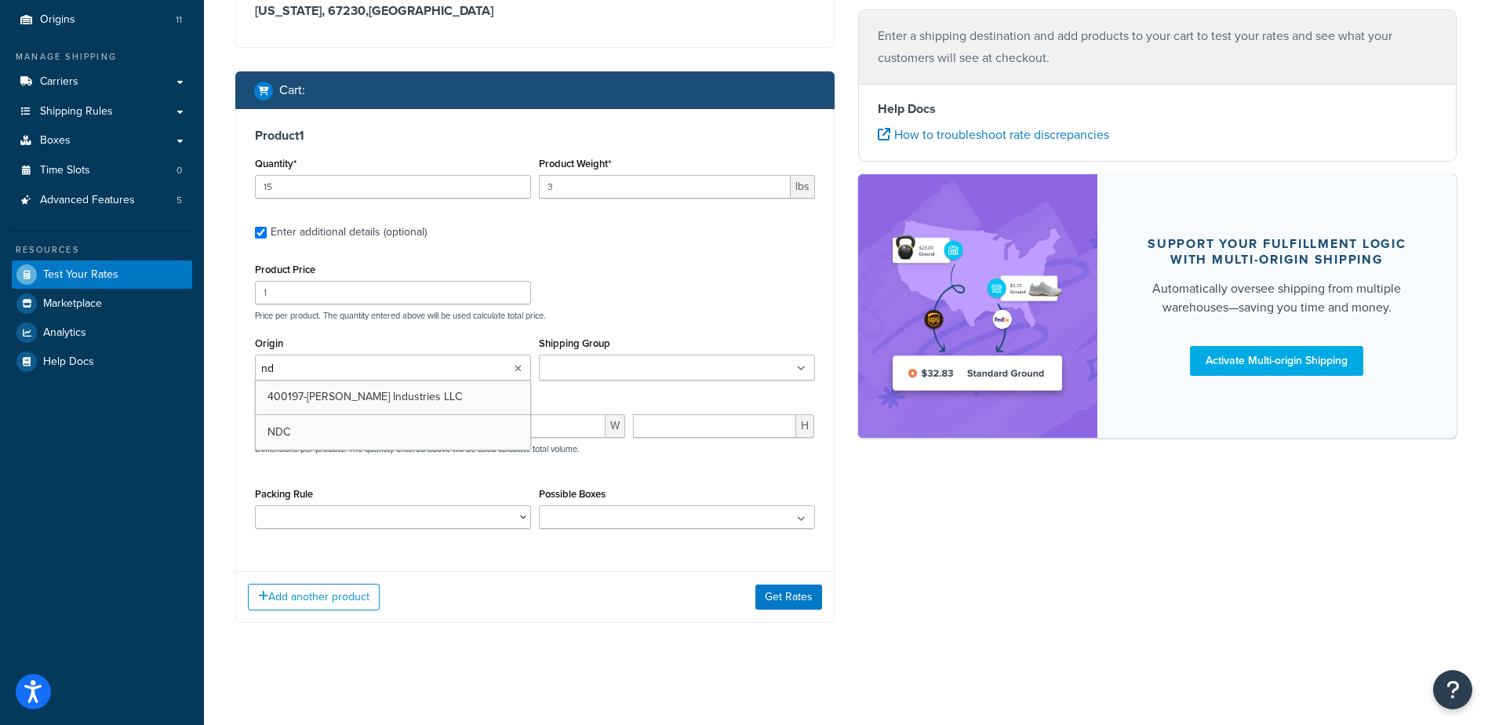
type input "ndc"
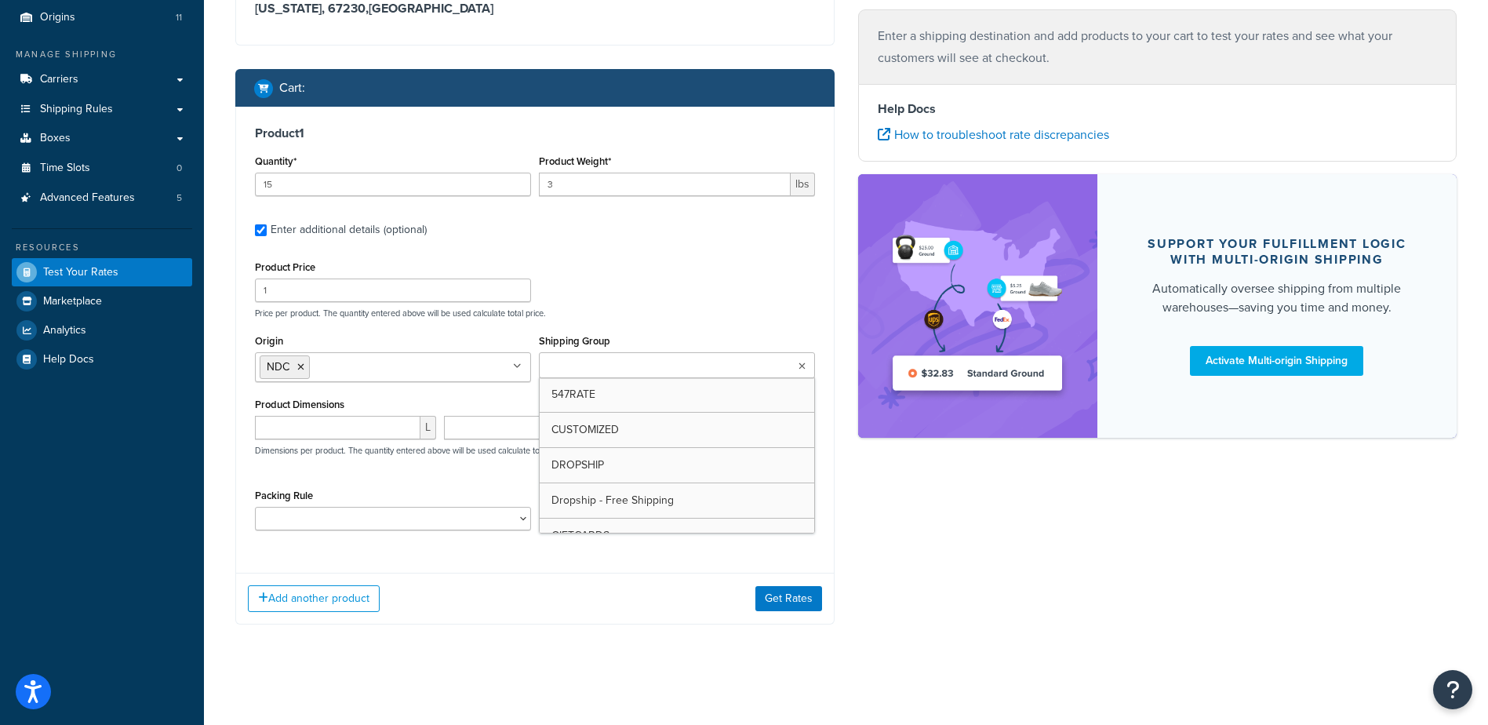
click at [804, 366] on icon at bounding box center [802, 366] width 7 height 9
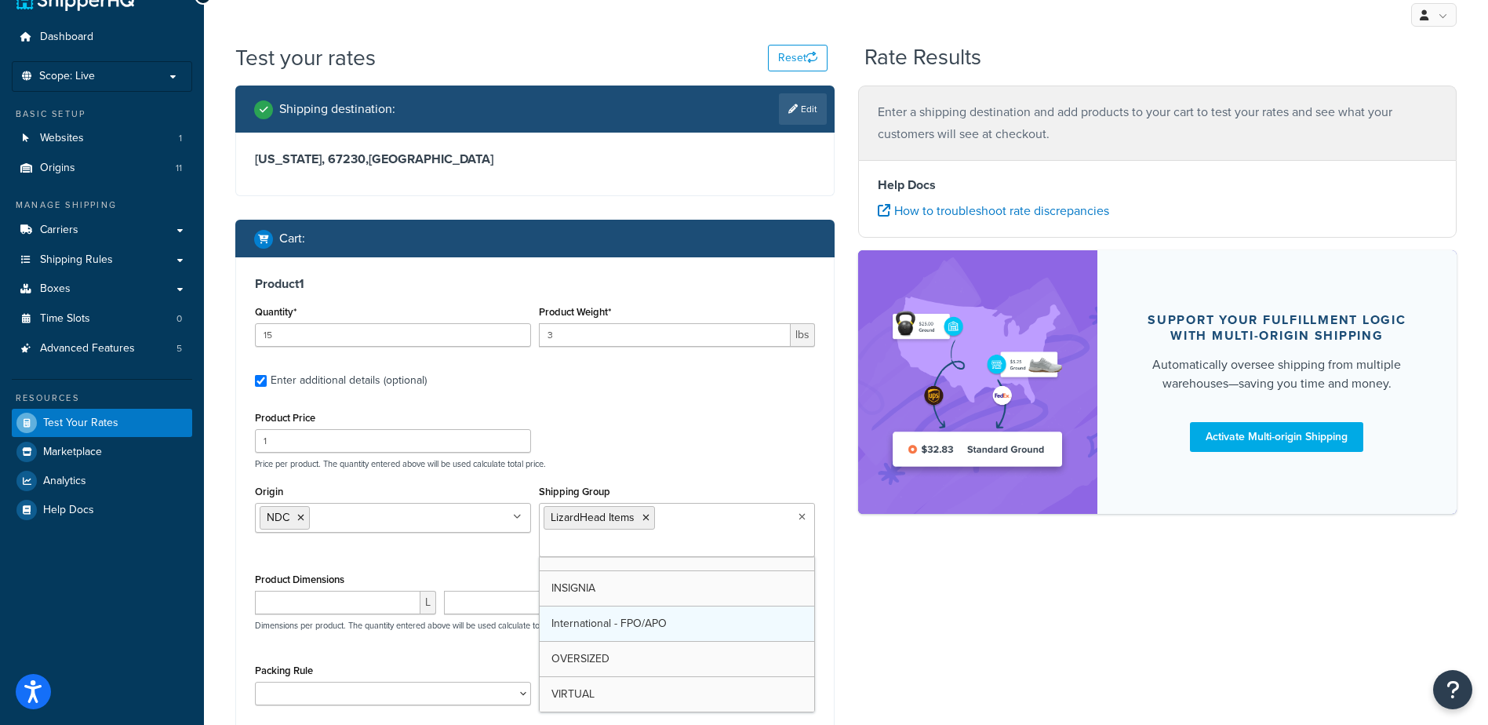
scroll to position [30, 0]
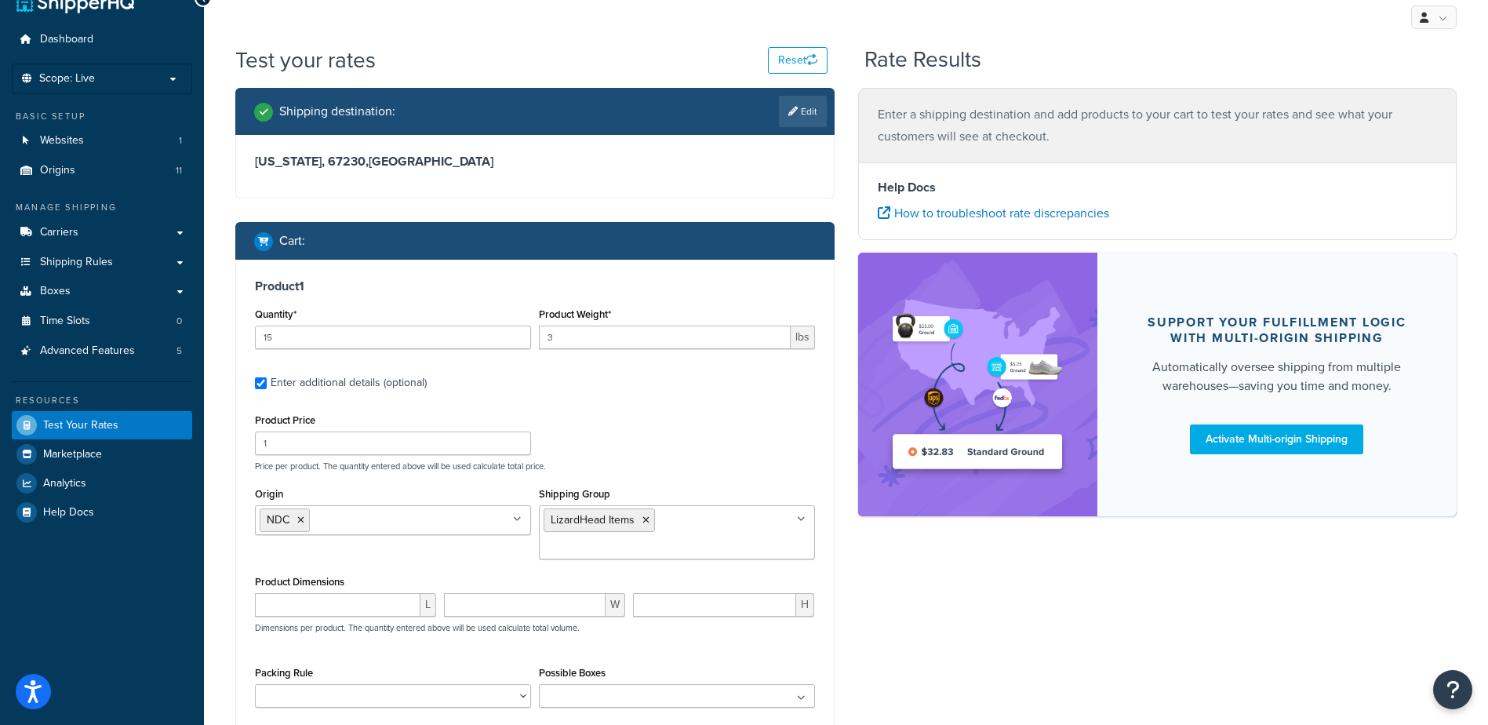
click at [698, 459] on div "Product Price 1 Price per product. The quantity entered above will be used calc…" at bounding box center [535, 441] width 568 height 62
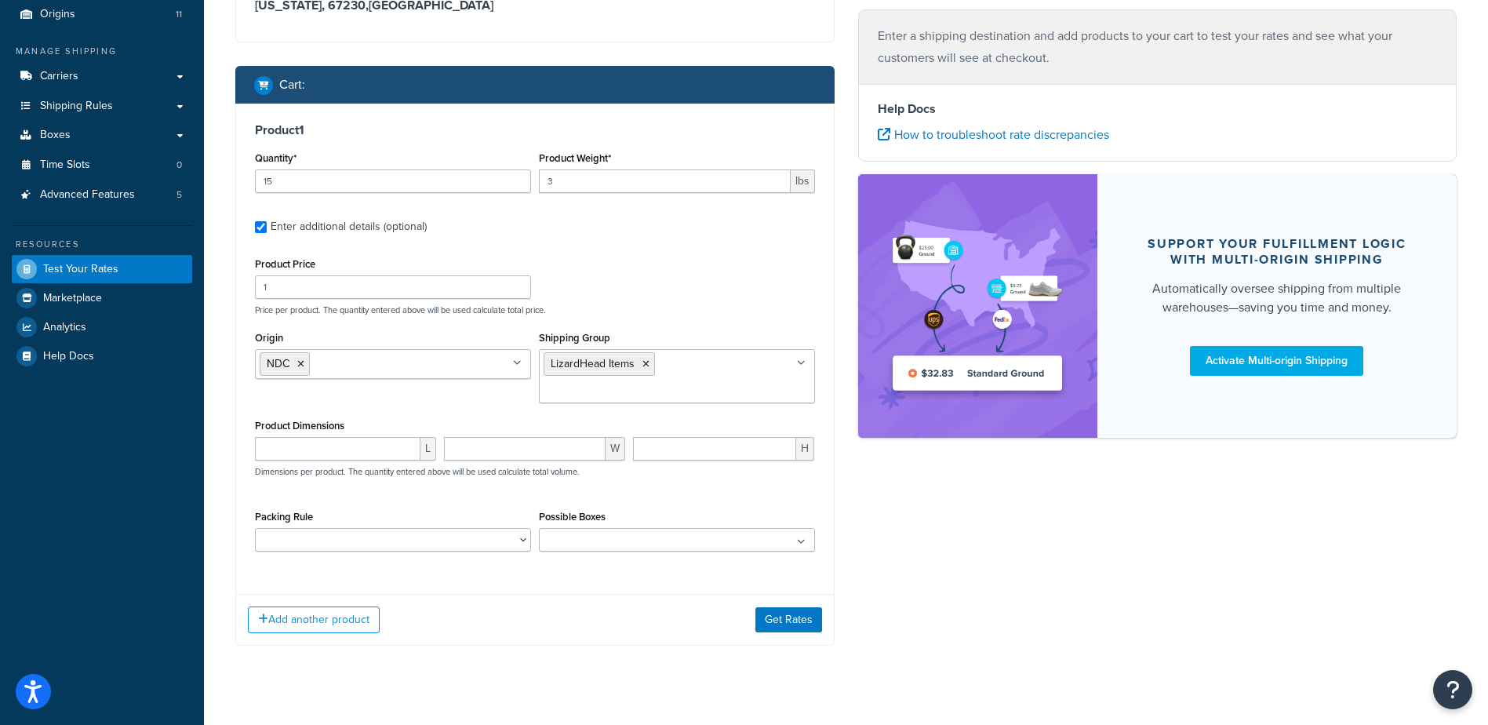
scroll to position [187, 0]
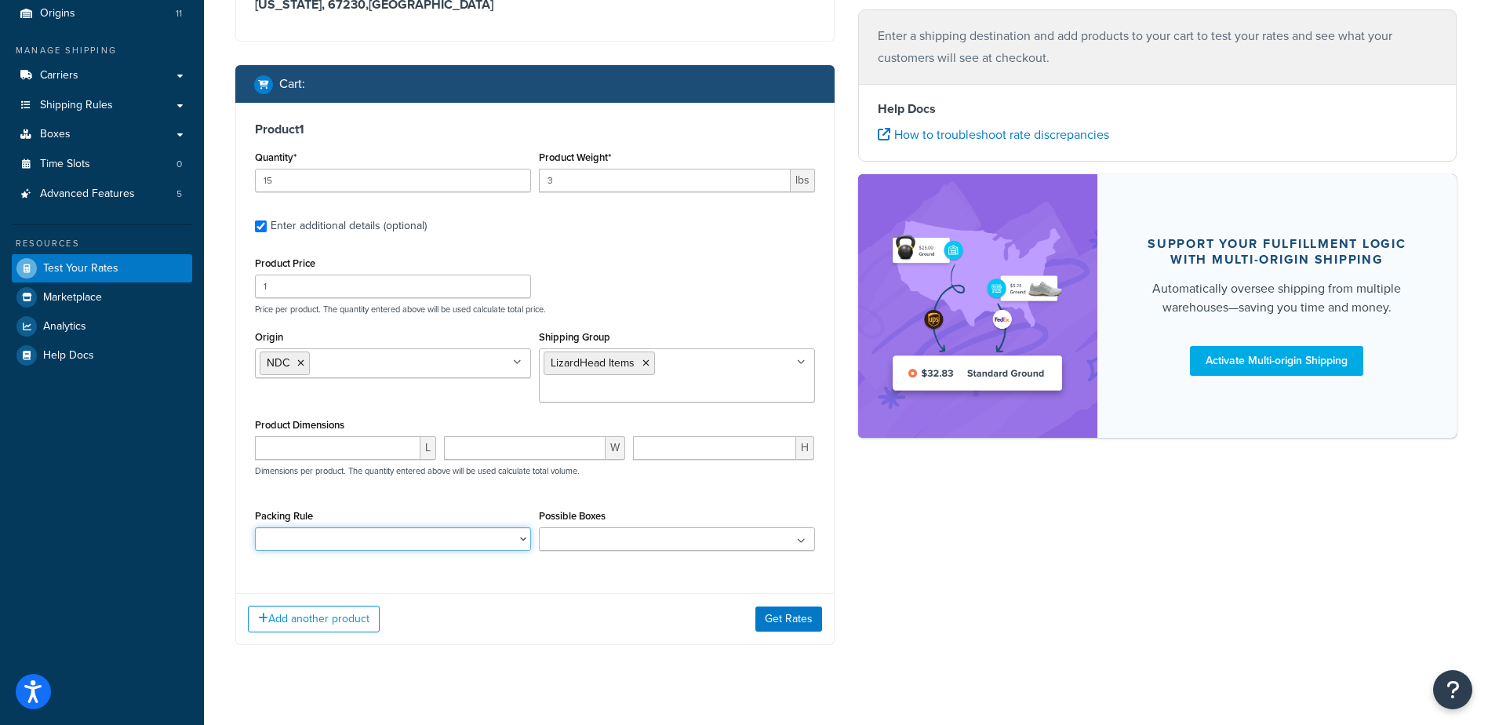
click at [482, 527] on select "Packing Rule" at bounding box center [393, 539] width 276 height 24
click at [514, 527] on select "Packing Rule" at bounding box center [393, 539] width 276 height 24
click at [593, 527] on ul at bounding box center [677, 539] width 276 height 24
drag, startPoint x: 504, startPoint y: 494, endPoint x: 514, endPoint y: 501, distance: 12.4
click at [504, 505] on div "Packing Rule" at bounding box center [393, 528] width 276 height 46
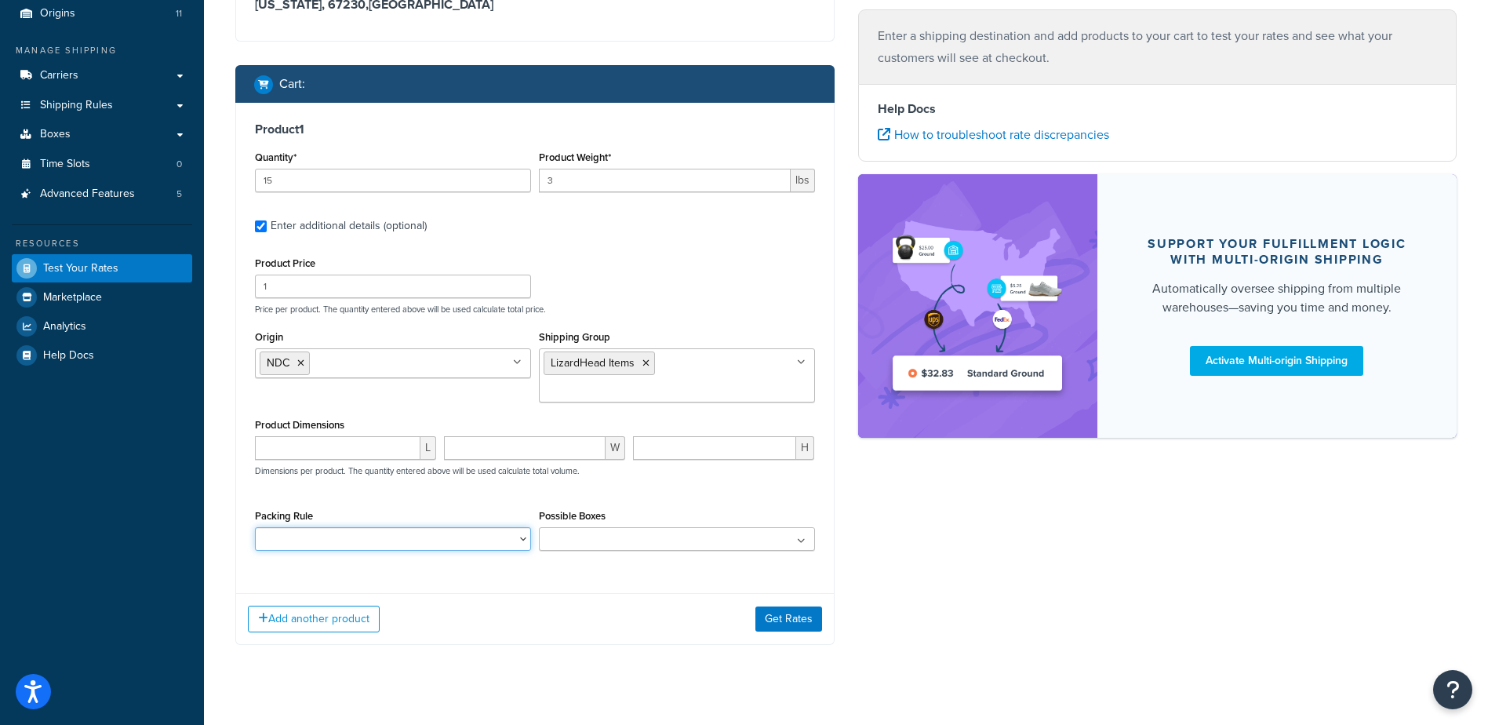
click at [522, 527] on select "Packing Rule" at bounding box center [393, 539] width 276 height 24
click at [482, 505] on div "Packing Rule" at bounding box center [393, 528] width 276 height 46
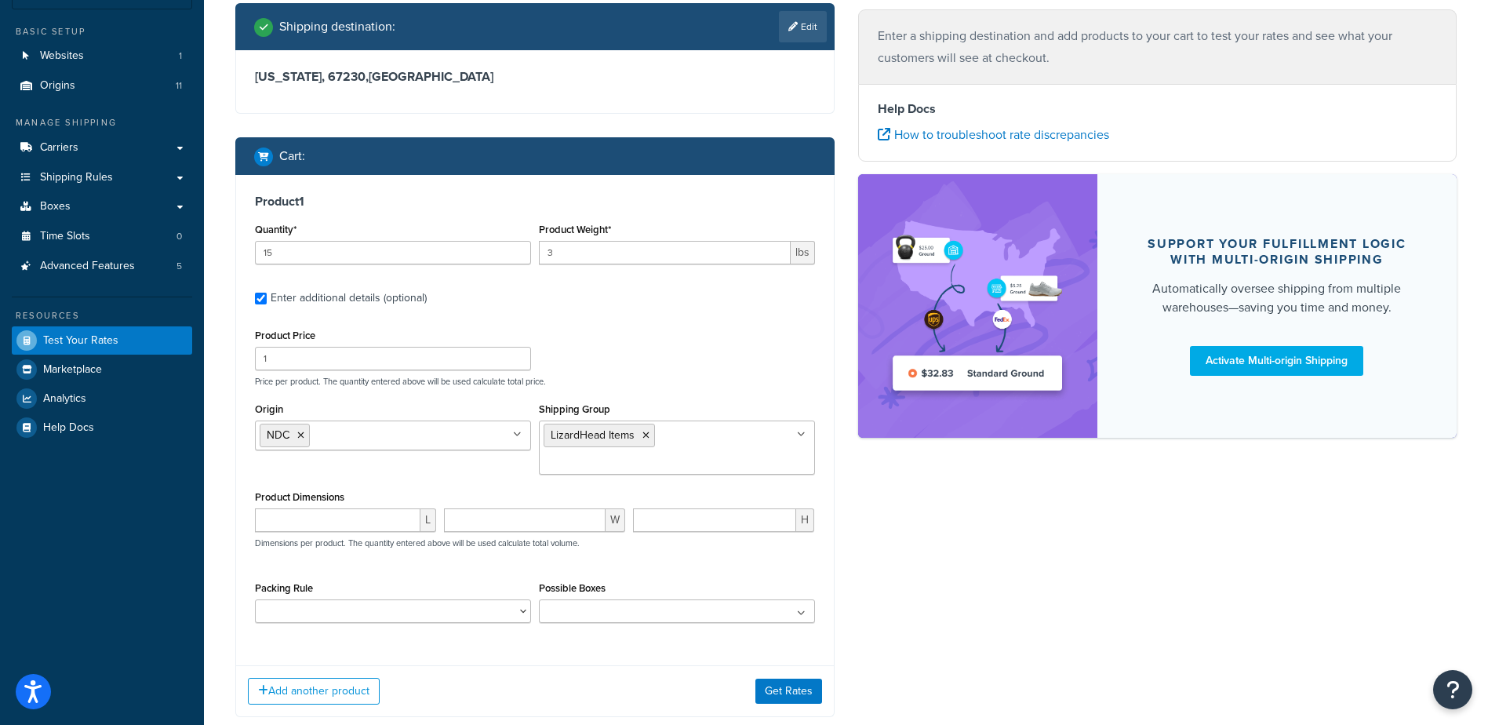
scroll to position [108, 0]
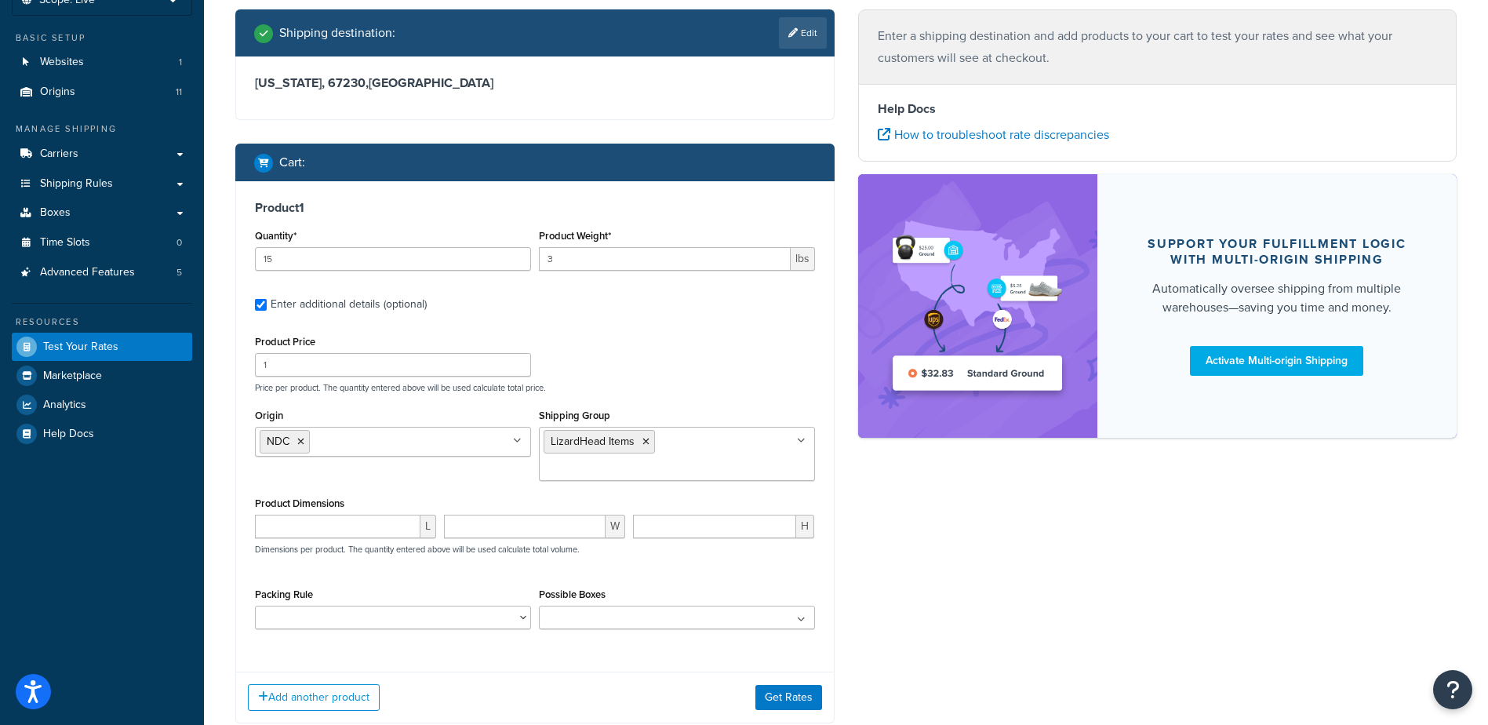
click at [424, 515] on span "L" at bounding box center [428, 527] width 16 height 24
click at [346, 515] on input "number" at bounding box center [338, 527] width 166 height 24
click at [427, 534] on div "L W H Dimensions per product. The quantity entered above will be used calculate…" at bounding box center [535, 543] width 568 height 57
click at [393, 515] on input "number" at bounding box center [338, 527] width 166 height 24
type input "10"
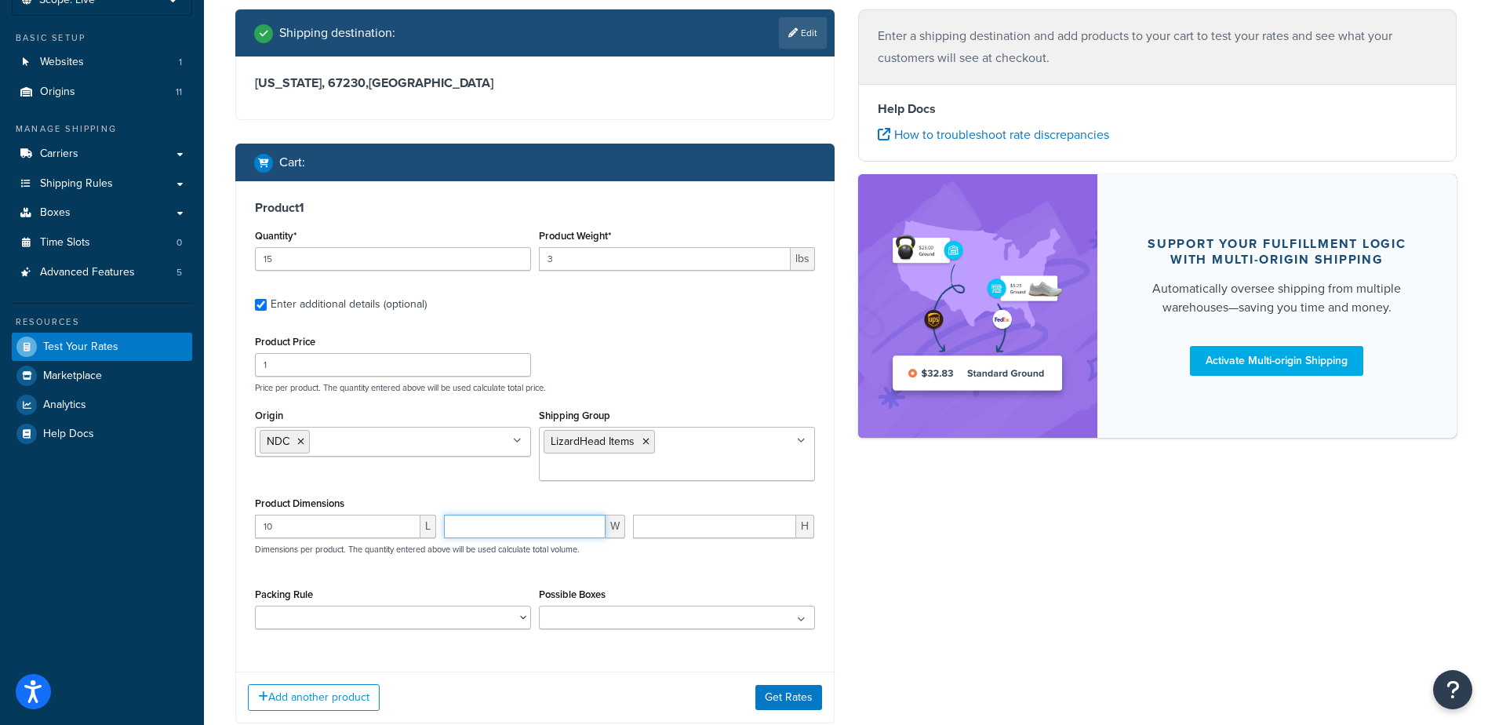
click at [487, 515] on input "number" at bounding box center [525, 527] width 162 height 24
type input "10"
click at [651, 515] on input "number" at bounding box center [714, 527] width 163 height 24
type input "10"
click at [414, 584] on div "Packing Rule" at bounding box center [393, 607] width 276 height 46
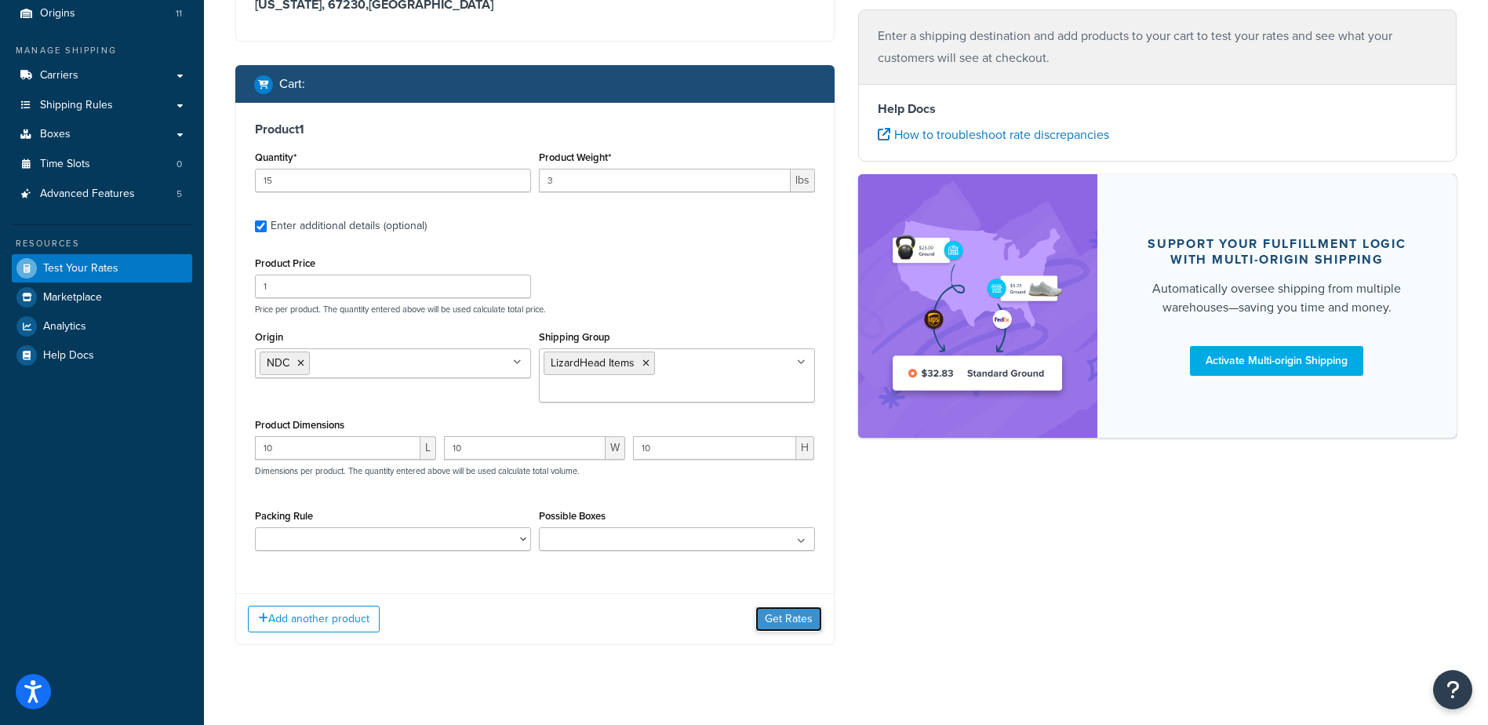
click at [791, 606] on button "Get Rates" at bounding box center [788, 618] width 67 height 25
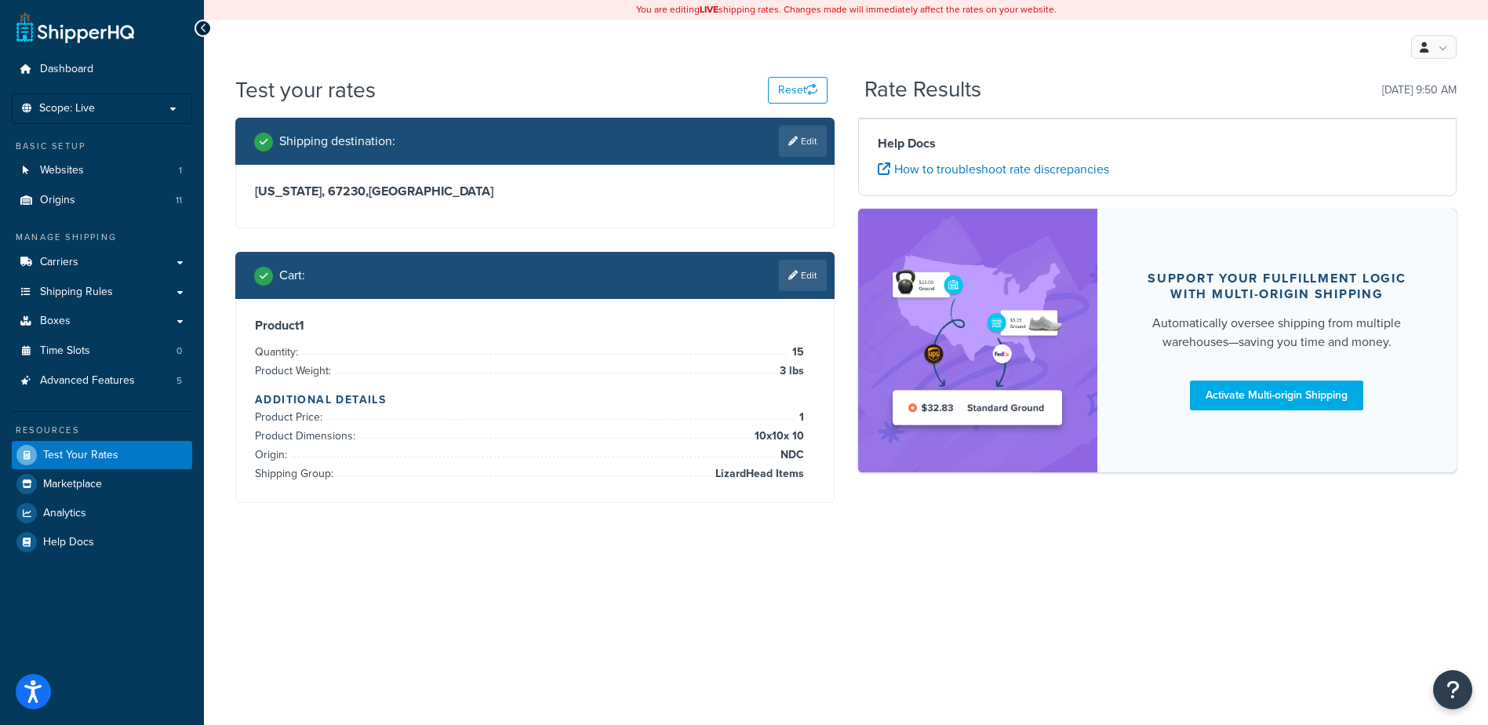
scroll to position [0, 0]
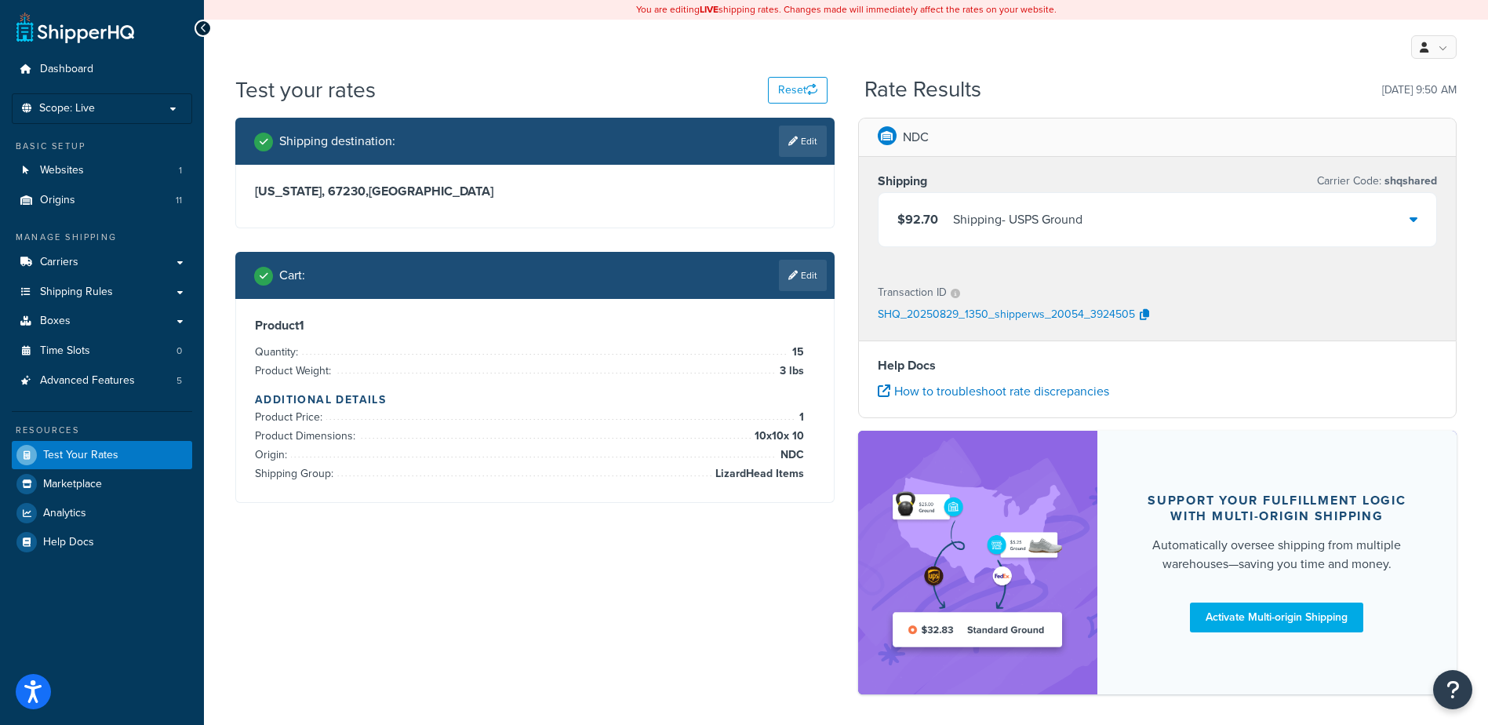
click at [1420, 224] on div "$92.70 Shipping - USPS Ground" at bounding box center [1158, 219] width 559 height 53
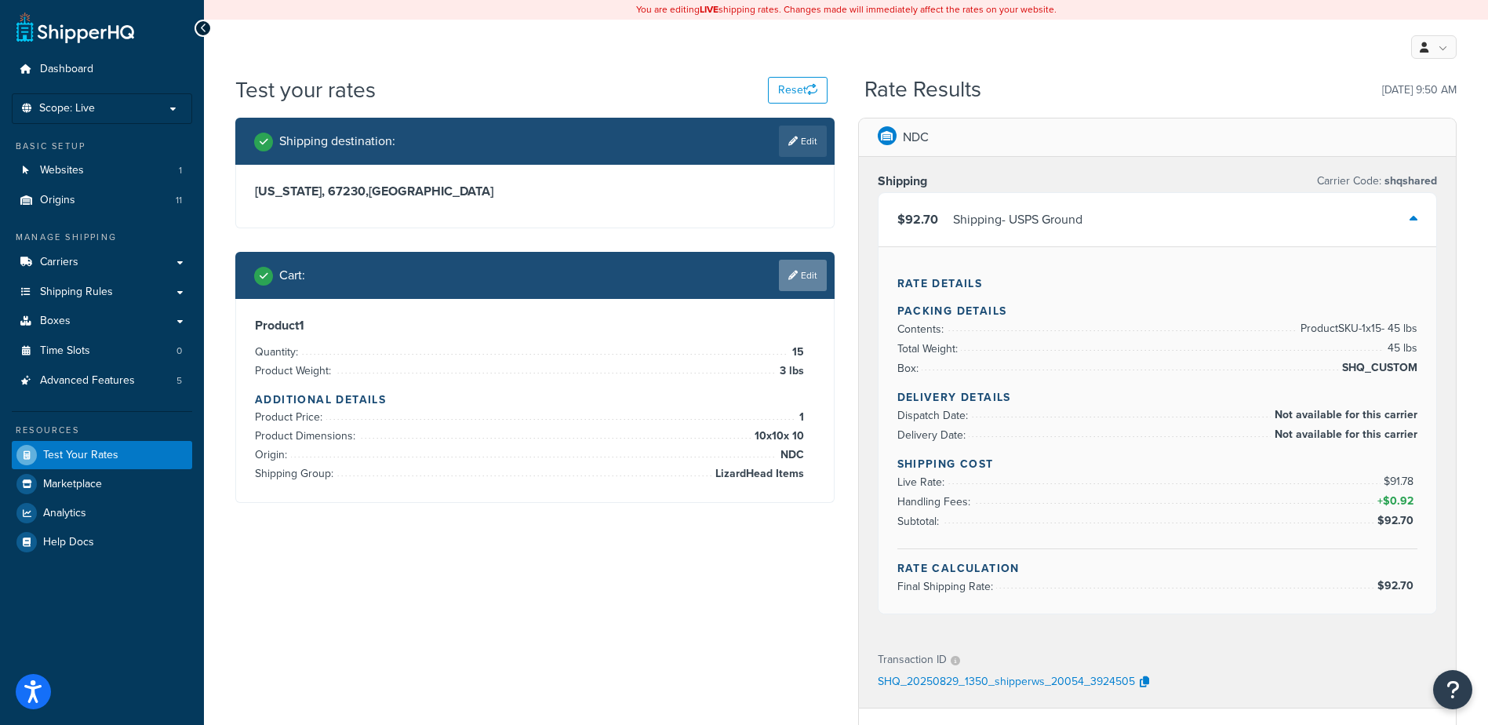
click at [799, 276] on link "Edit" at bounding box center [803, 275] width 48 height 31
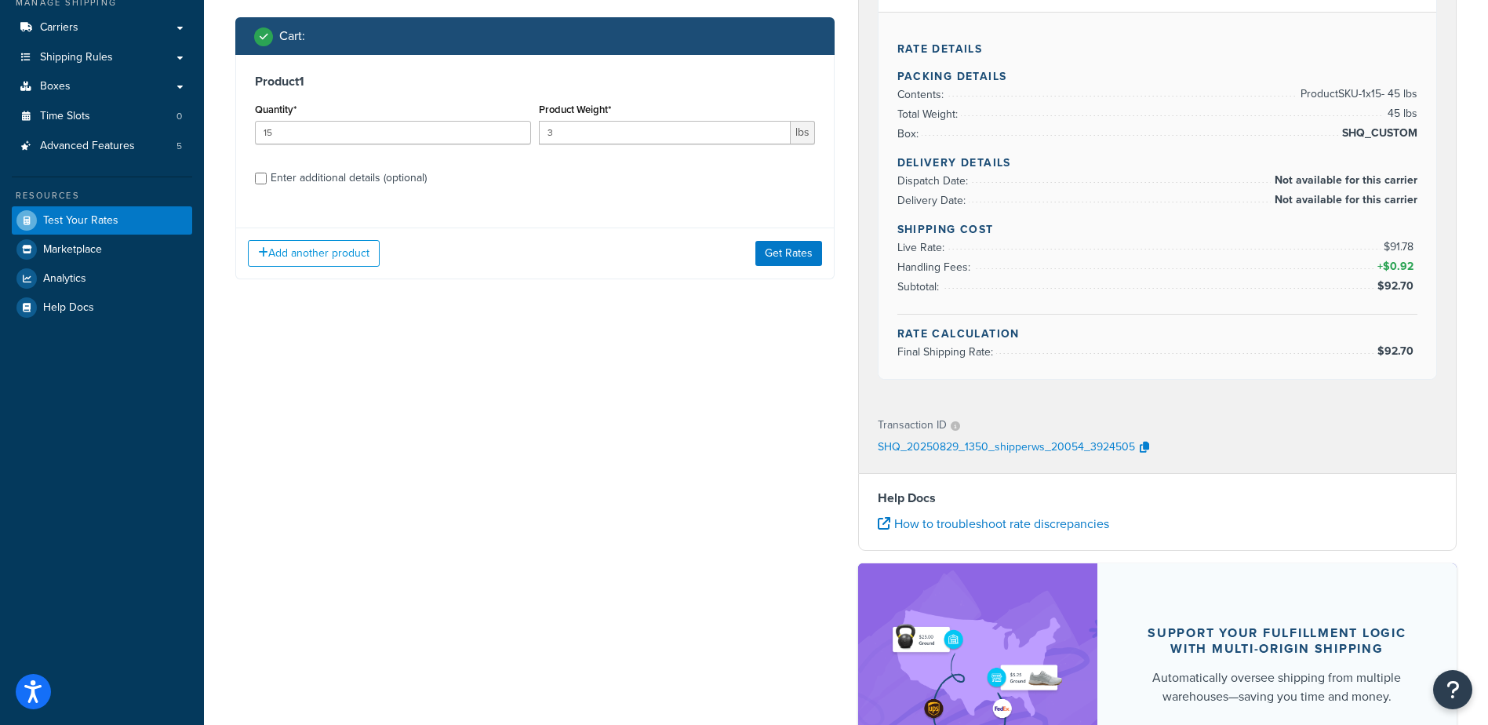
scroll to position [235, 0]
click at [264, 179] on input "Enter additional details (optional)" at bounding box center [261, 178] width 12 height 12
checkbox input "true"
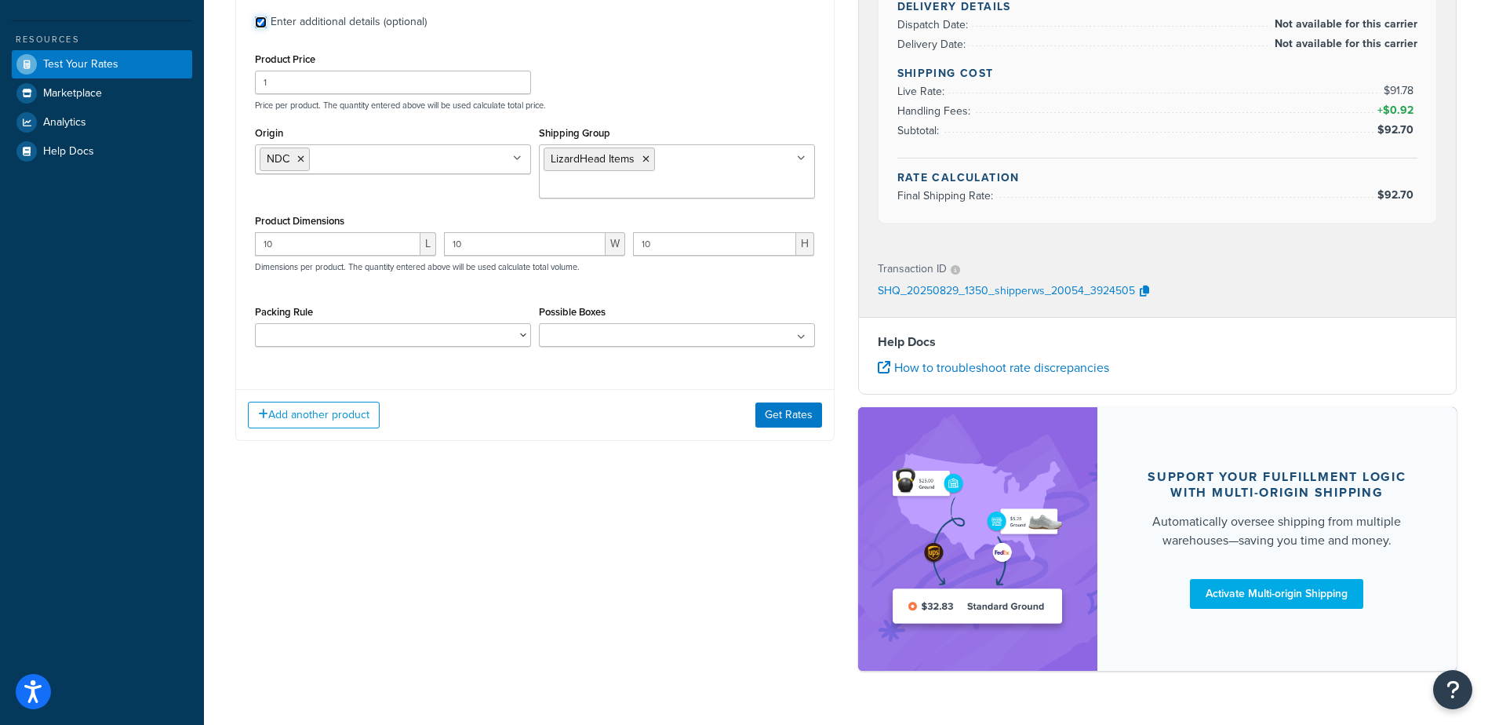
scroll to position [392, 0]
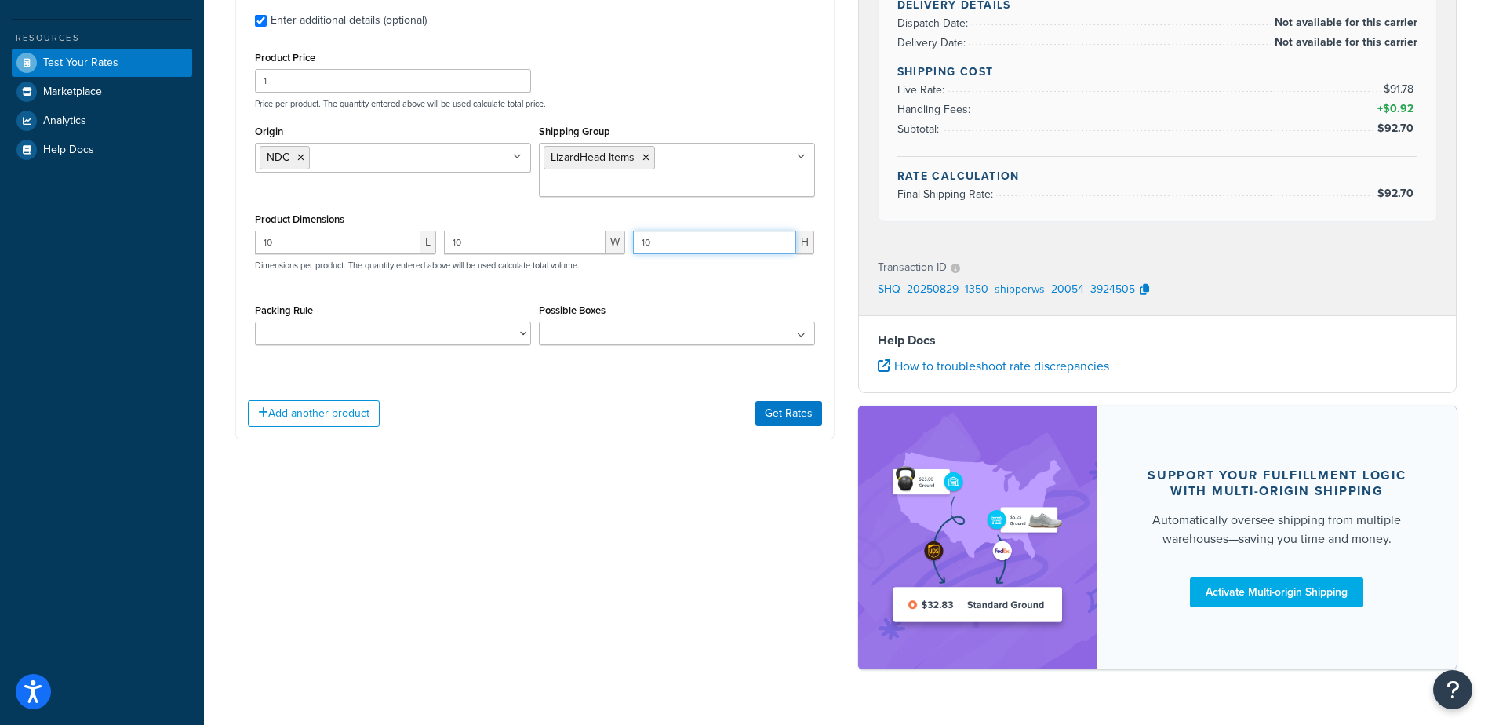
drag, startPoint x: 670, startPoint y: 224, endPoint x: 617, endPoint y: 224, distance: 52.6
click at [617, 231] on div "10 L 10 W 10 H Dimensions per product. The quantity entered above will be used …" at bounding box center [535, 259] width 568 height 57
type input "1"
click at [620, 395] on div "Add another product Get Rates" at bounding box center [535, 413] width 598 height 51
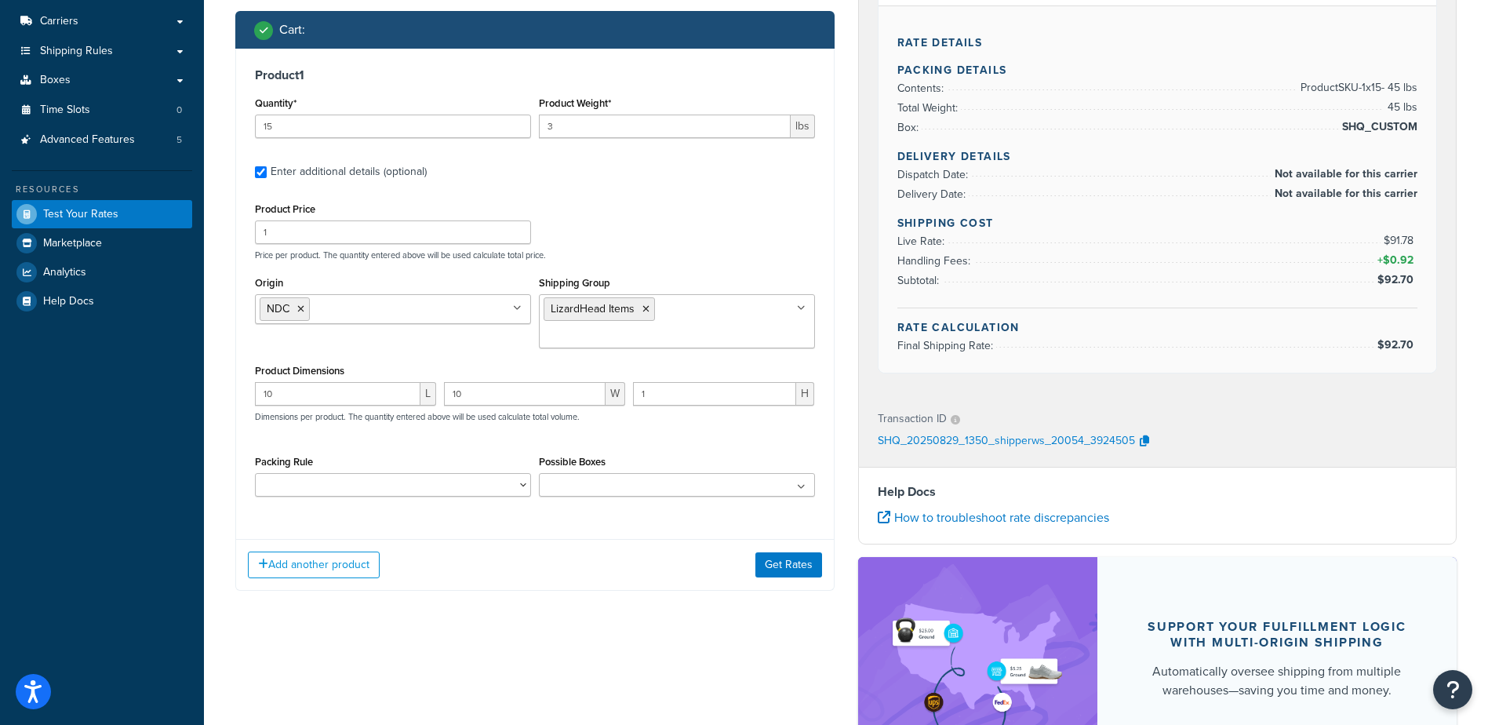
scroll to position [235, 0]
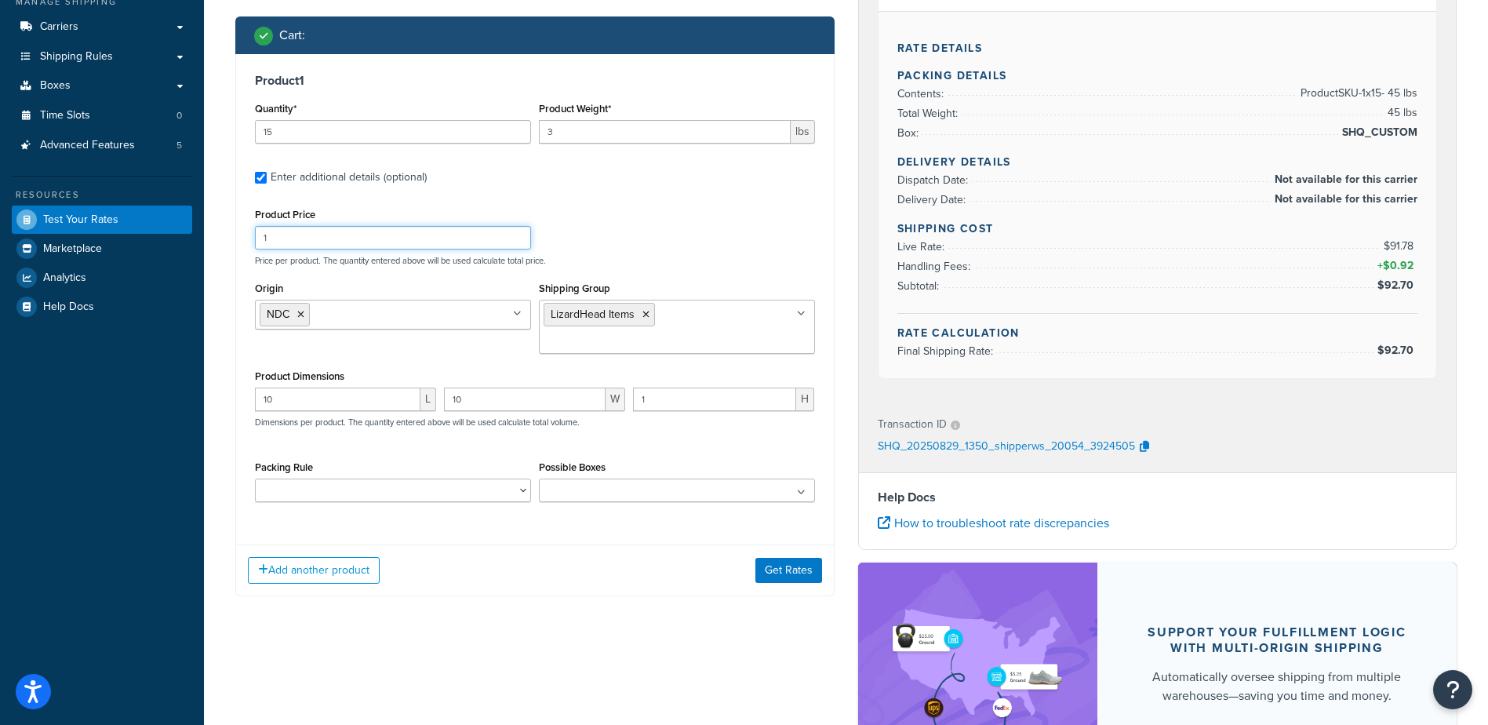
drag, startPoint x: 307, startPoint y: 240, endPoint x: 193, endPoint y: 236, distance: 113.8
click at [193, 236] on div "Dashboard Scope: Live Basic Setup Websites 1 Origins 11 Manage Shipping Carrier…" at bounding box center [744, 343] width 1488 height 1156
type input "4"
drag, startPoint x: 523, startPoint y: 519, endPoint x: 534, endPoint y: 519, distance: 11.0
click at [525, 519] on div "Product 1 Quantity* 15 Product Weight* 3 lbs Enter additional details (optional…" at bounding box center [534, 325] width 599 height 542
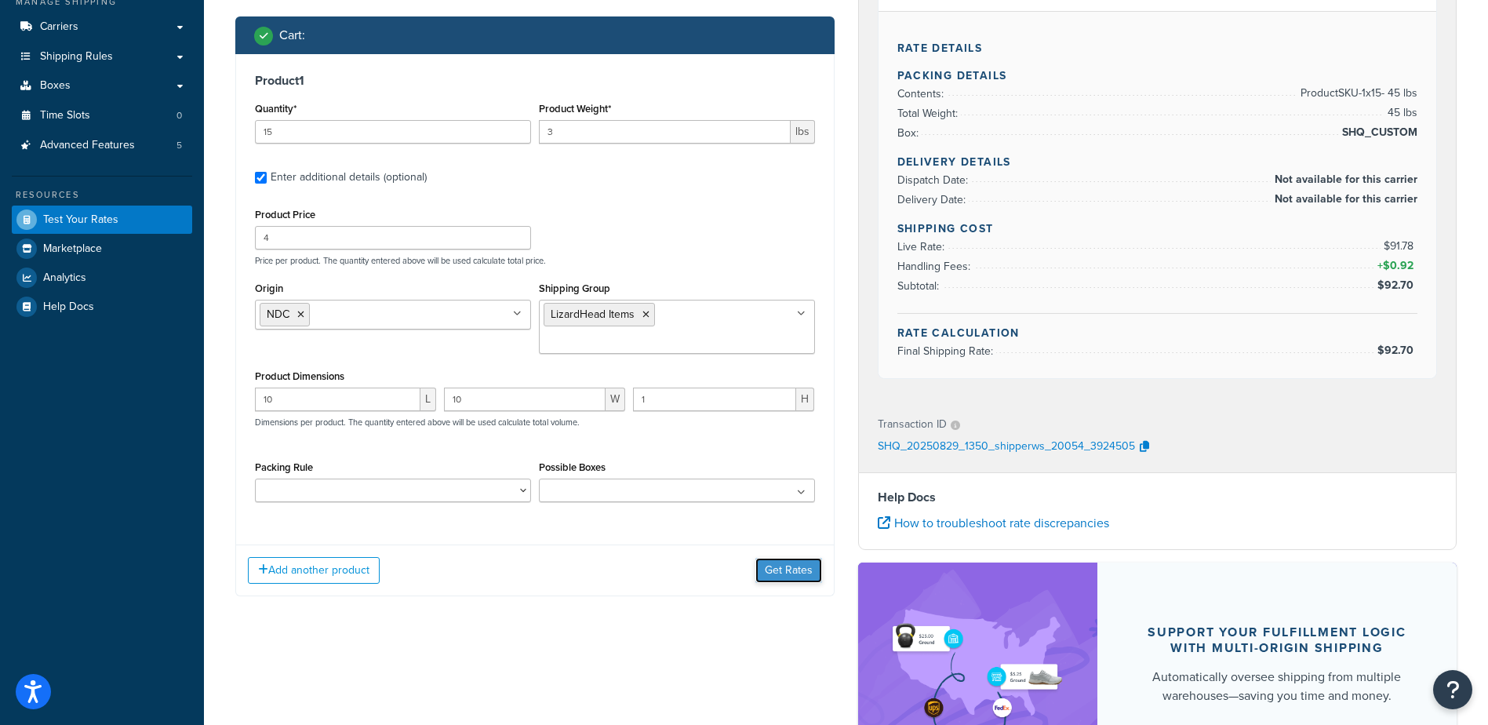
click at [789, 558] on button "Get Rates" at bounding box center [788, 570] width 67 height 25
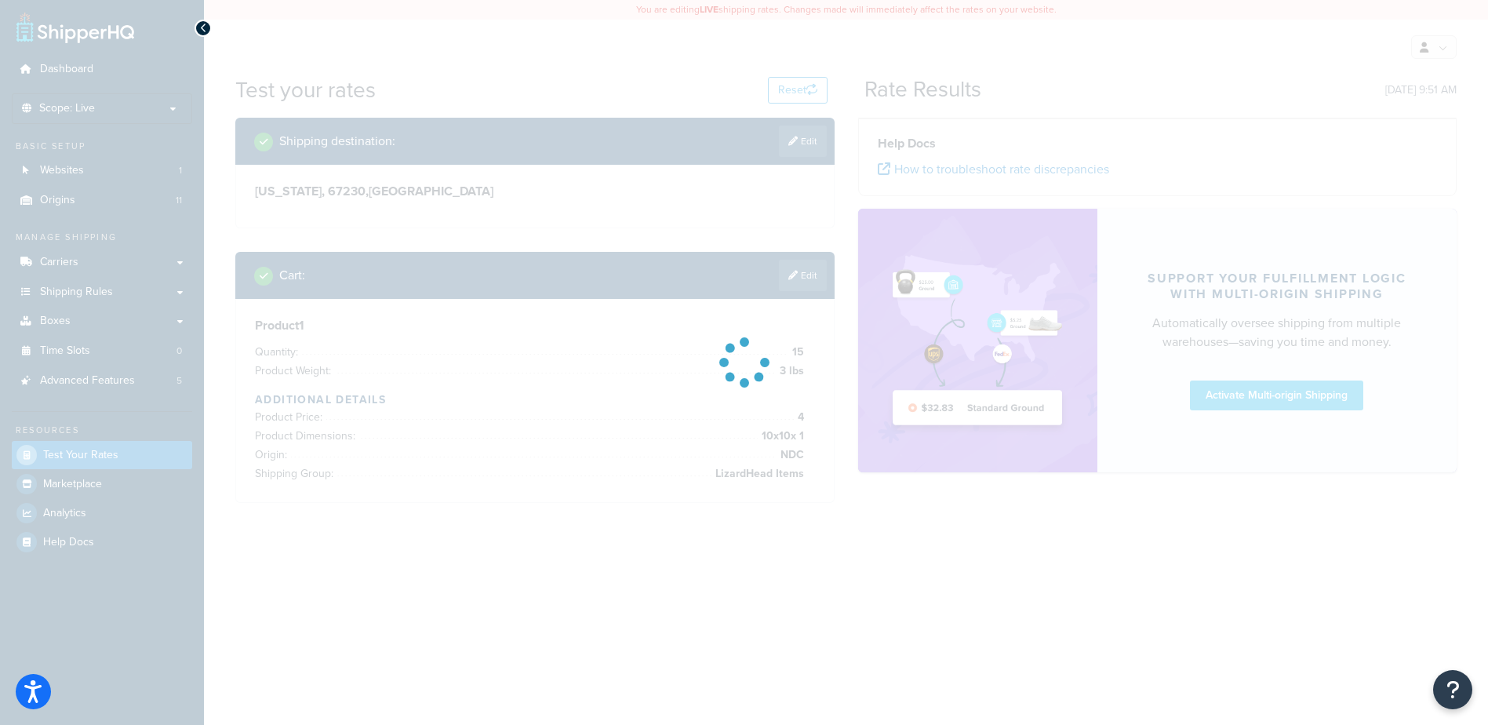
scroll to position [0, 0]
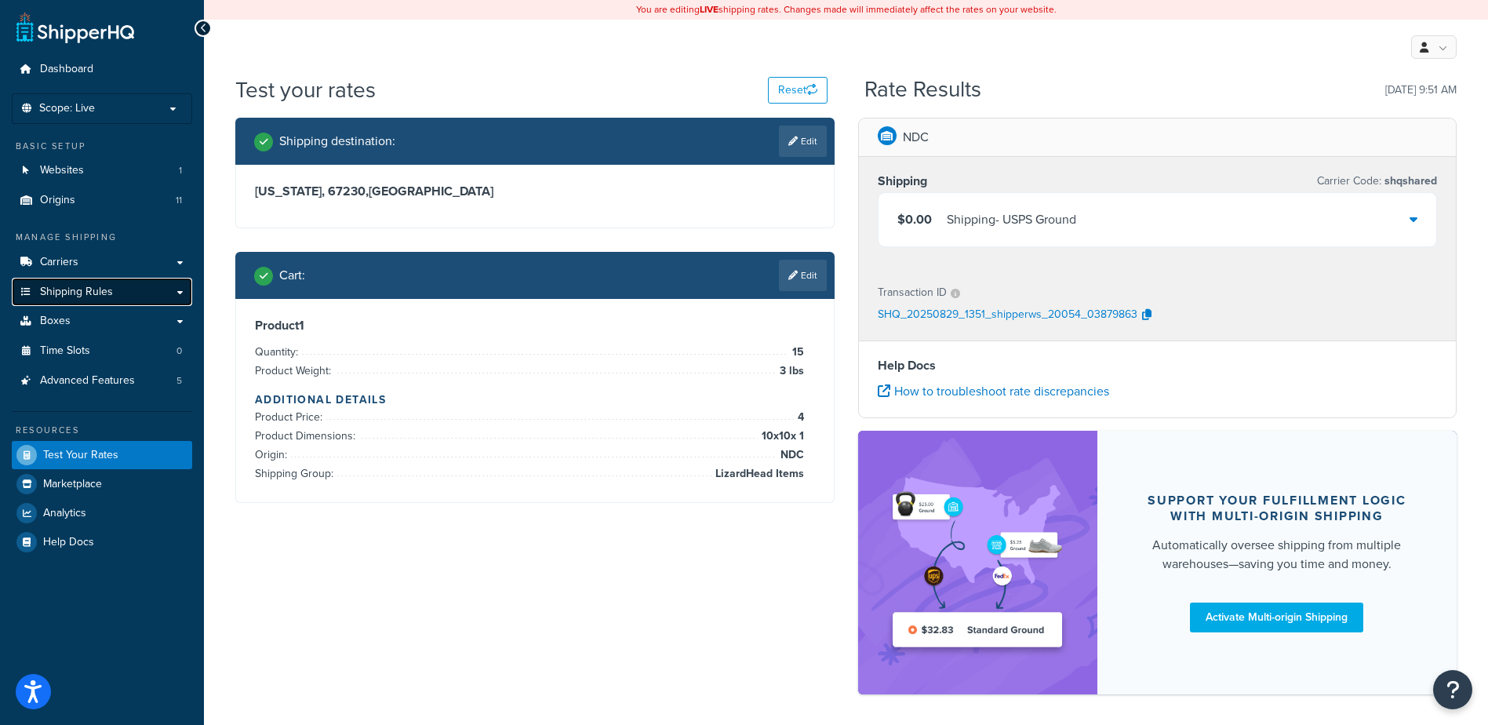
click at [103, 288] on span "Shipping Rules" at bounding box center [76, 292] width 73 height 13
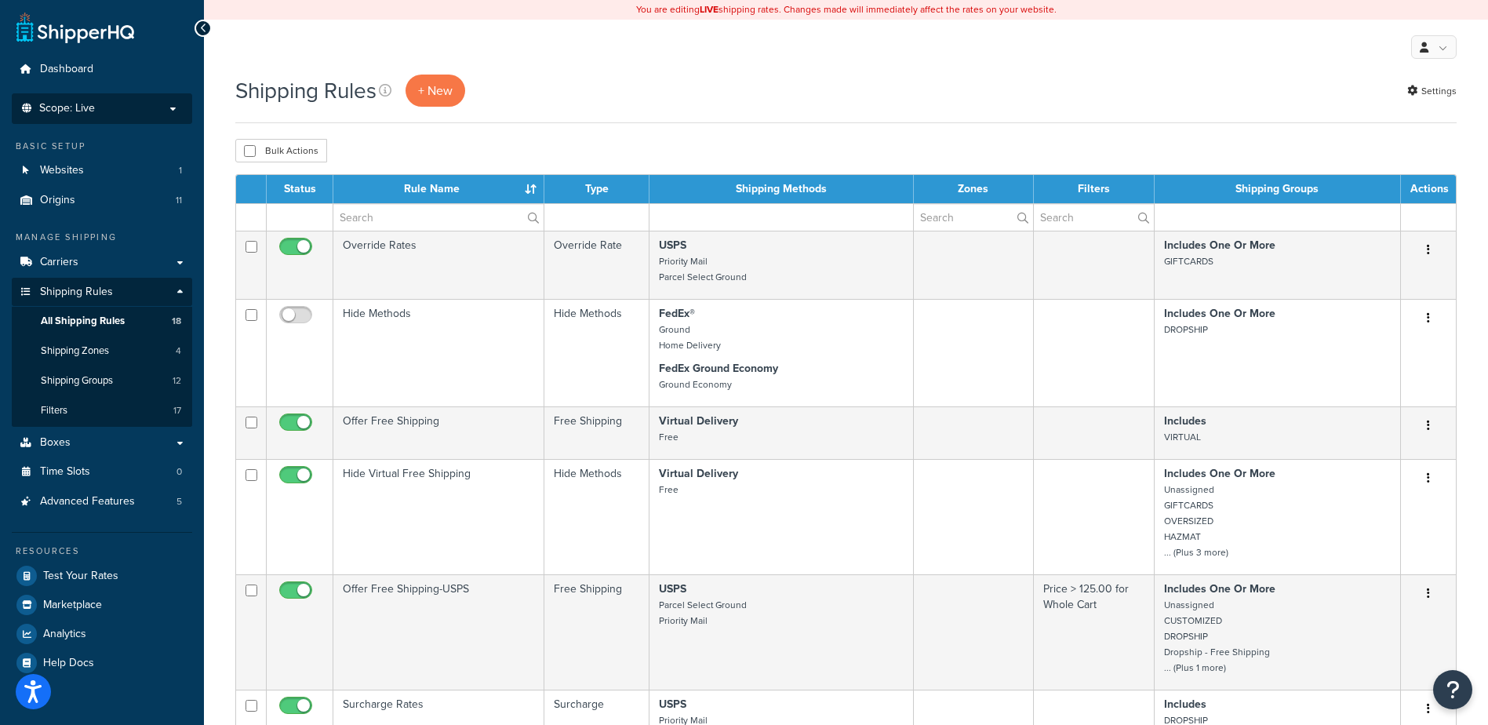
click at [178, 106] on p "Scope: Live" at bounding box center [102, 108] width 166 height 13
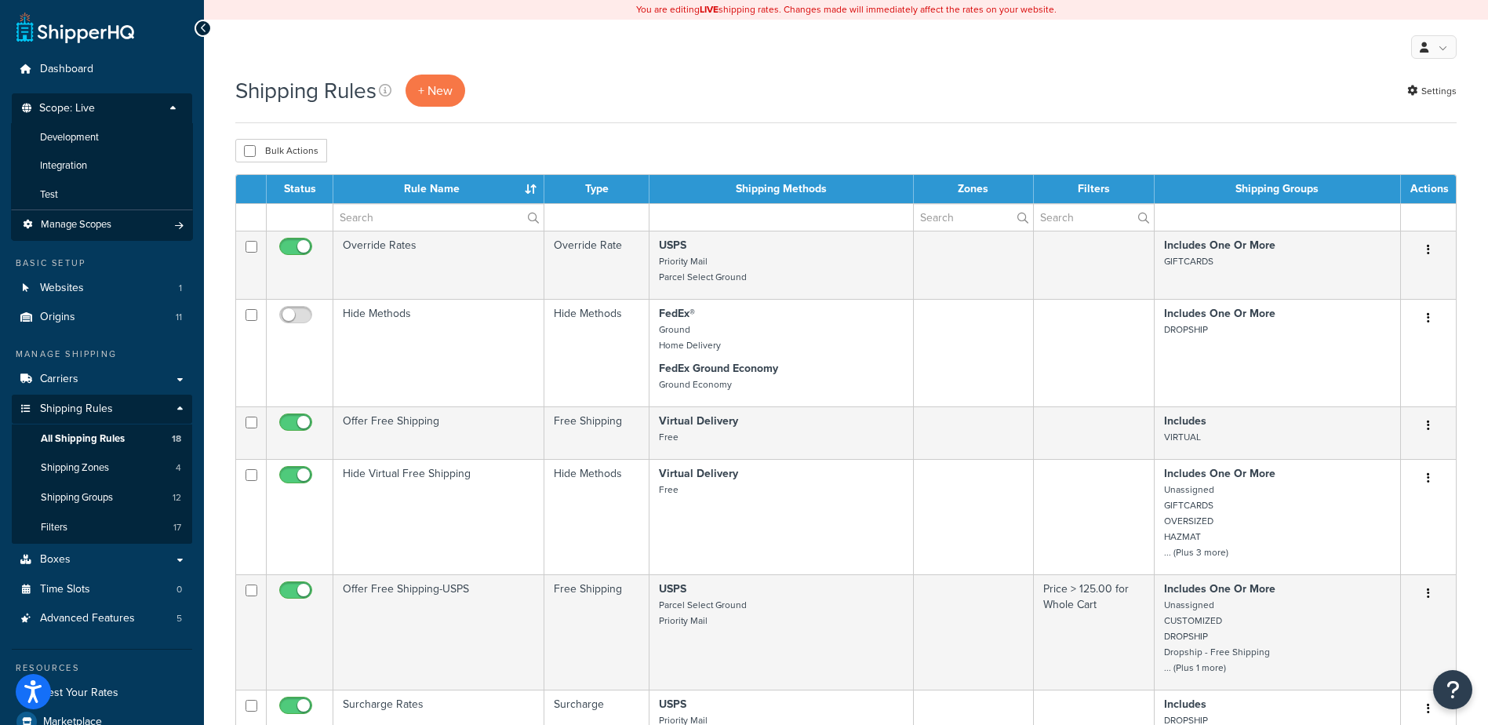
click at [121, 105] on p "Scope: Live" at bounding box center [102, 112] width 166 height 21
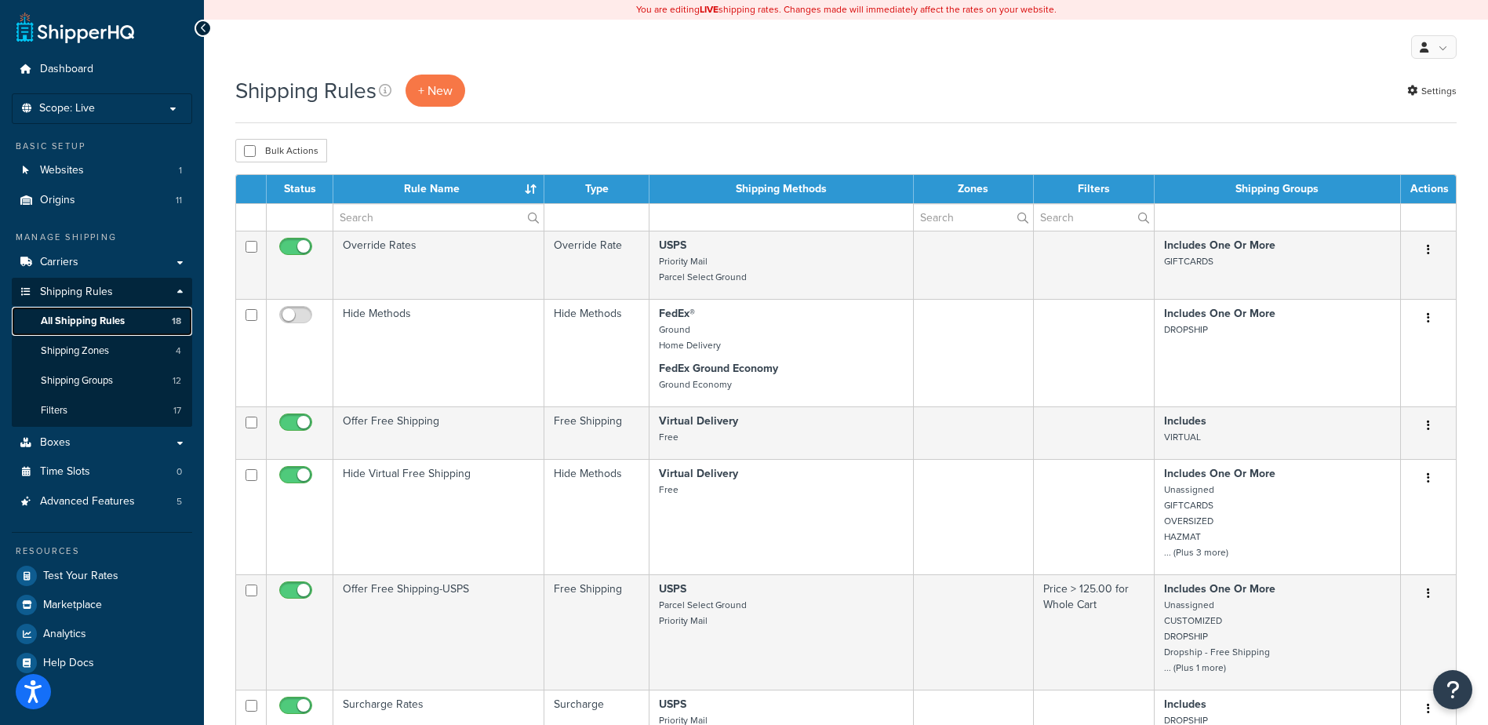
click at [126, 322] on link "All Shipping Rules 18" at bounding box center [102, 321] width 180 height 29
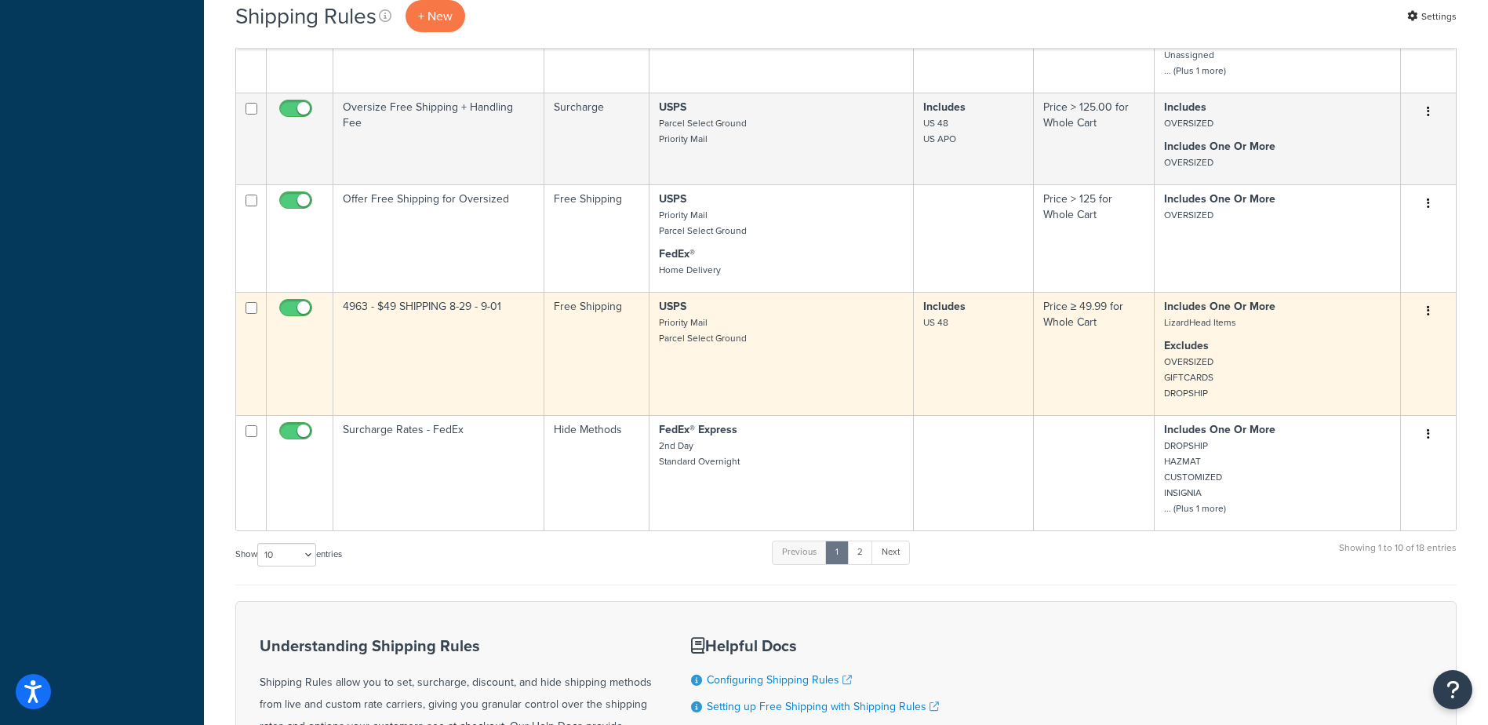
scroll to position [706, 0]
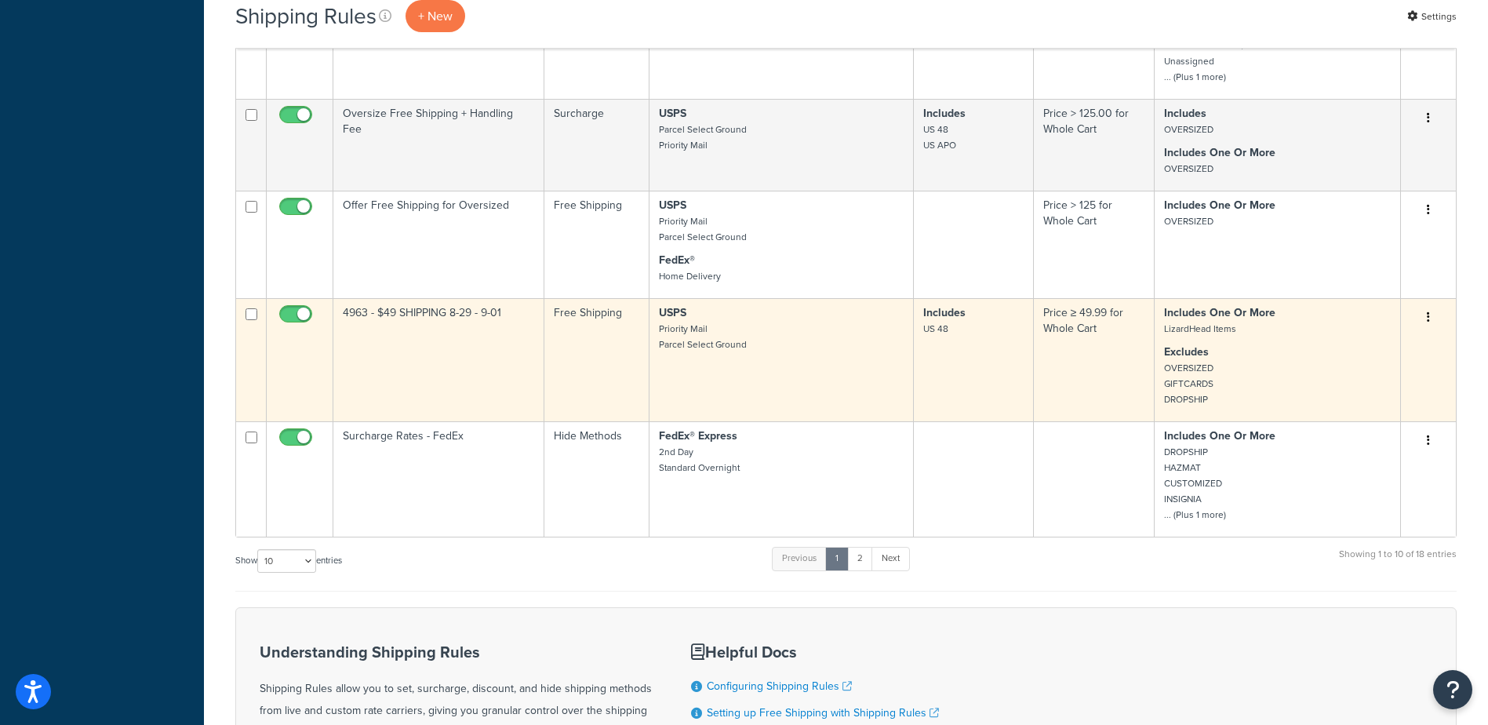
click at [417, 322] on td "4963 - $49 SHIPPING 8-29 - 9-01" at bounding box center [438, 359] width 211 height 123
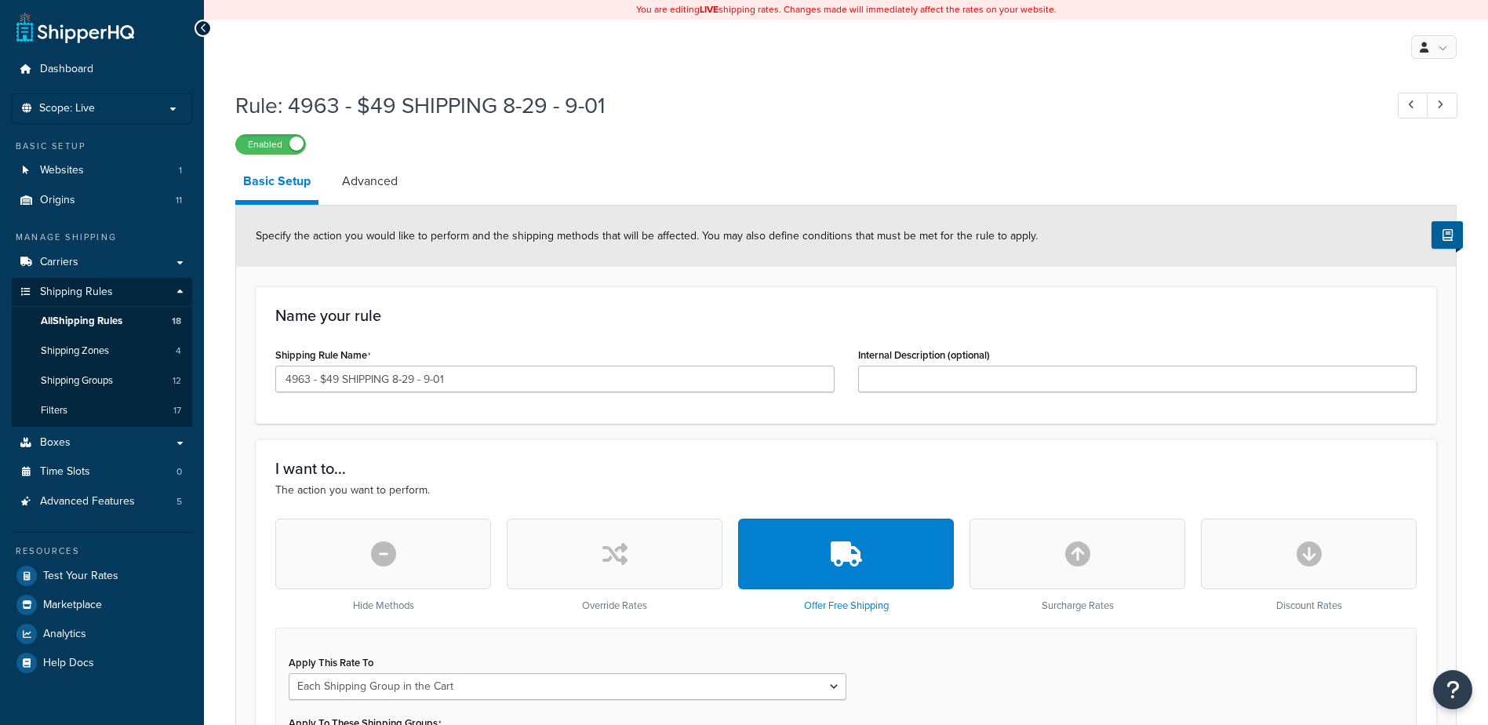
select select "SHIPPING_GROUP"
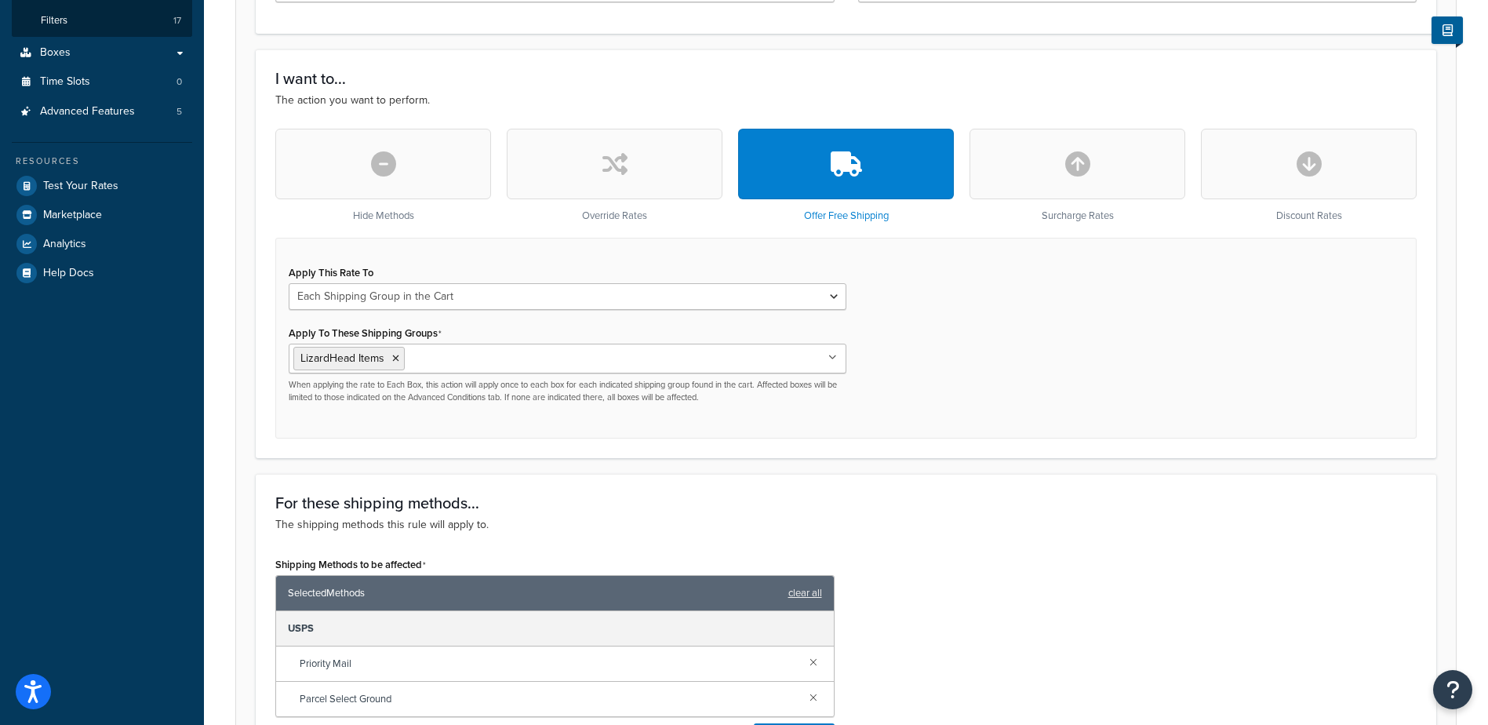
scroll to position [392, 0]
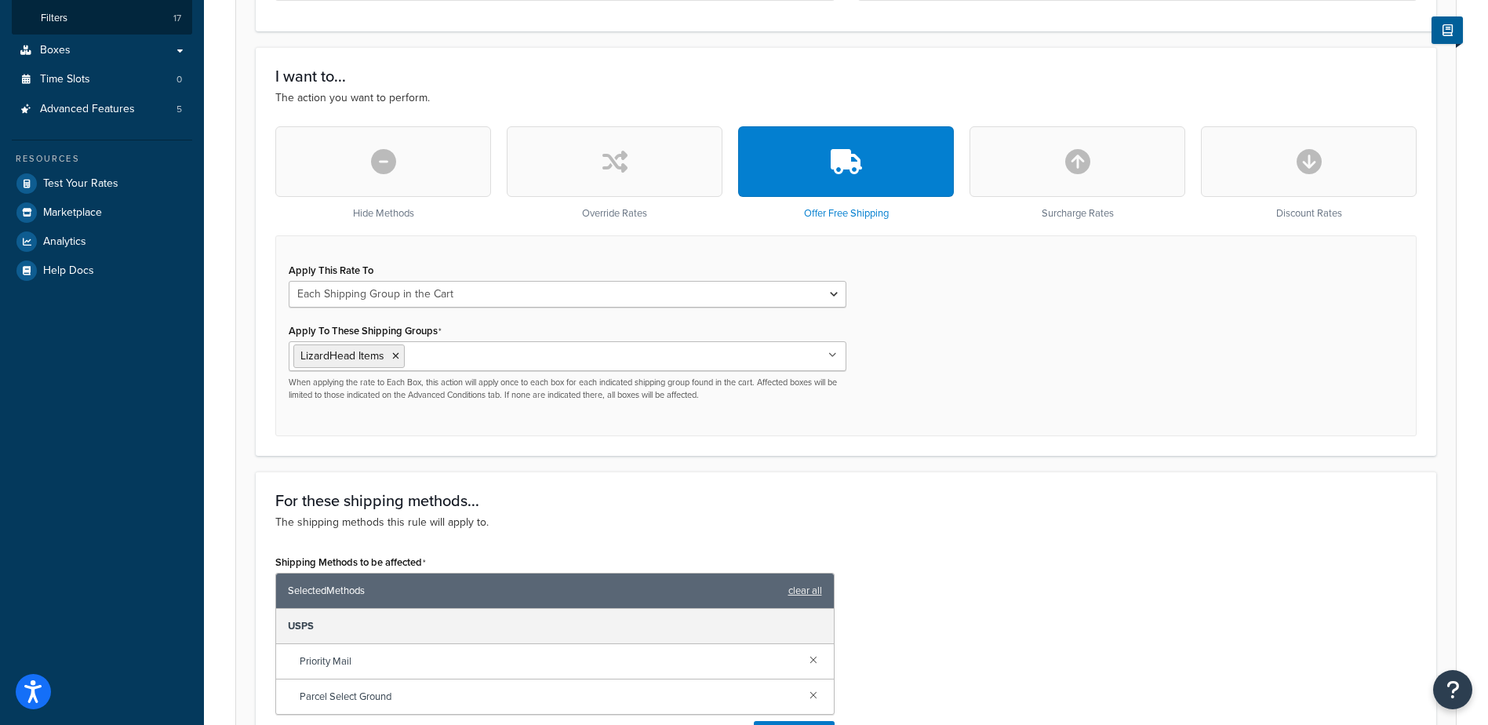
click at [1228, 509] on h3 "For these shipping methods..." at bounding box center [845, 500] width 1141 height 17
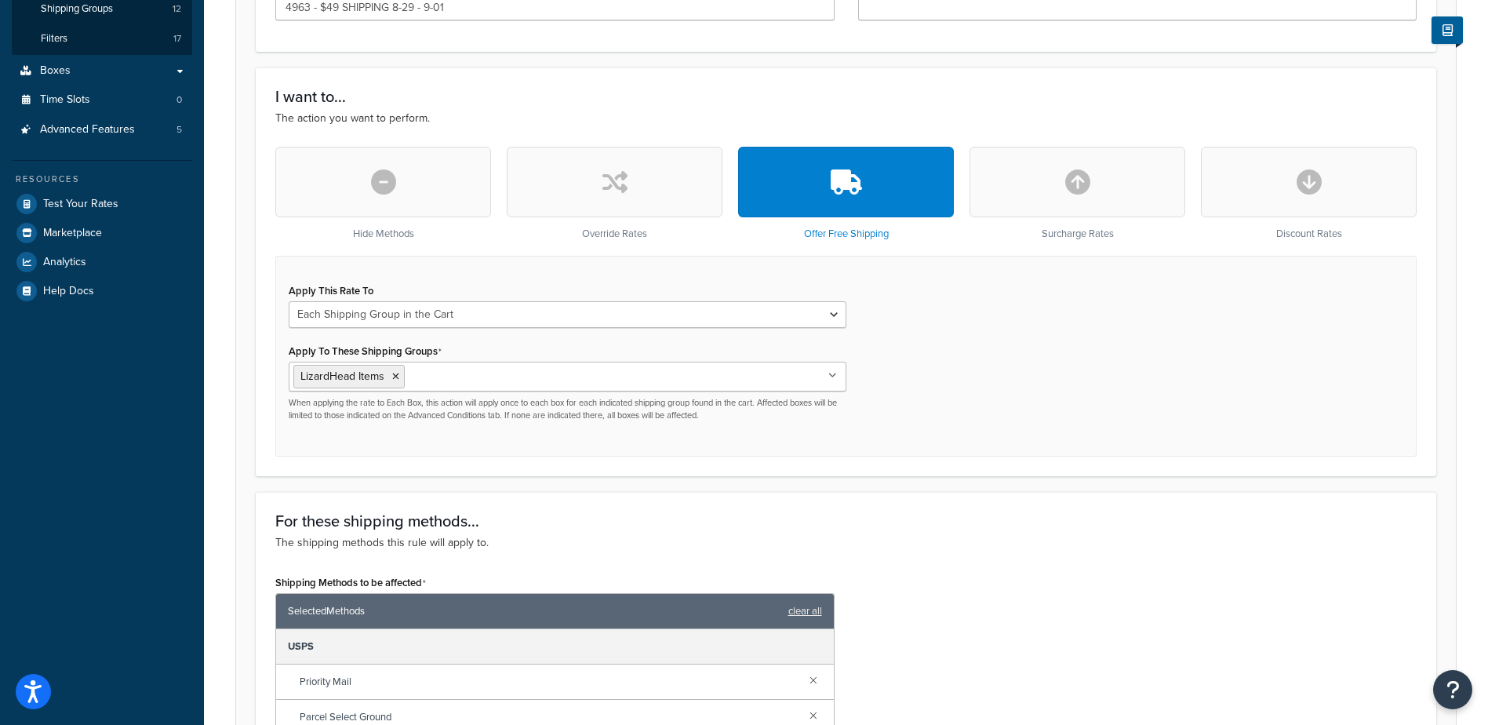
scroll to position [352, 0]
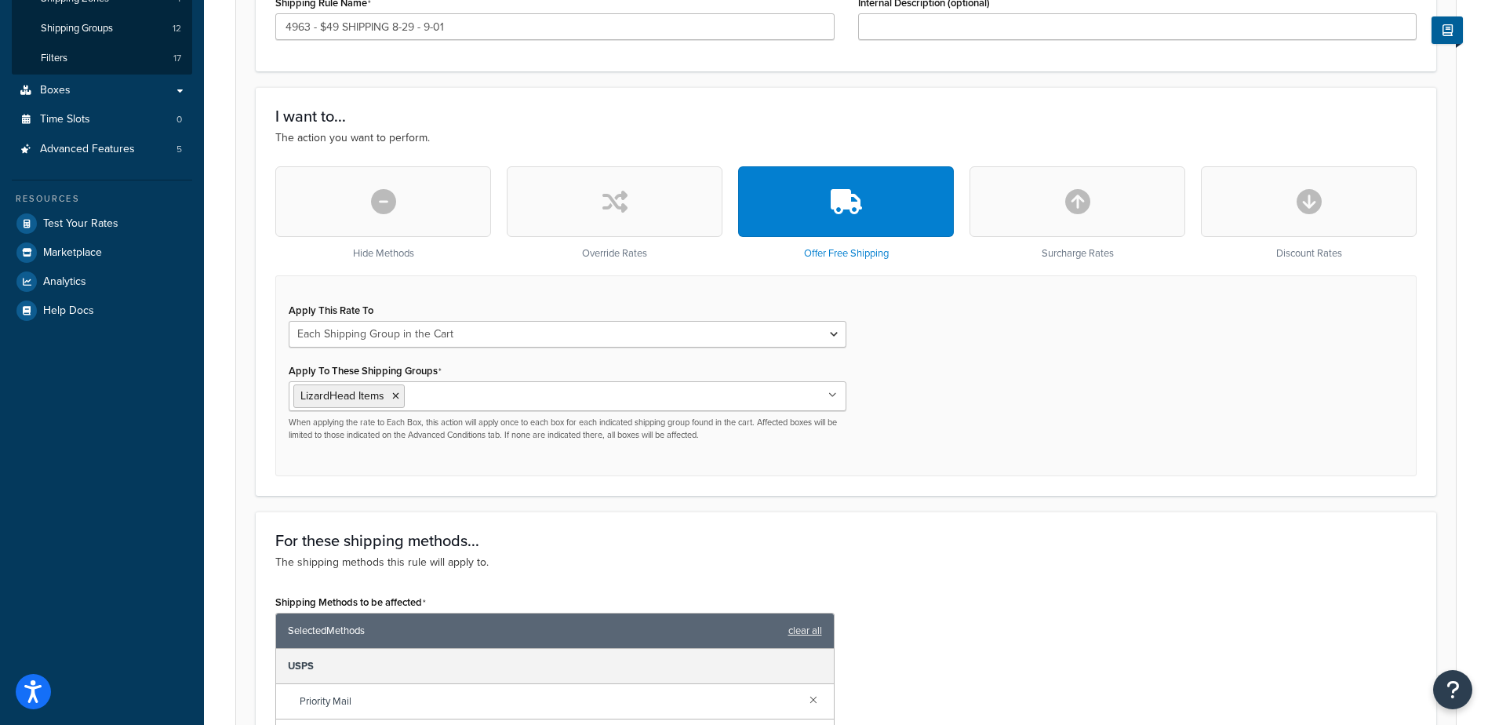
click at [1086, 385] on div "Apply This Rate To Each Shipment in the Cart Each Shipping Group in the Cart Ea…" at bounding box center [845, 375] width 1141 height 201
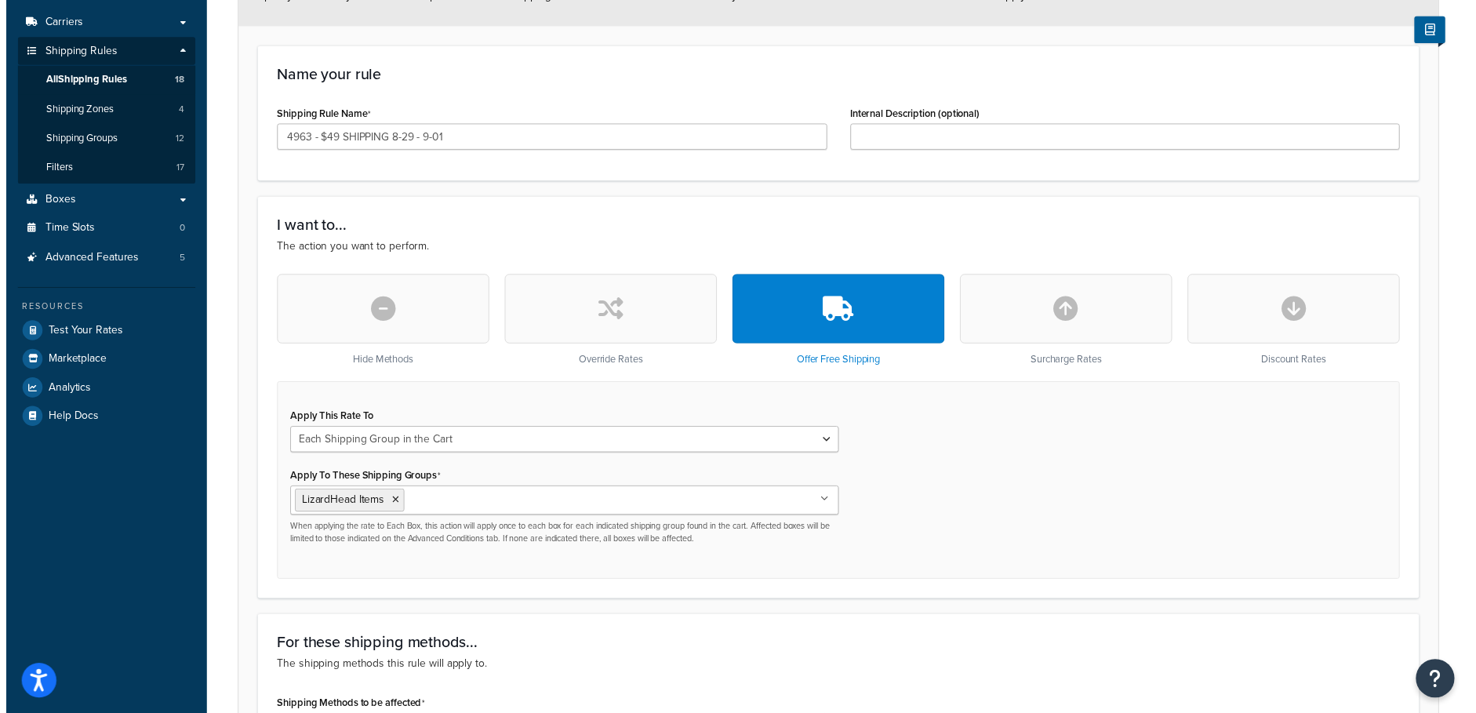
scroll to position [0, 0]
